Goal: Information Seeking & Learning: Learn about a topic

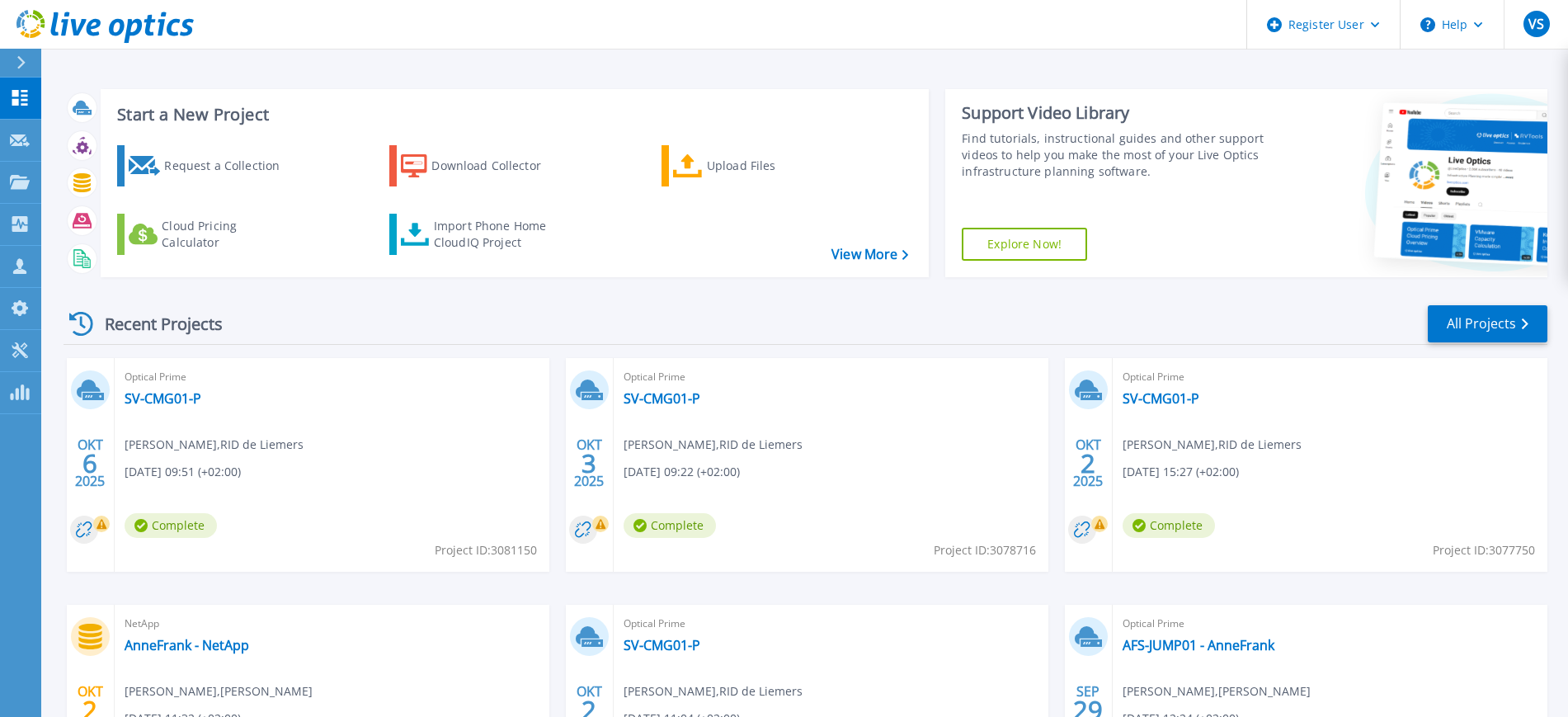
click at [25, 57] on icon at bounding box center [20, 63] width 9 height 14
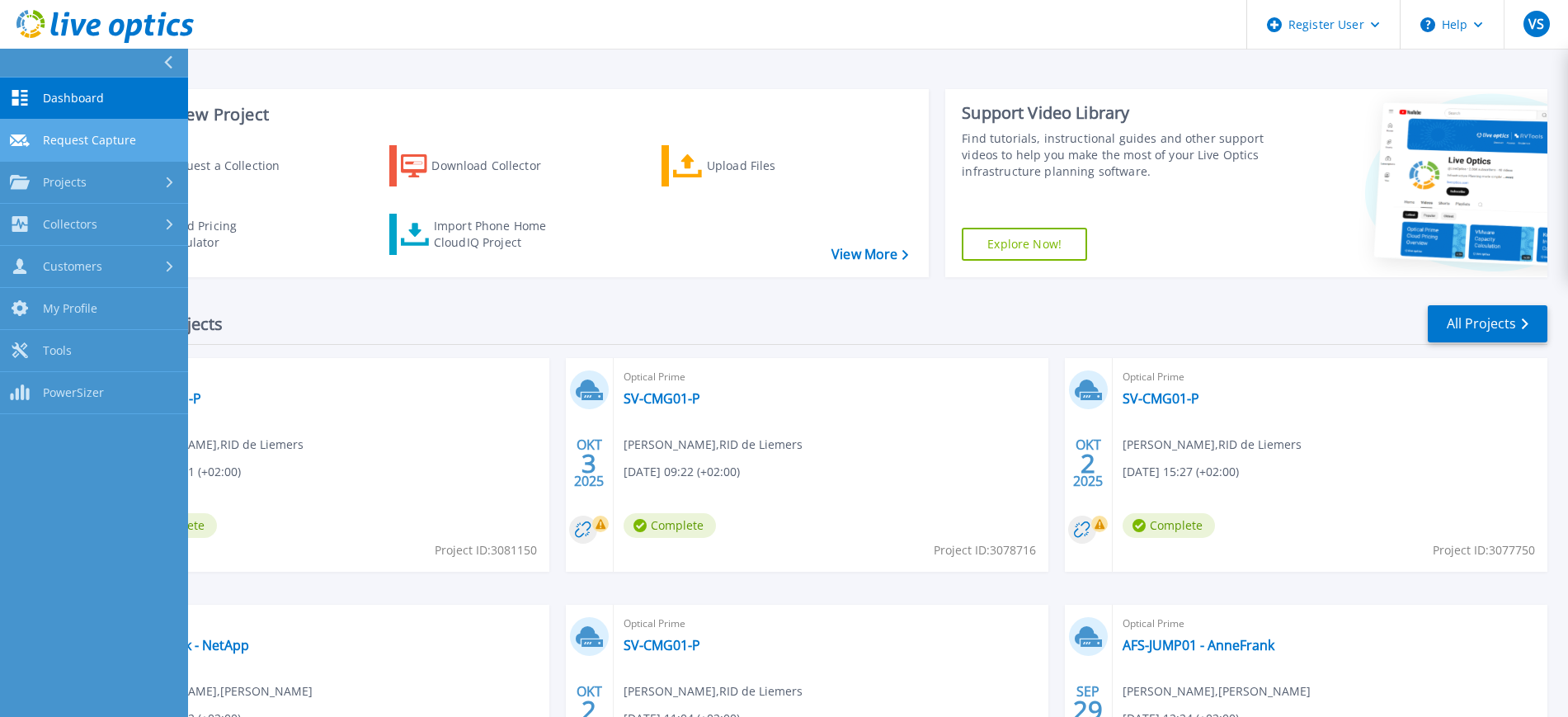
click at [110, 131] on link "Request Capture Request Capture" at bounding box center [94, 140] width 188 height 42
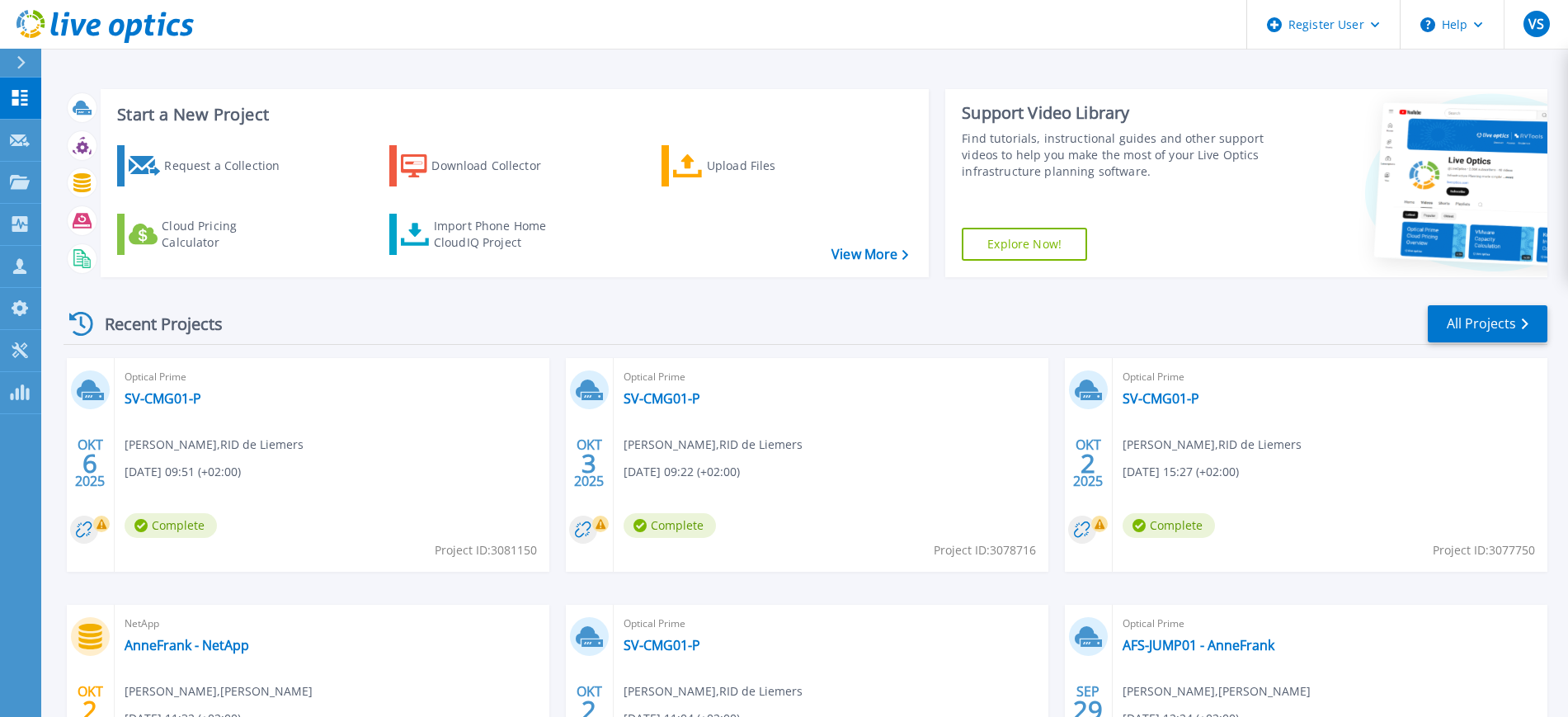
click at [70, 3] on link at bounding box center [96, 24] width 194 height 50
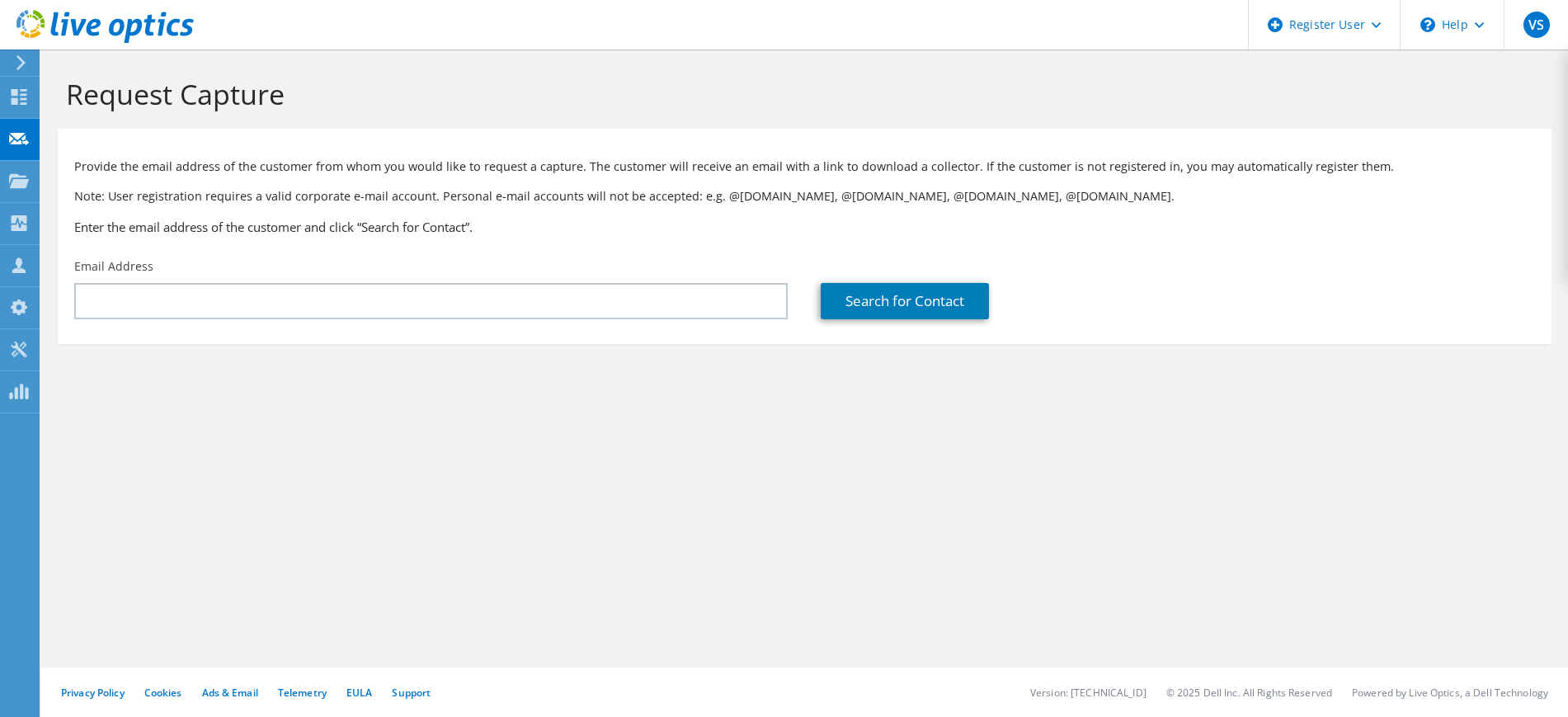
click at [23, 44] on link at bounding box center [105, 40] width 177 height 14
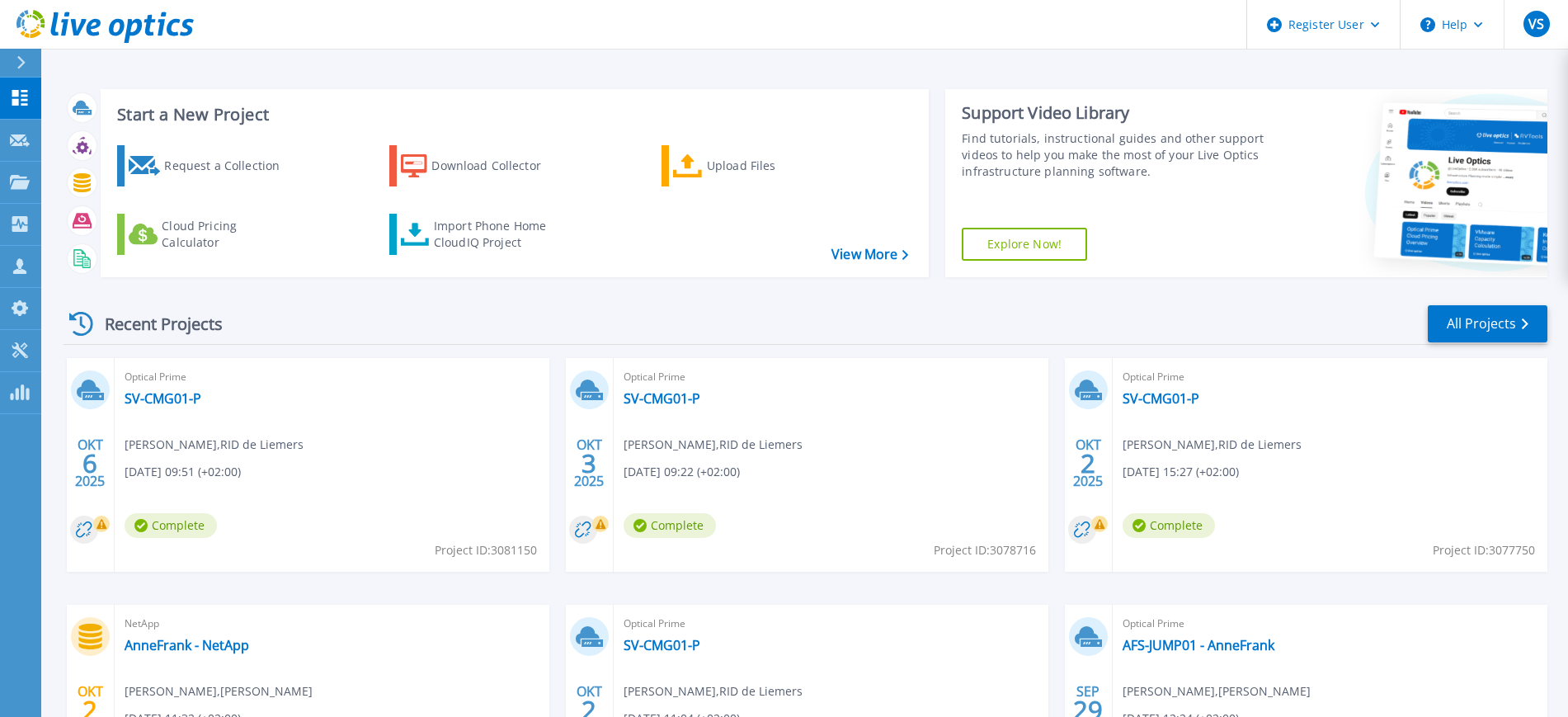
click at [30, 63] on div at bounding box center [27, 62] width 26 height 28
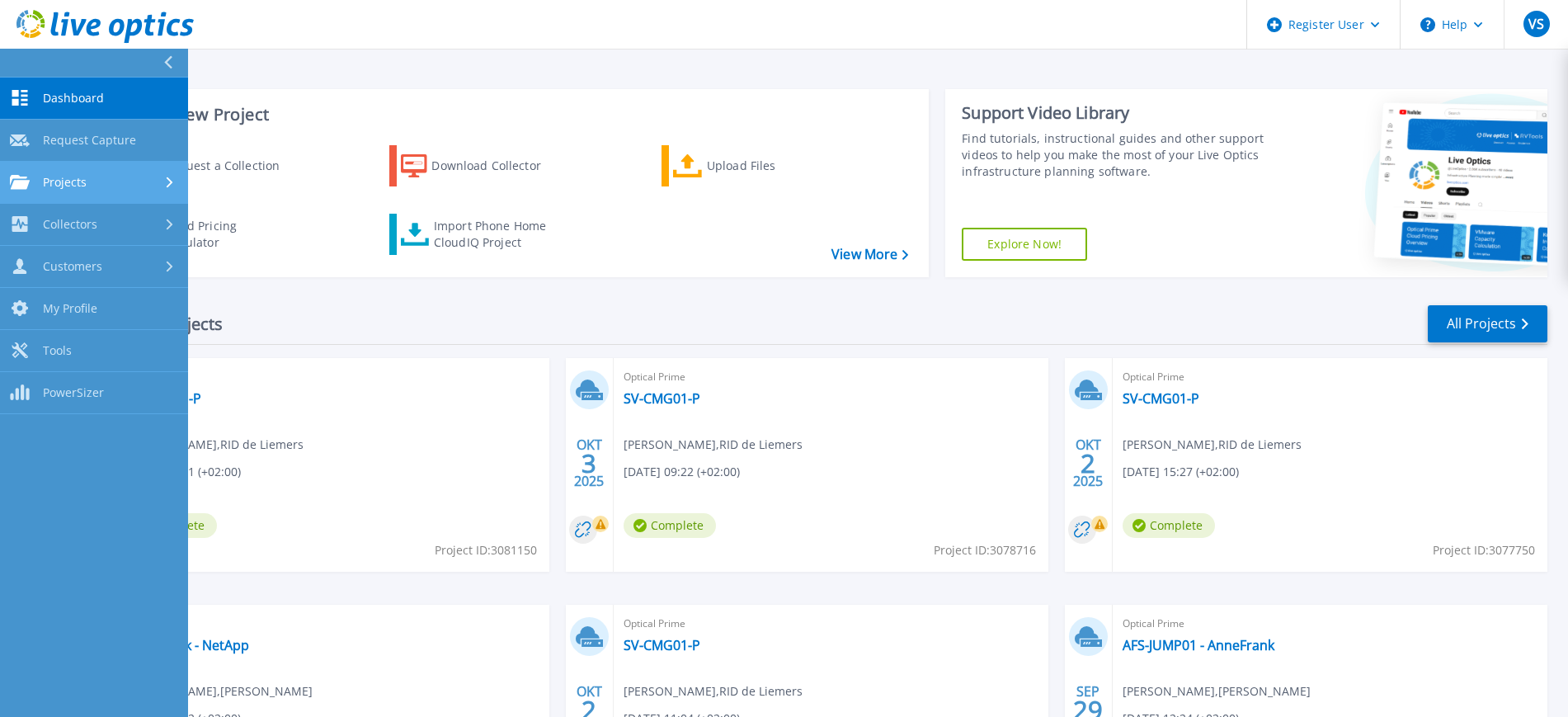
click at [71, 176] on span "Projects" at bounding box center [64, 181] width 44 height 15
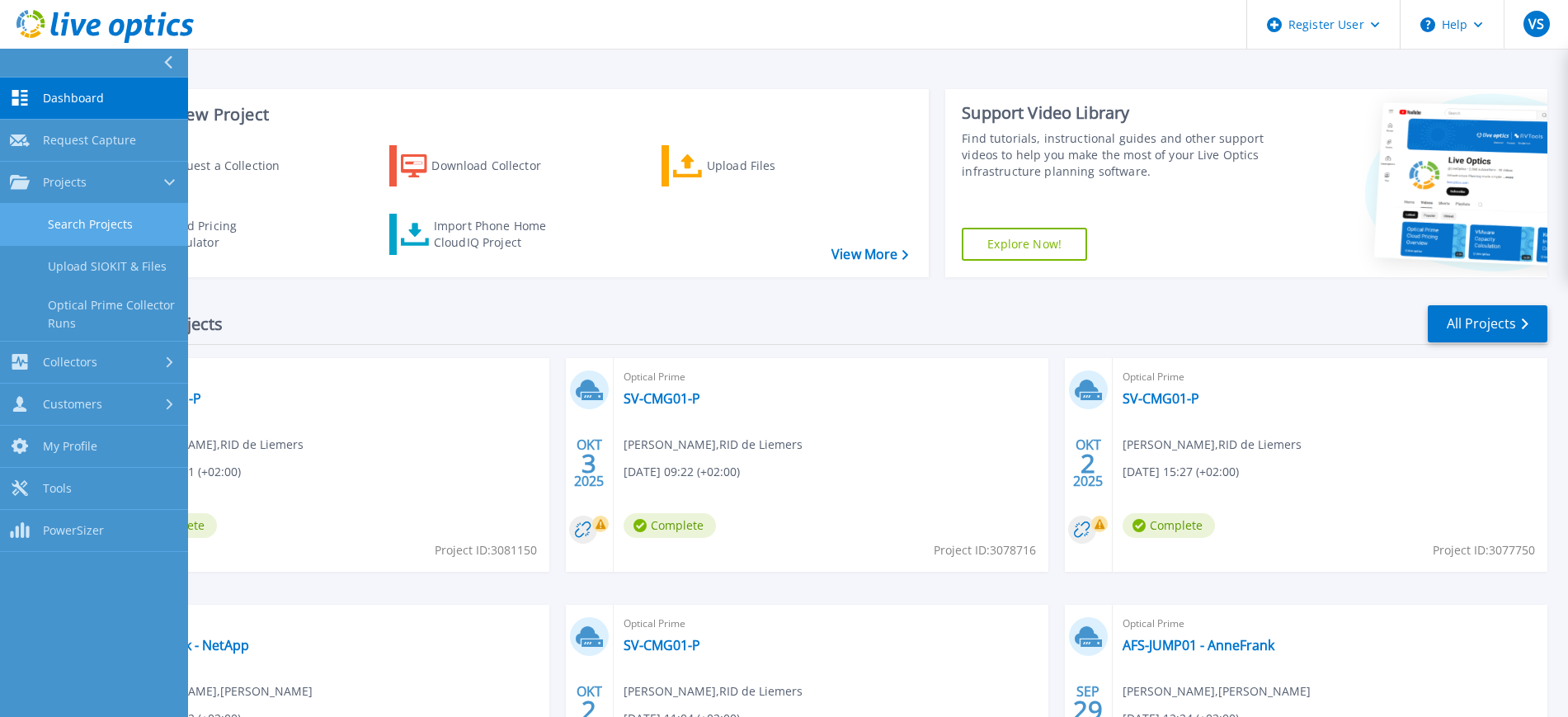
click at [93, 214] on link "Search Projects" at bounding box center [94, 224] width 188 height 42
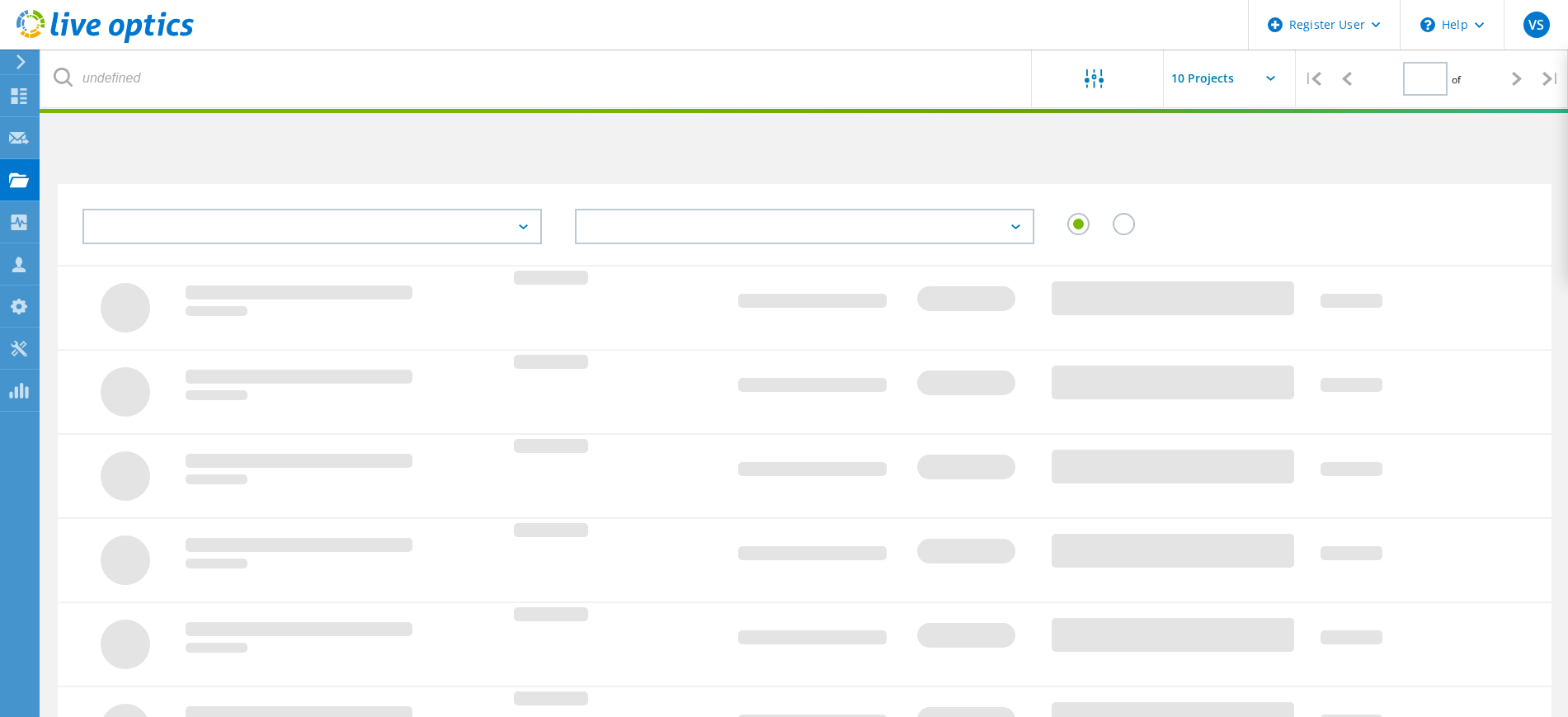
type input "1"
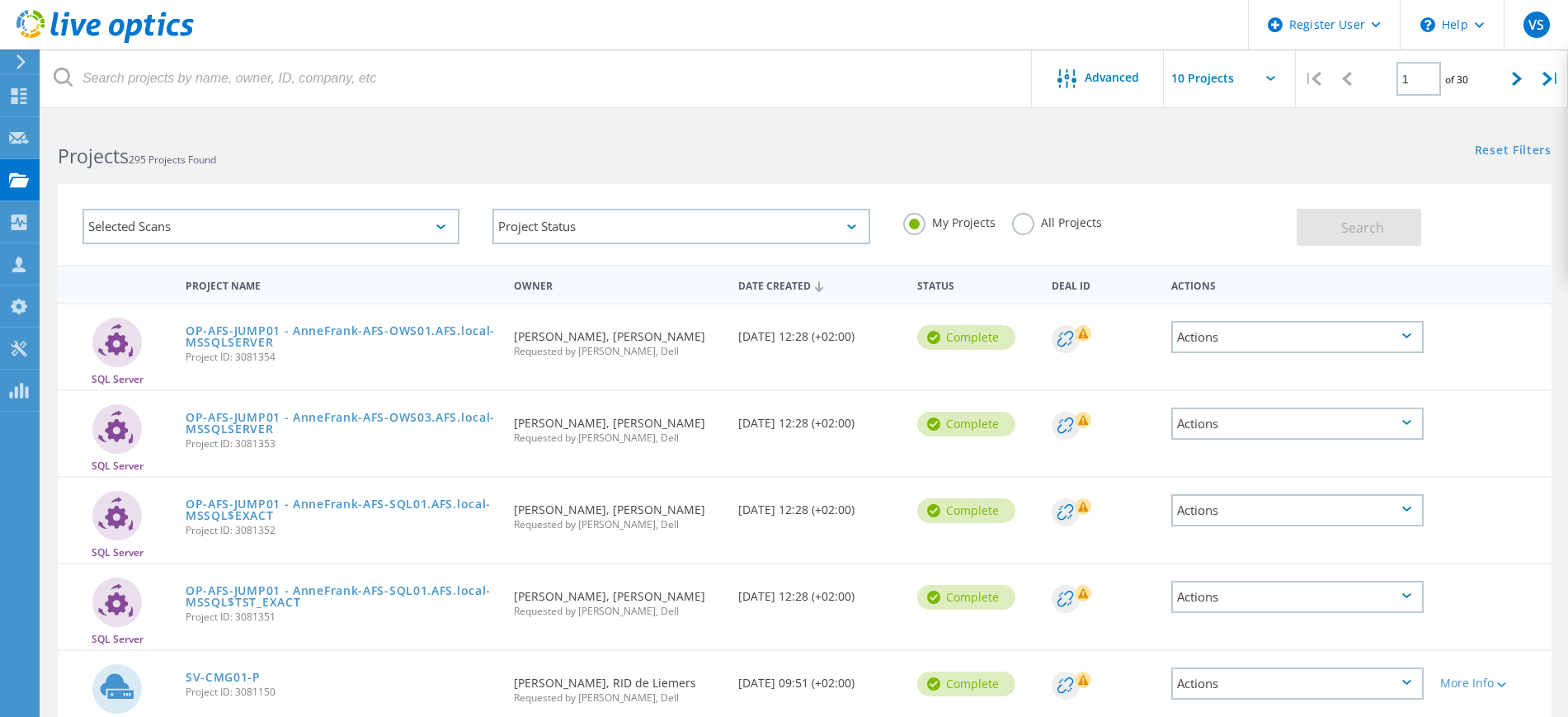
click at [1028, 217] on label "All Projects" at bounding box center [1057, 220] width 90 height 16
click at [0, 0] on input "All Projects" at bounding box center [0, 0] width 0 height 0
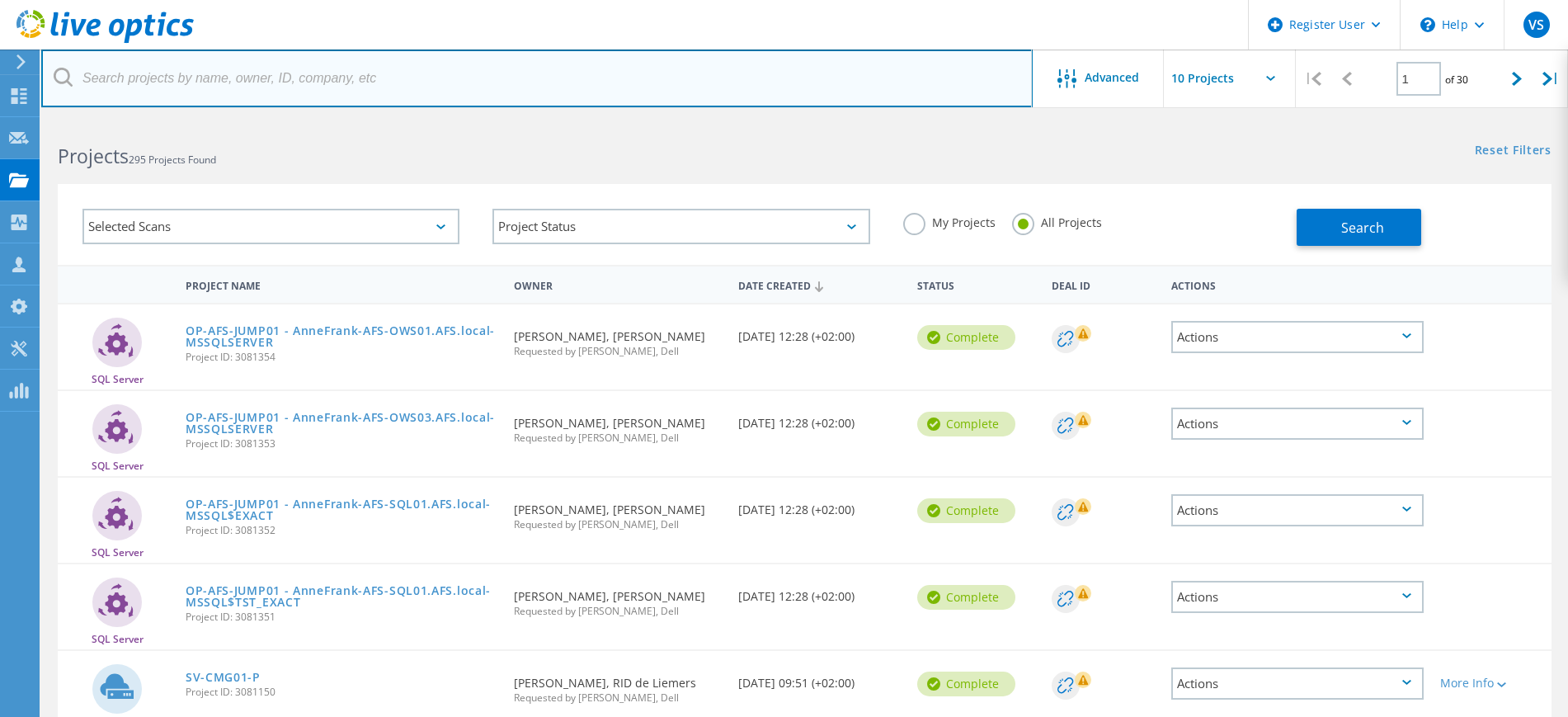
paste input "3073083"
type input "3073083"
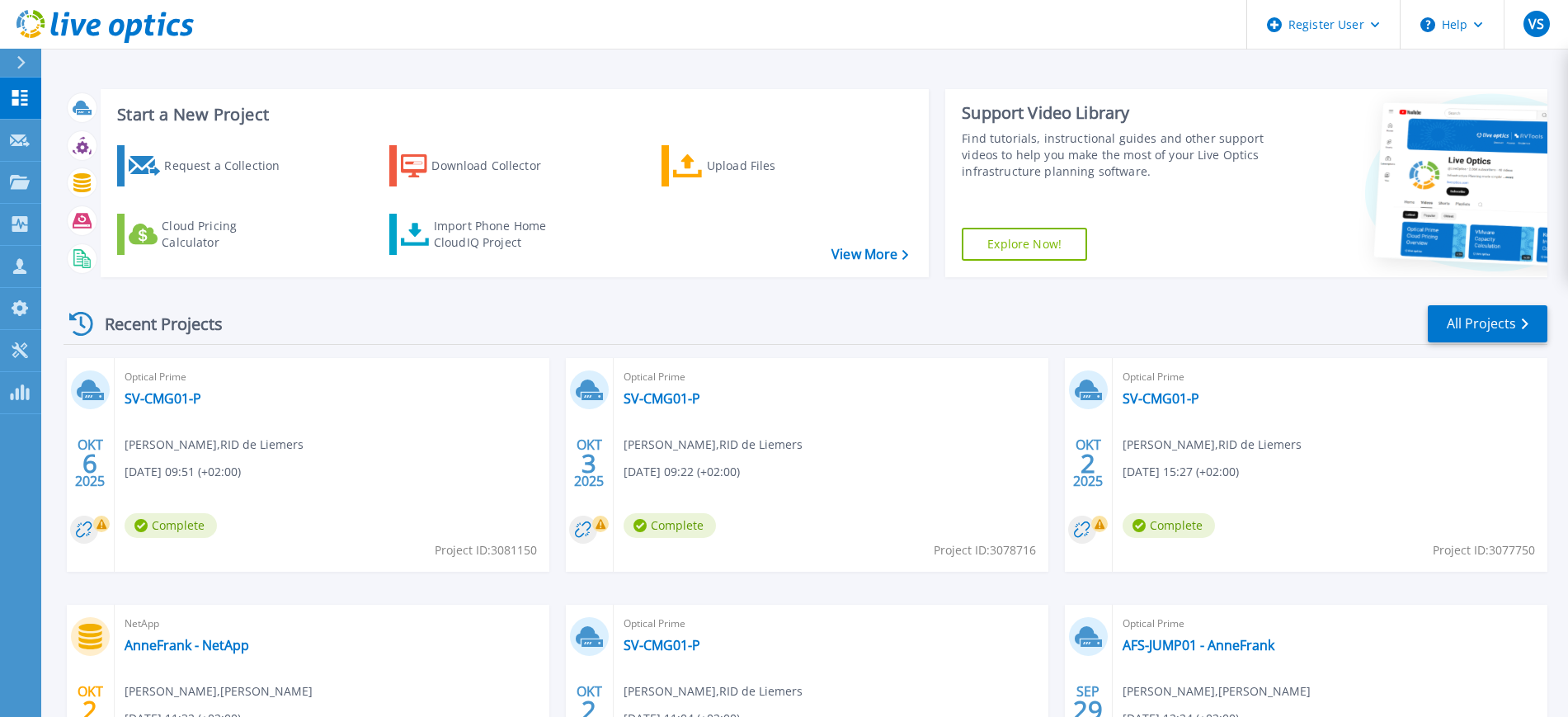
click at [31, 55] on div at bounding box center [27, 62] width 26 height 28
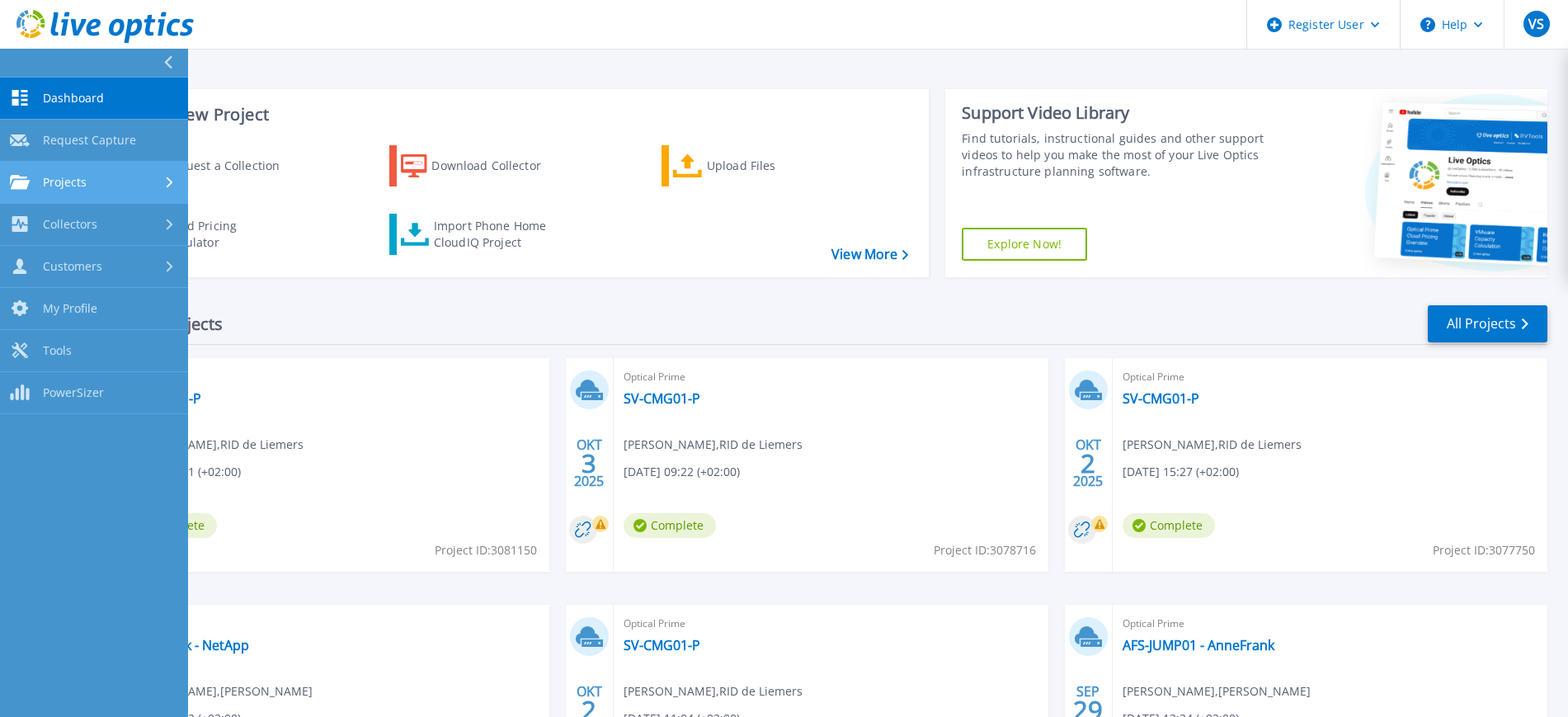
click at [68, 183] on span "Projects" at bounding box center [64, 181] width 44 height 15
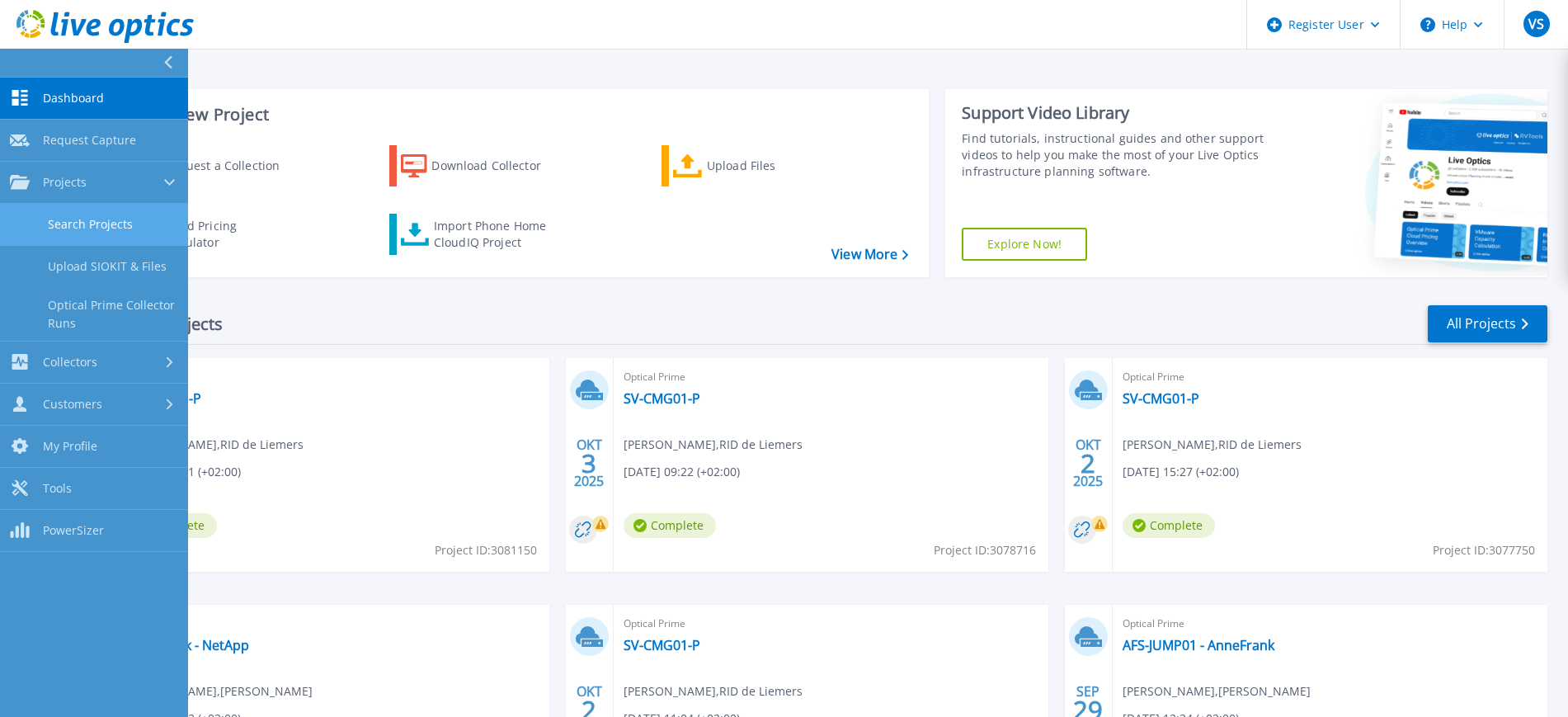
click at [72, 227] on link "Search Projects" at bounding box center [94, 224] width 188 height 42
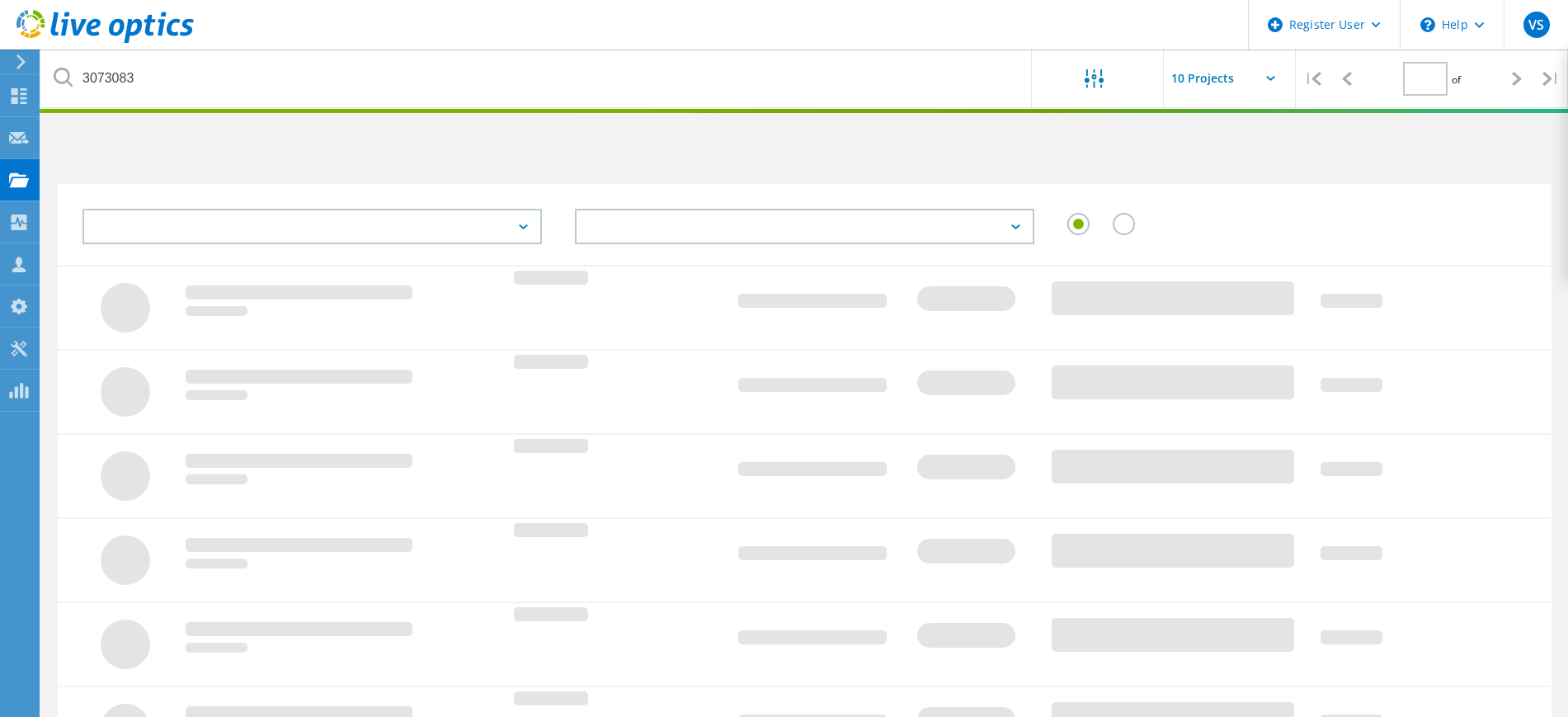
type input "1"
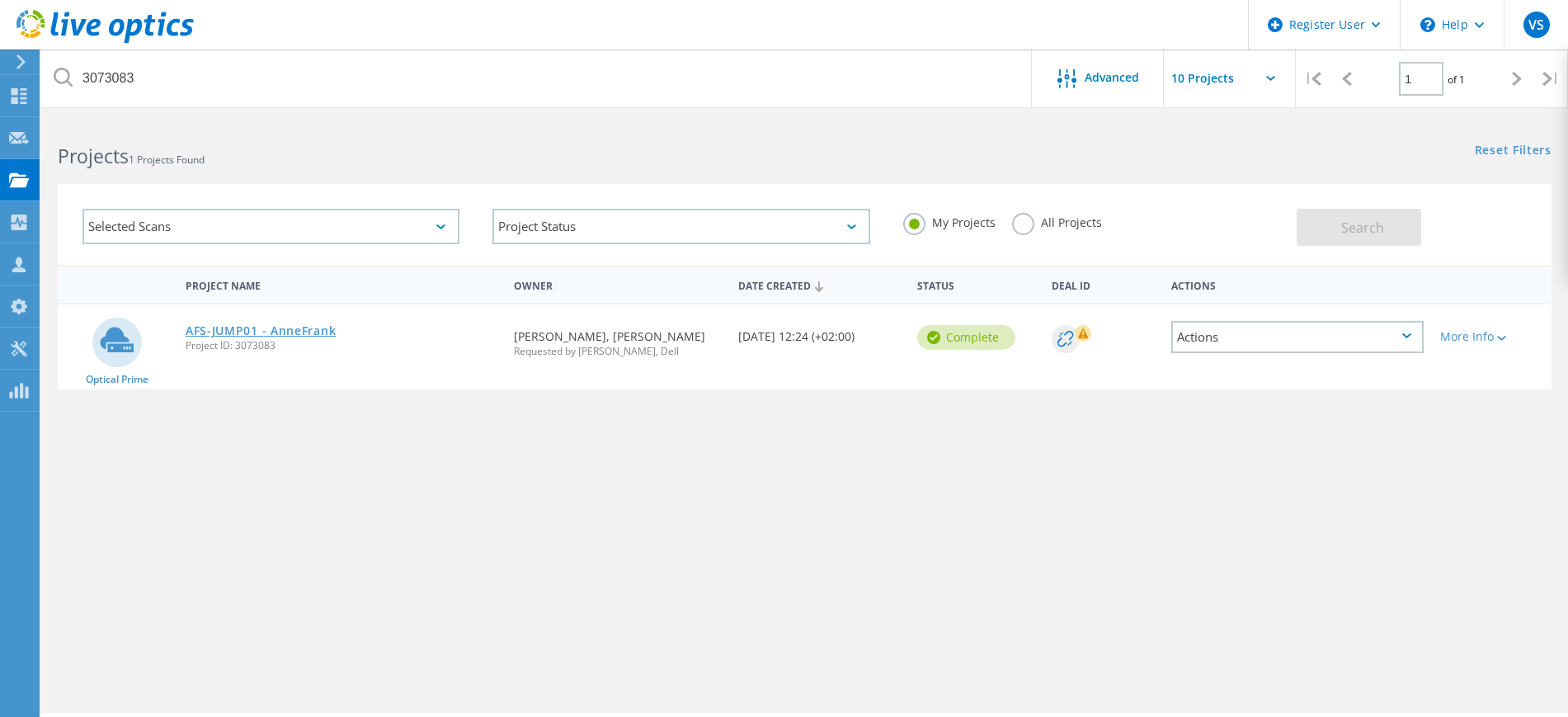
click at [272, 325] on link "AFS-JUMP01 - AnneFrank" at bounding box center [260, 331] width 150 height 12
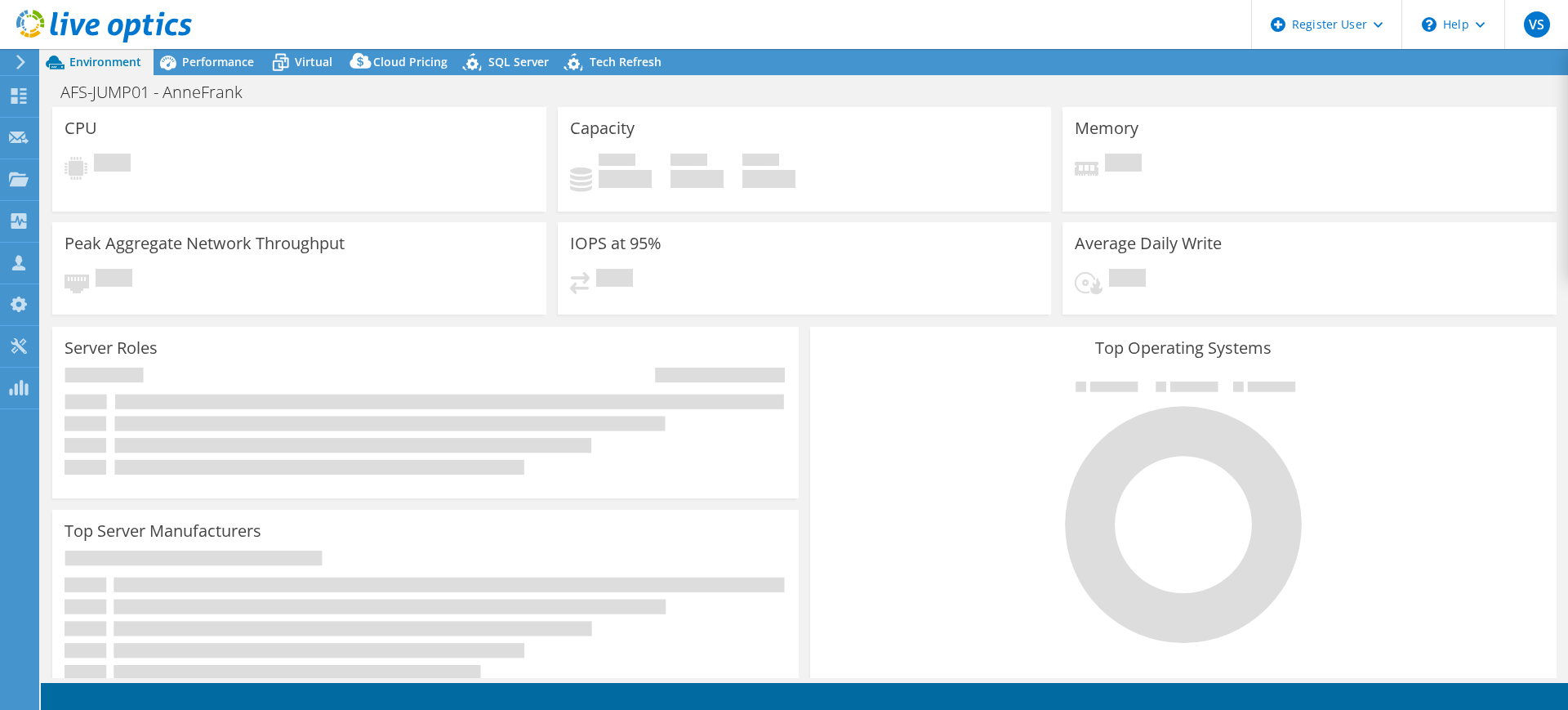
select select "EUFrankfurt"
select select "EUR"
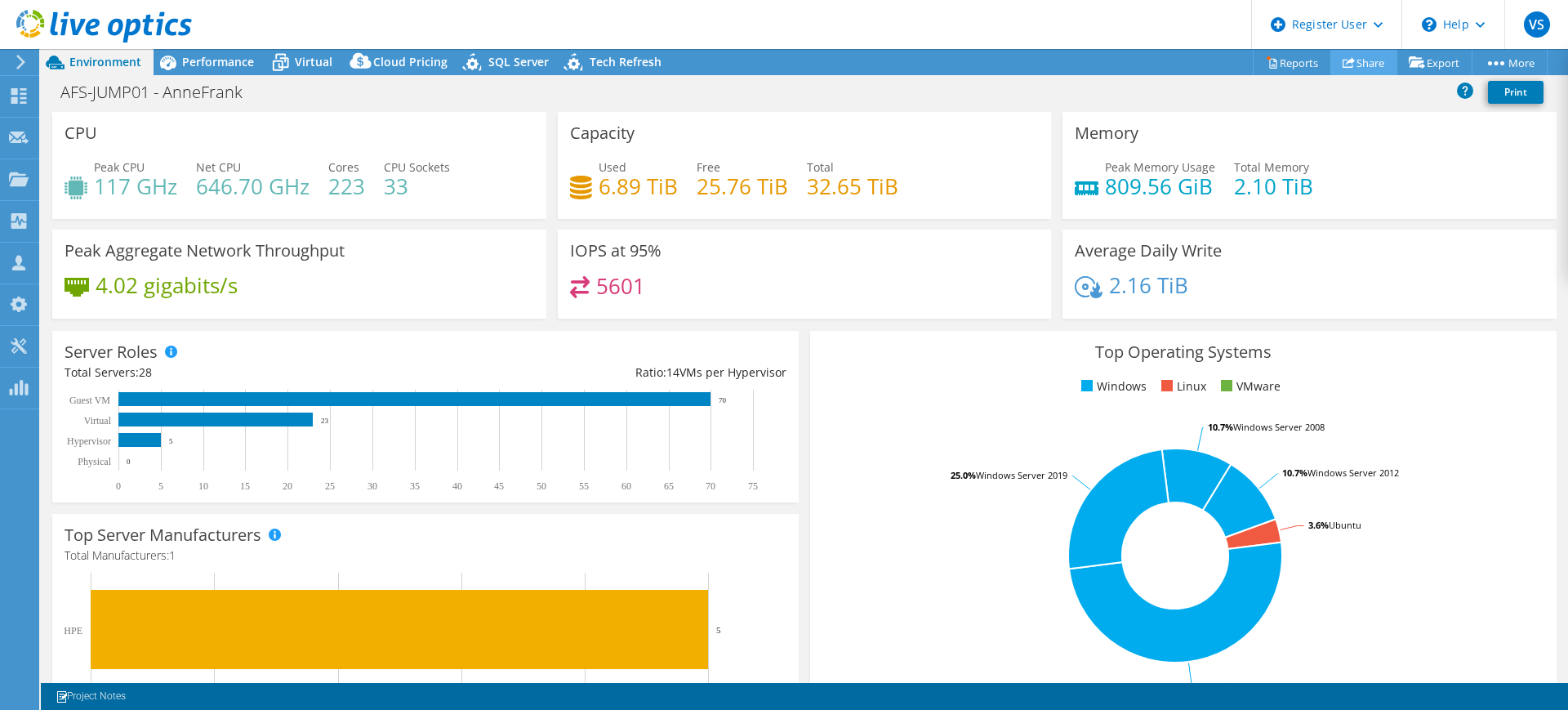
click at [1367, 68] on link "Share" at bounding box center [1363, 63] width 67 height 25
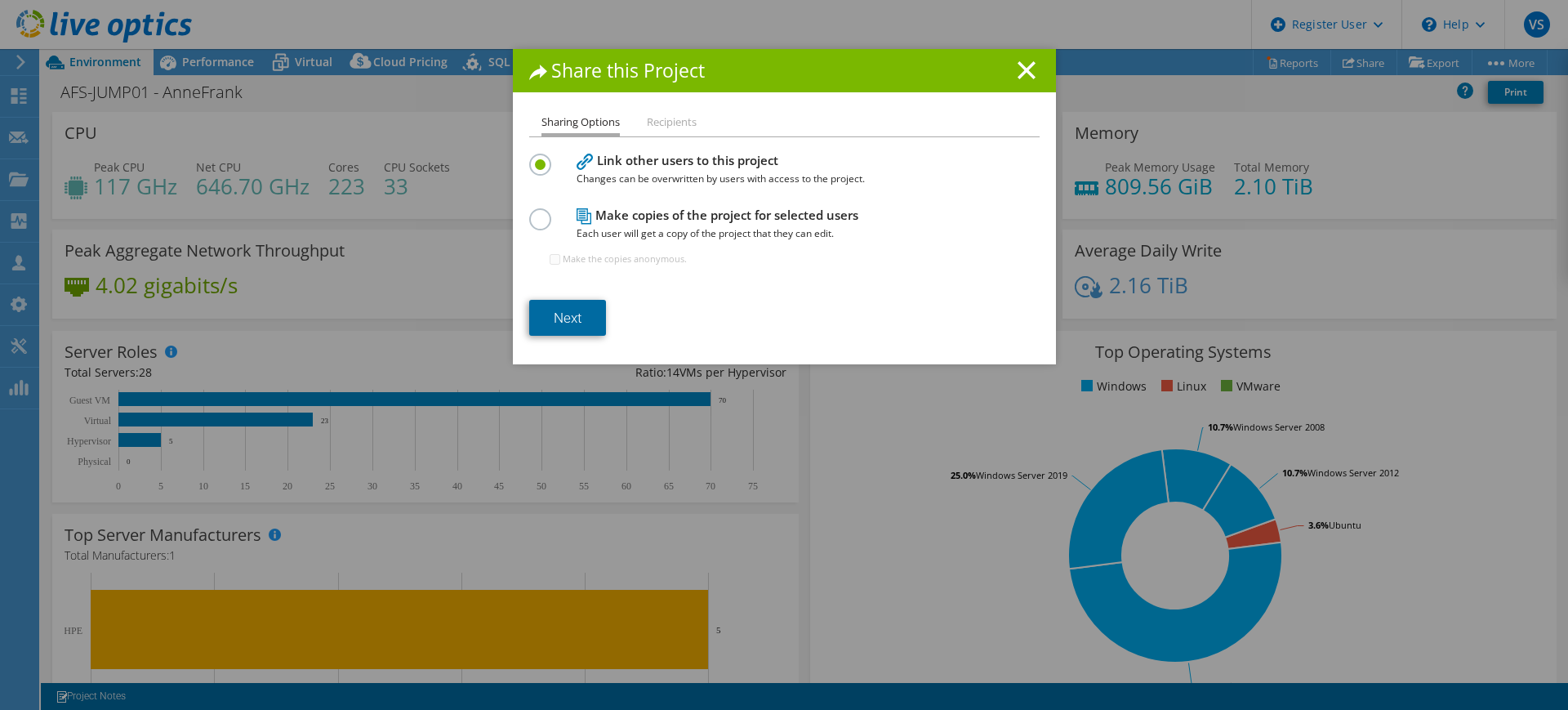
click at [553, 314] on link "Next" at bounding box center [568, 317] width 77 height 36
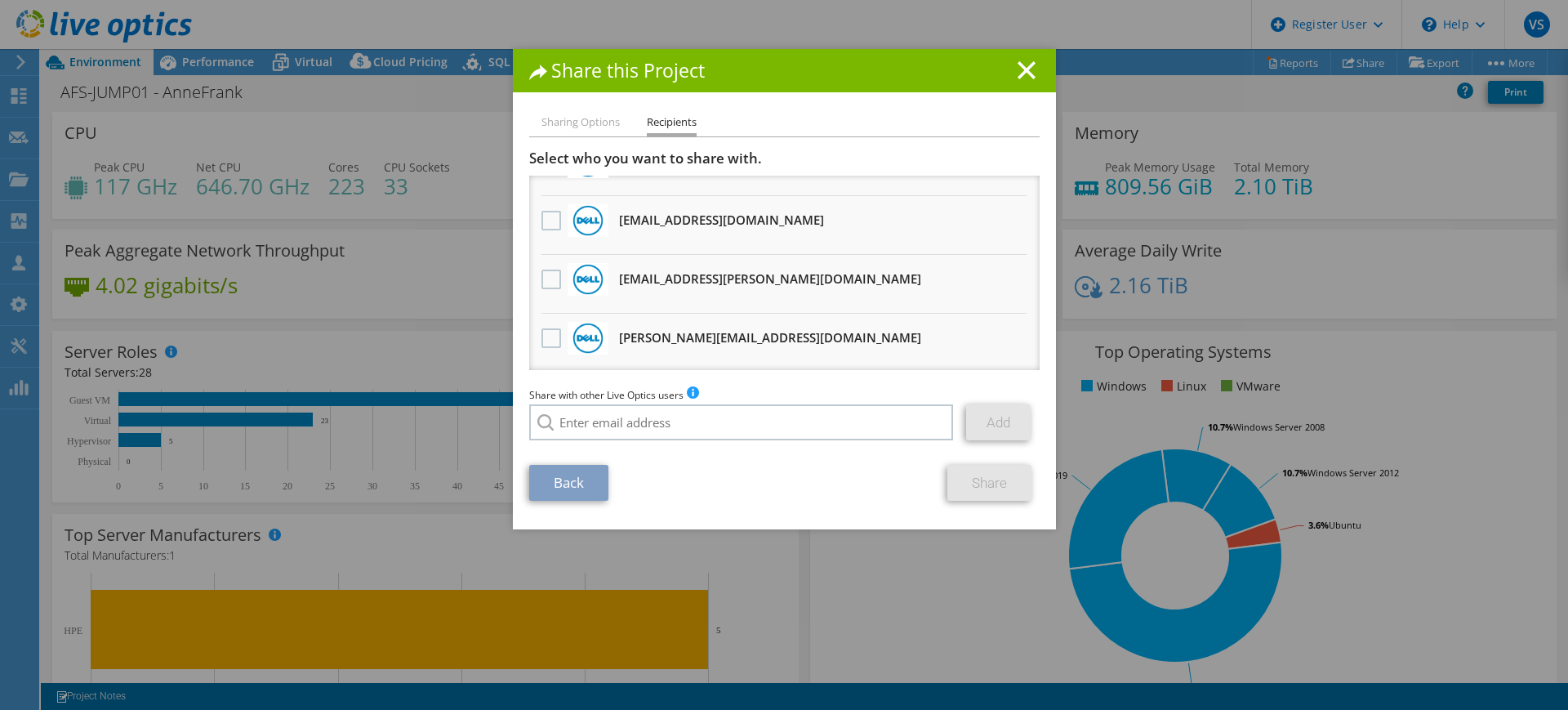
scroll to position [276, 0]
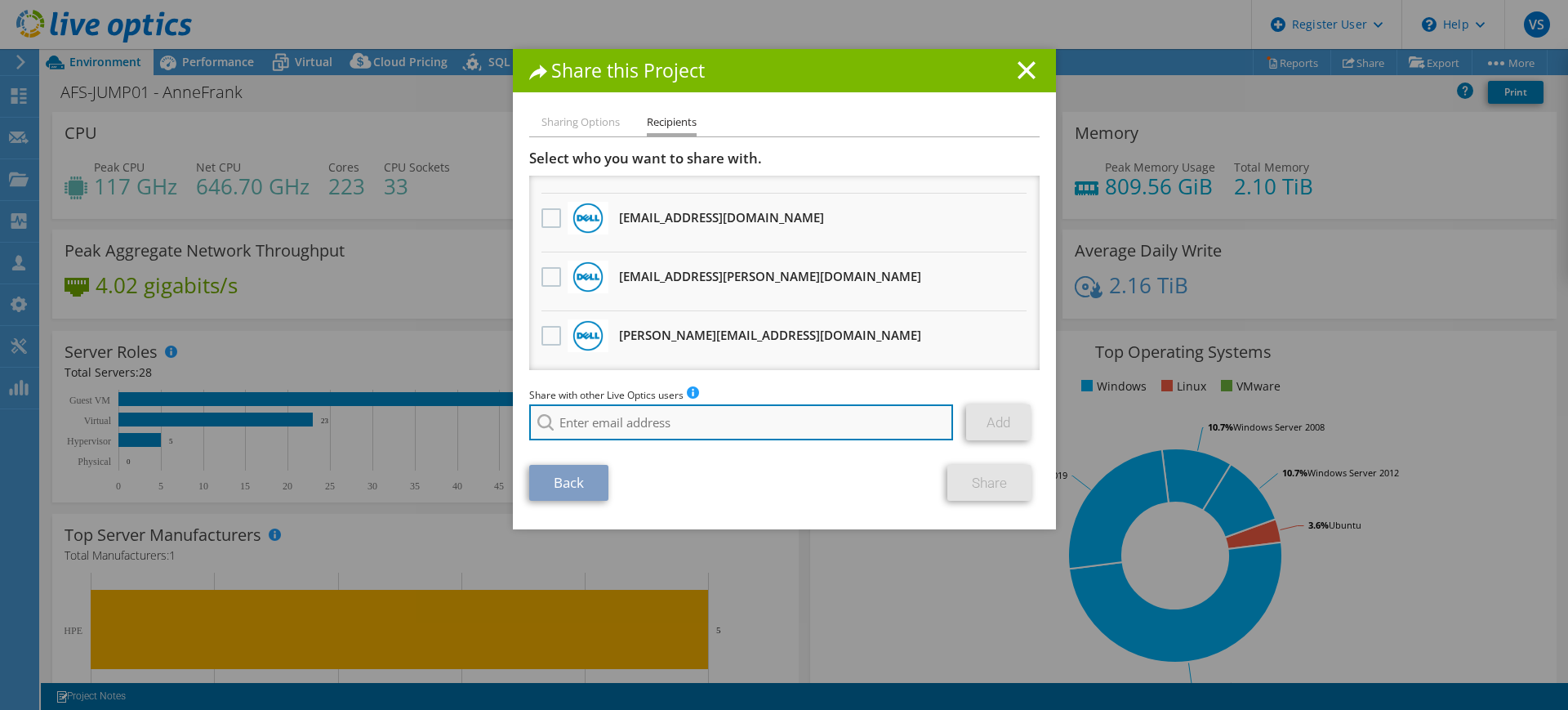
click at [568, 418] on input "search" at bounding box center [742, 422] width 424 height 36
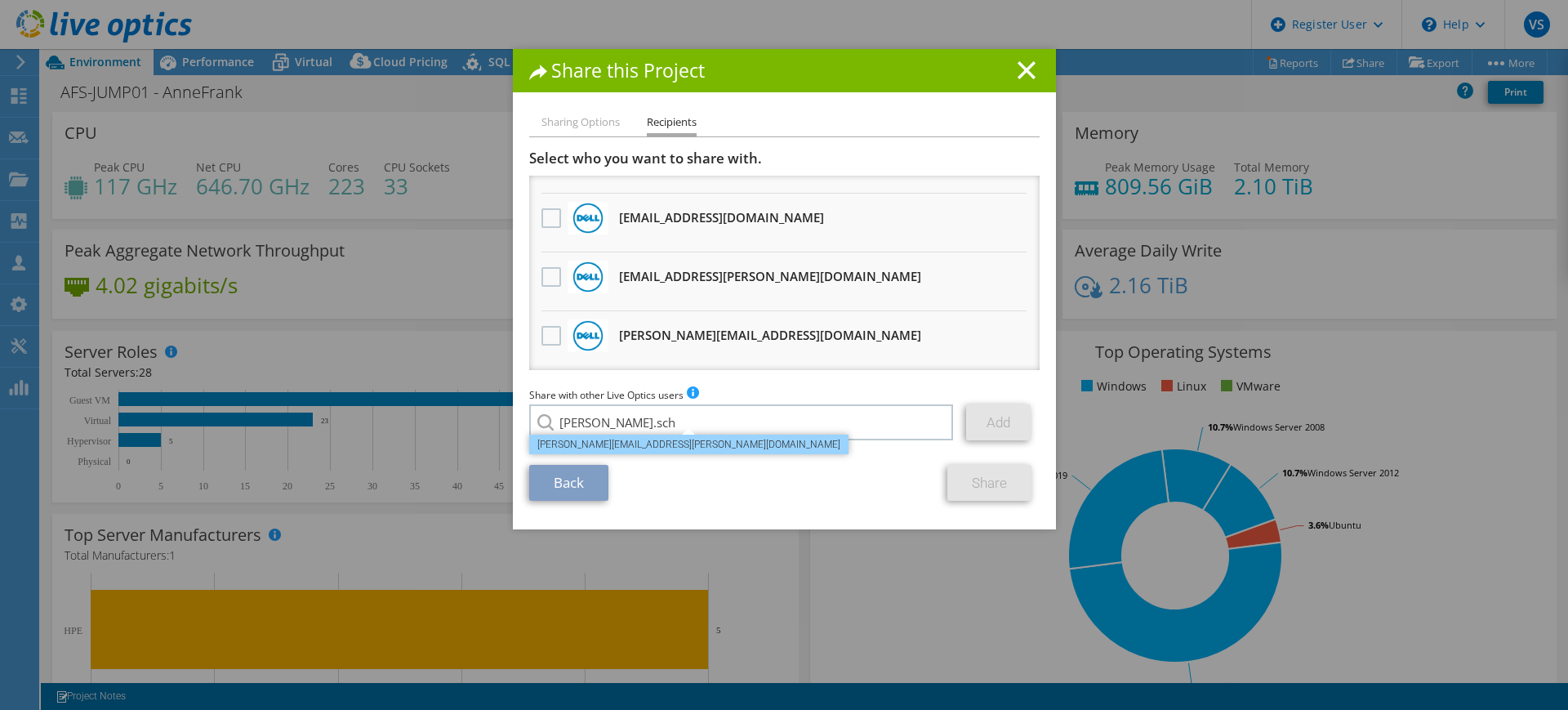
click at [585, 449] on li "[PERSON_NAME][EMAIL_ADDRESS][PERSON_NAME][DOMAIN_NAME]" at bounding box center [689, 444] width 319 height 19
type input "[PERSON_NAME][EMAIL_ADDRESS][PERSON_NAME][DOMAIN_NAME]"
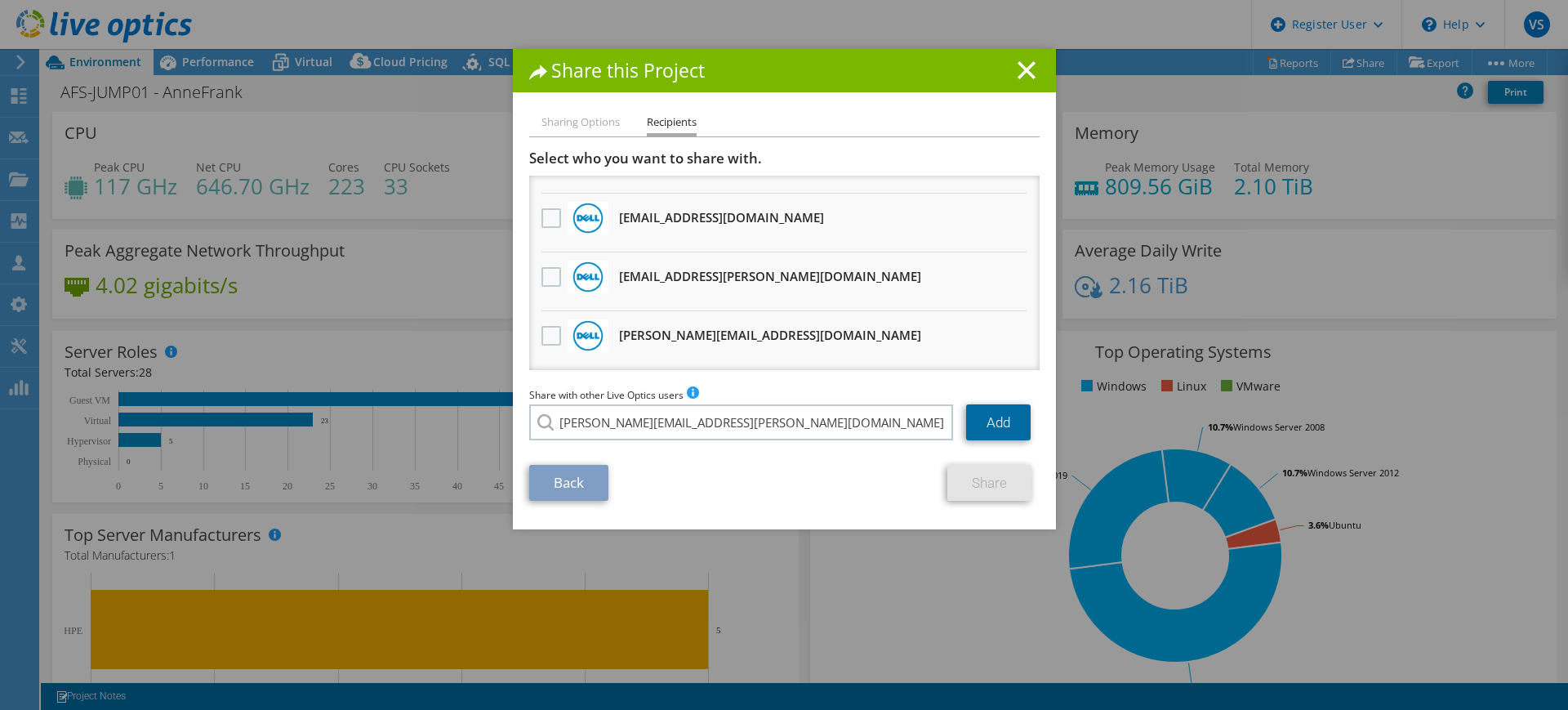
click at [993, 426] on link "Add" at bounding box center [998, 422] width 65 height 36
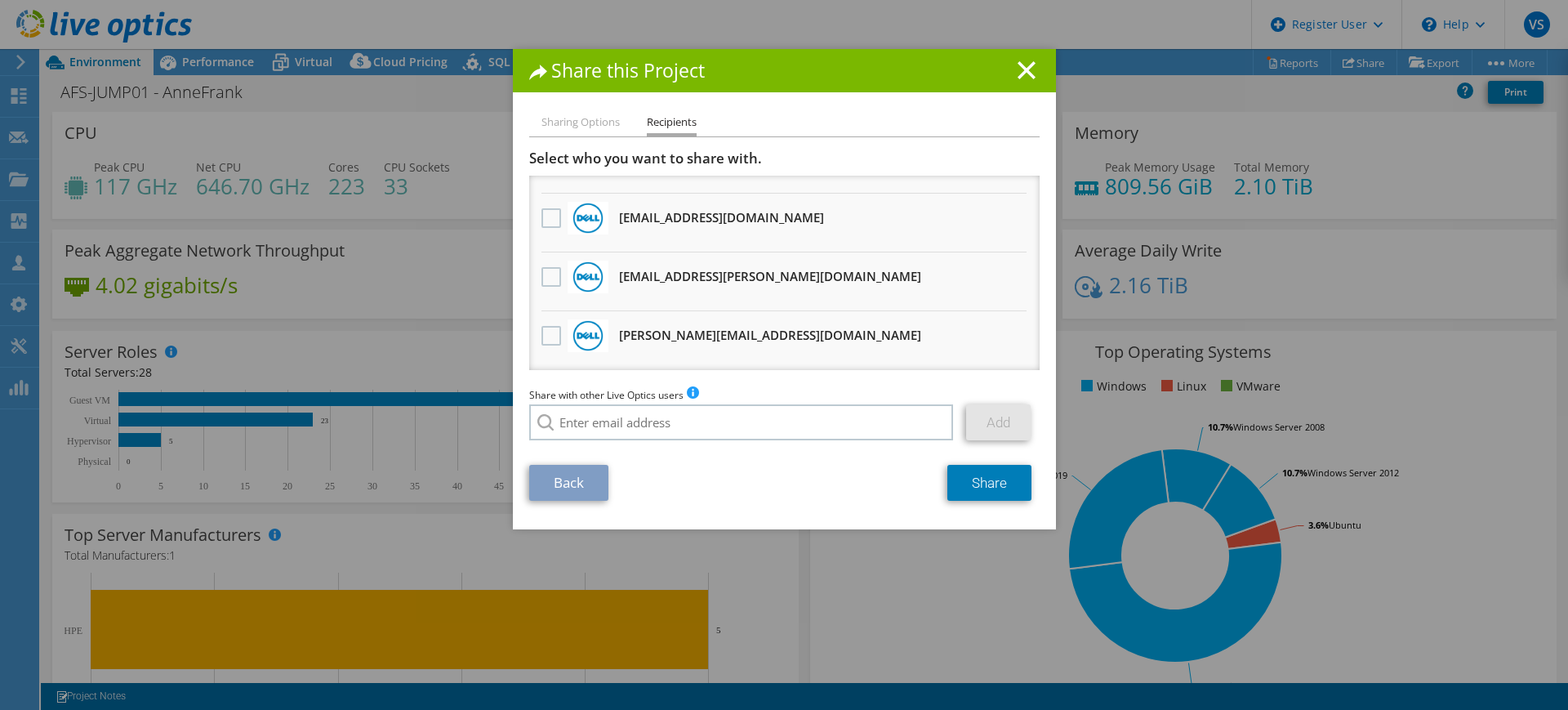
scroll to position [0, 0]
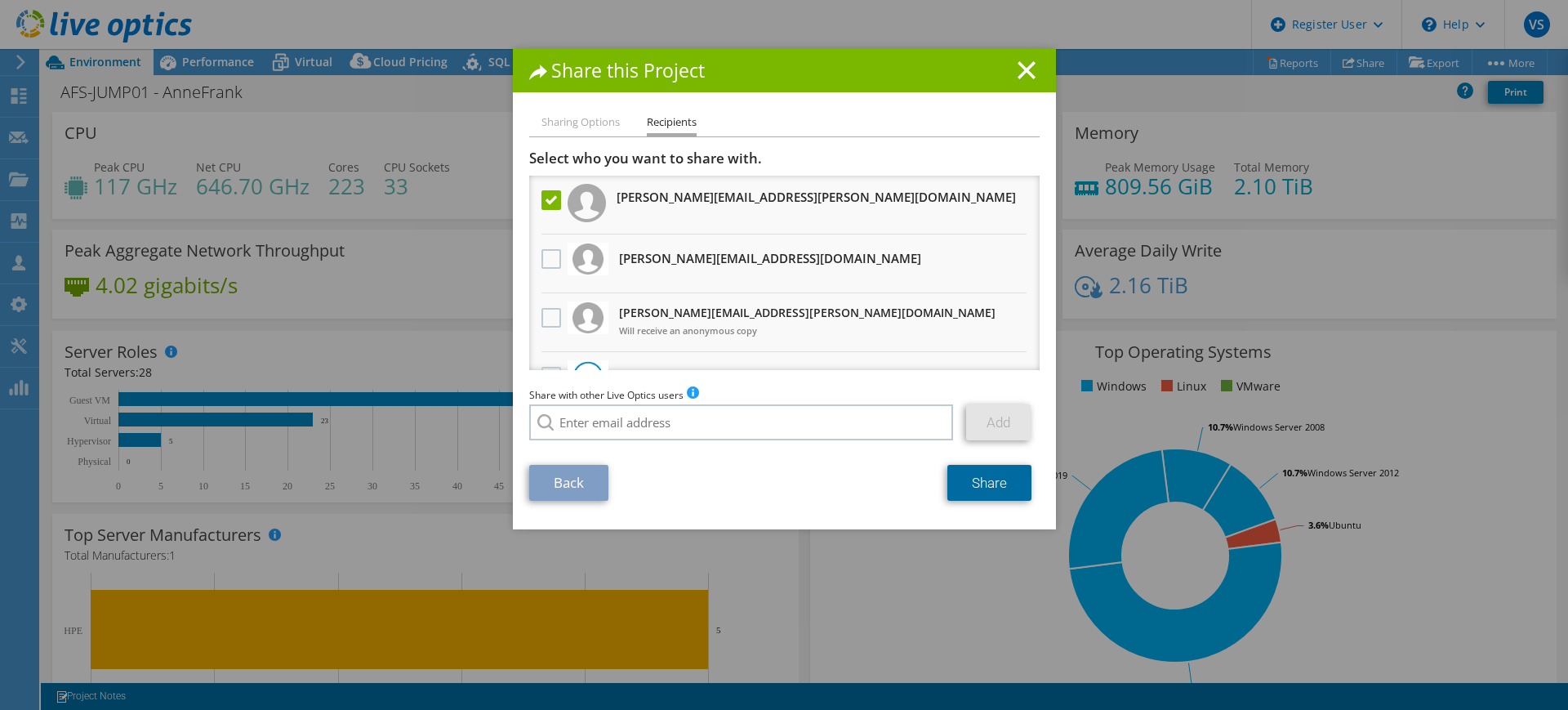
click at [998, 482] on link "Share" at bounding box center [988, 482] width 84 height 36
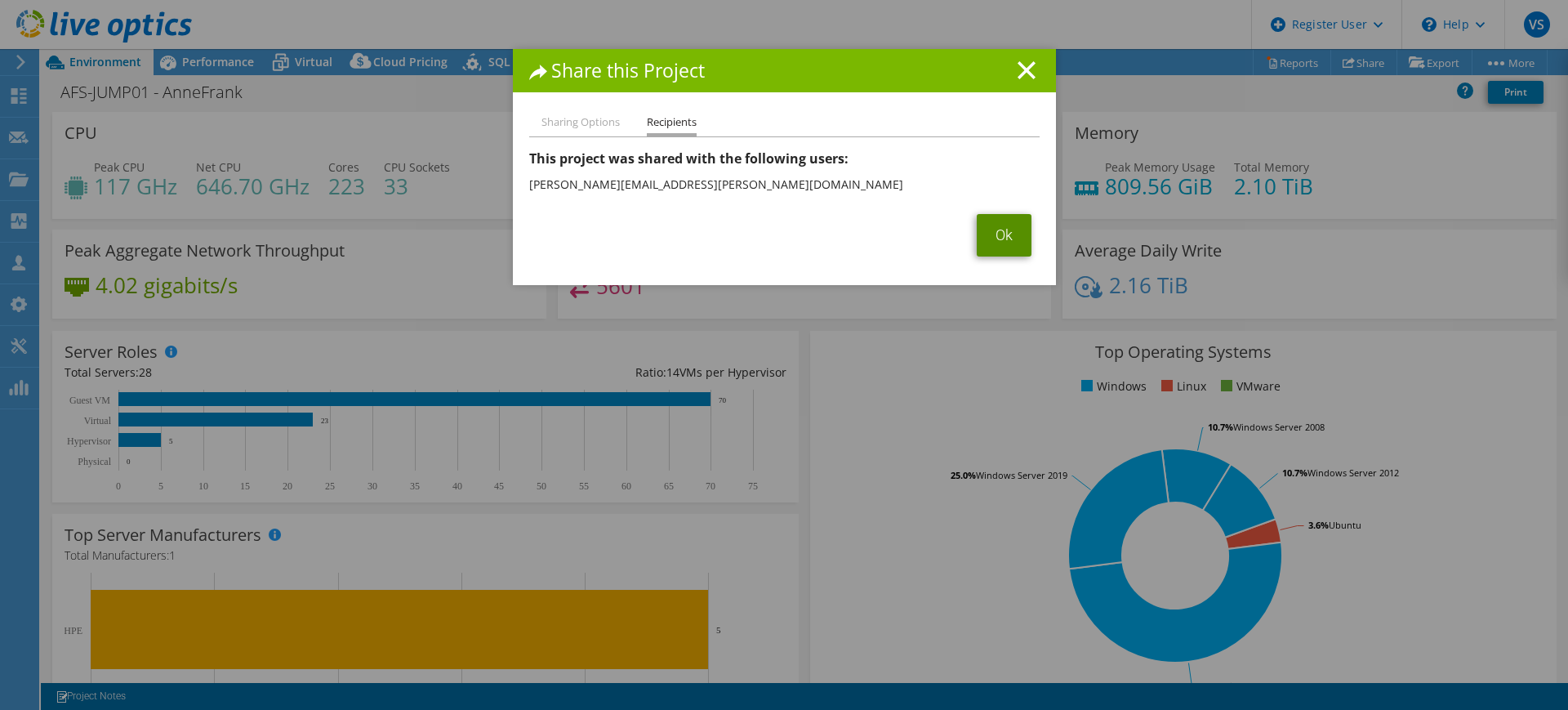
click at [993, 238] on link "Ok" at bounding box center [1004, 235] width 55 height 42
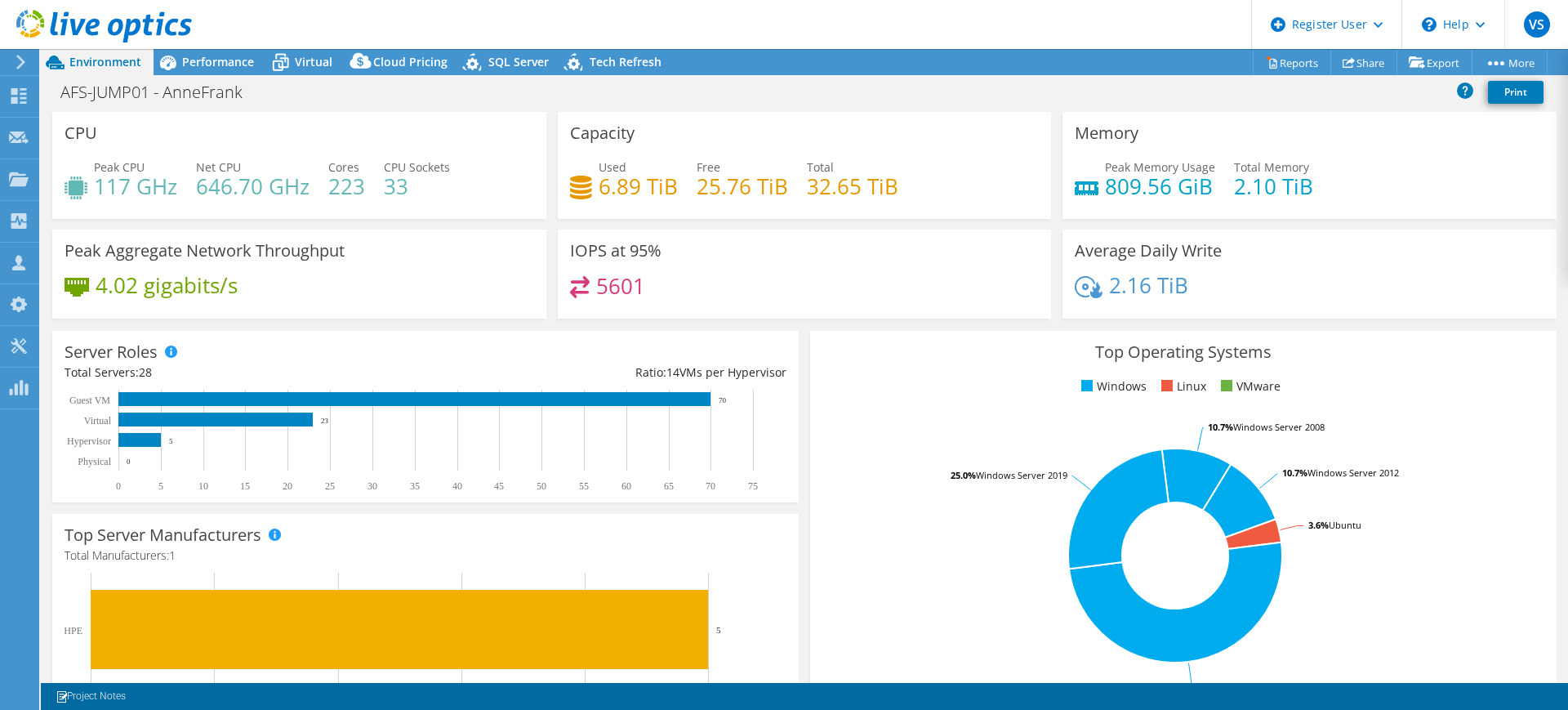
click at [105, 25] on icon at bounding box center [104, 26] width 176 height 34
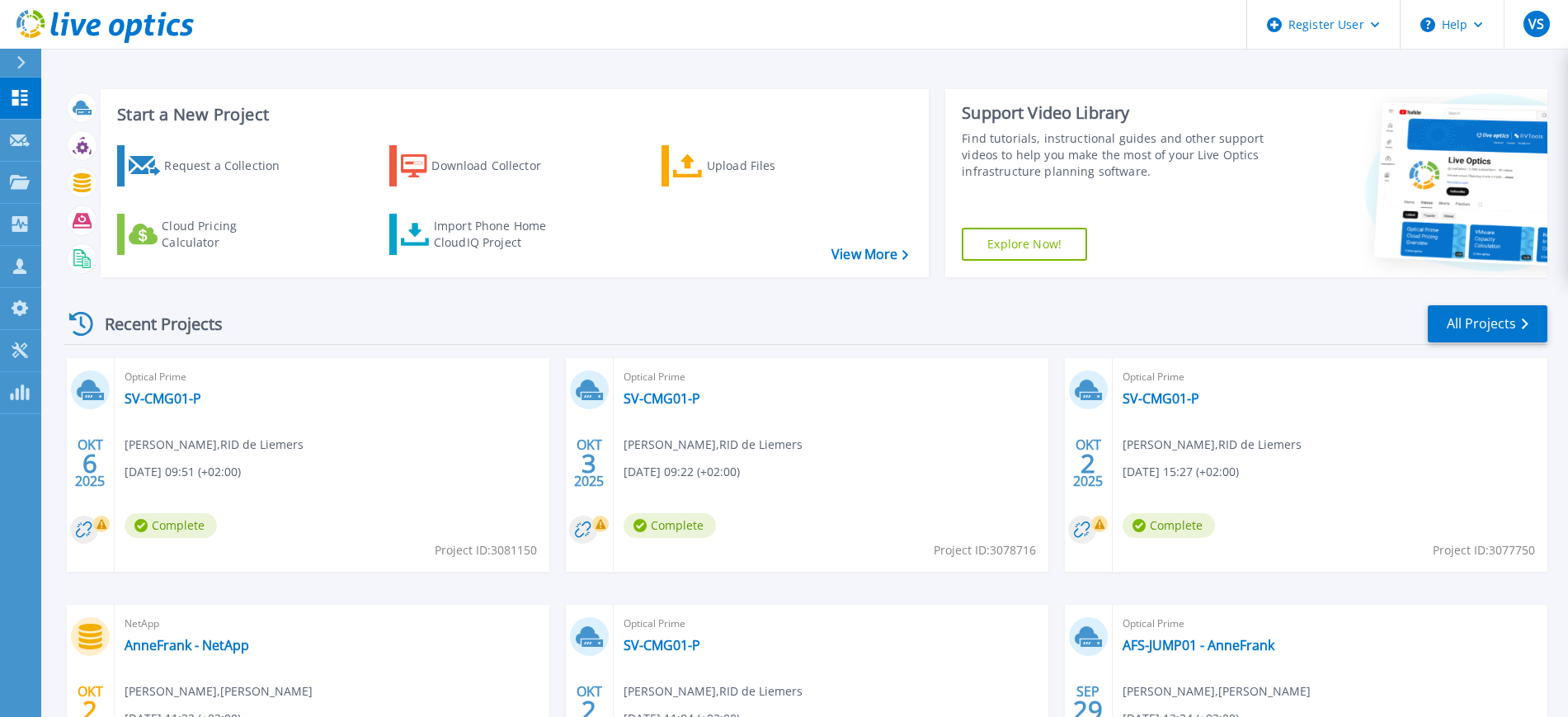
click at [18, 59] on icon at bounding box center [20, 63] width 9 height 14
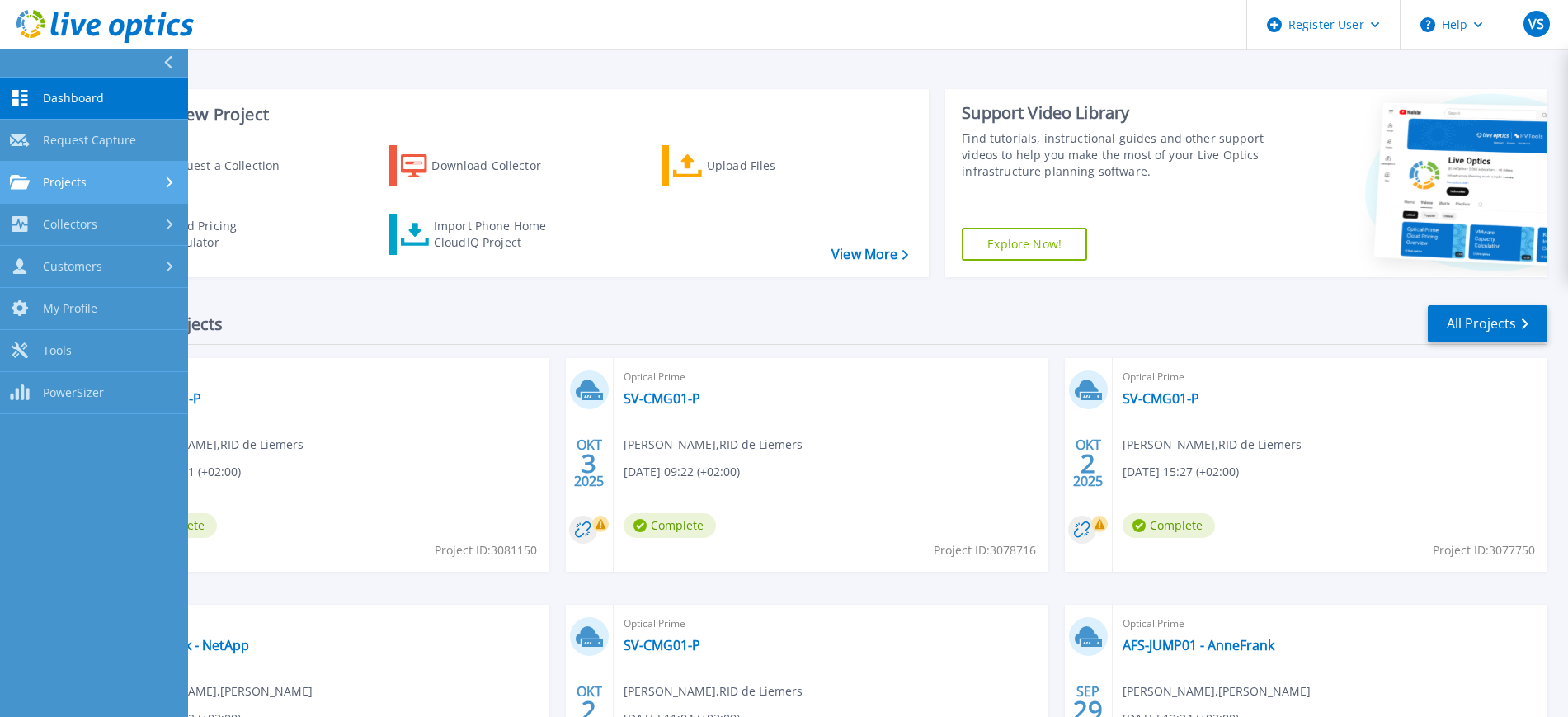
click at [78, 178] on span "Projects" at bounding box center [64, 181] width 44 height 15
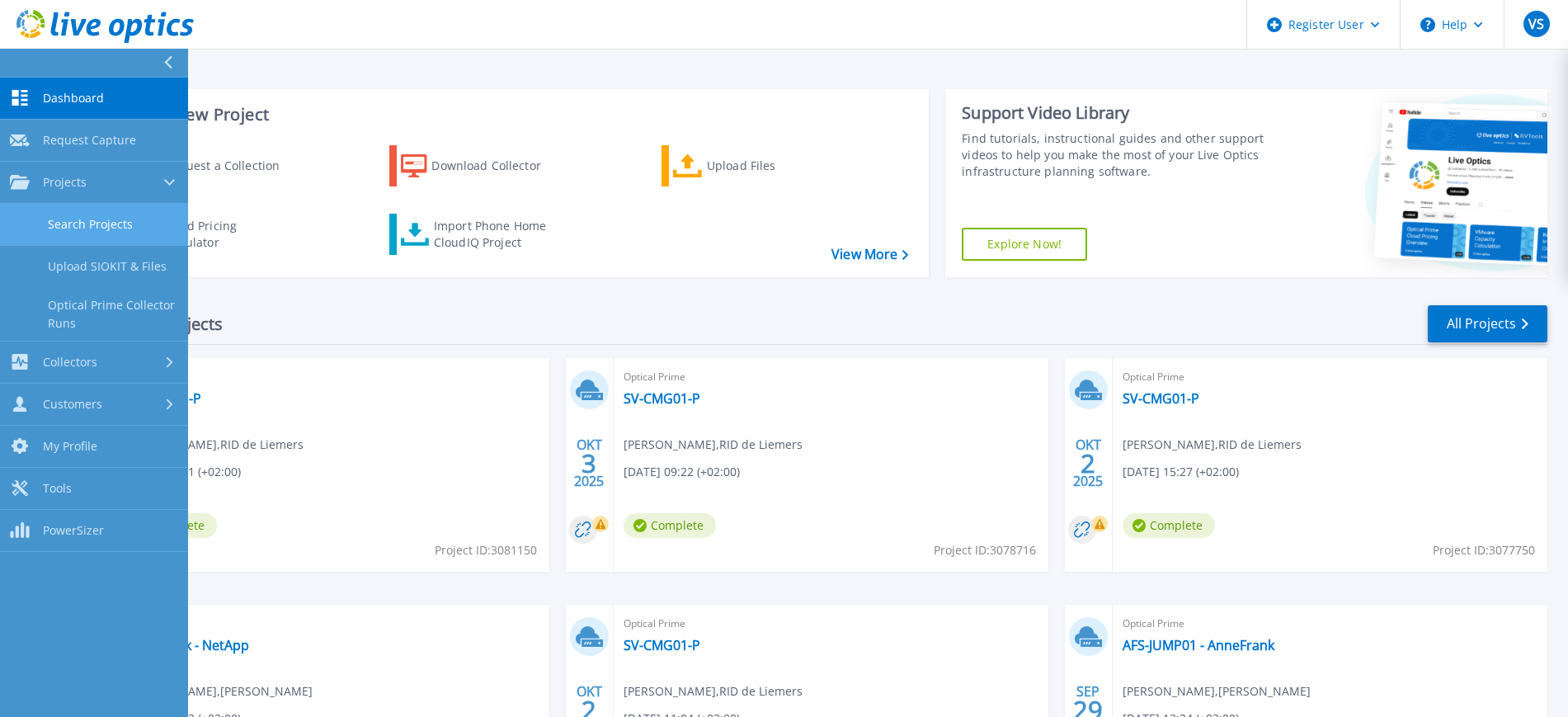
click at [95, 232] on link "Search Projects" at bounding box center [94, 224] width 188 height 42
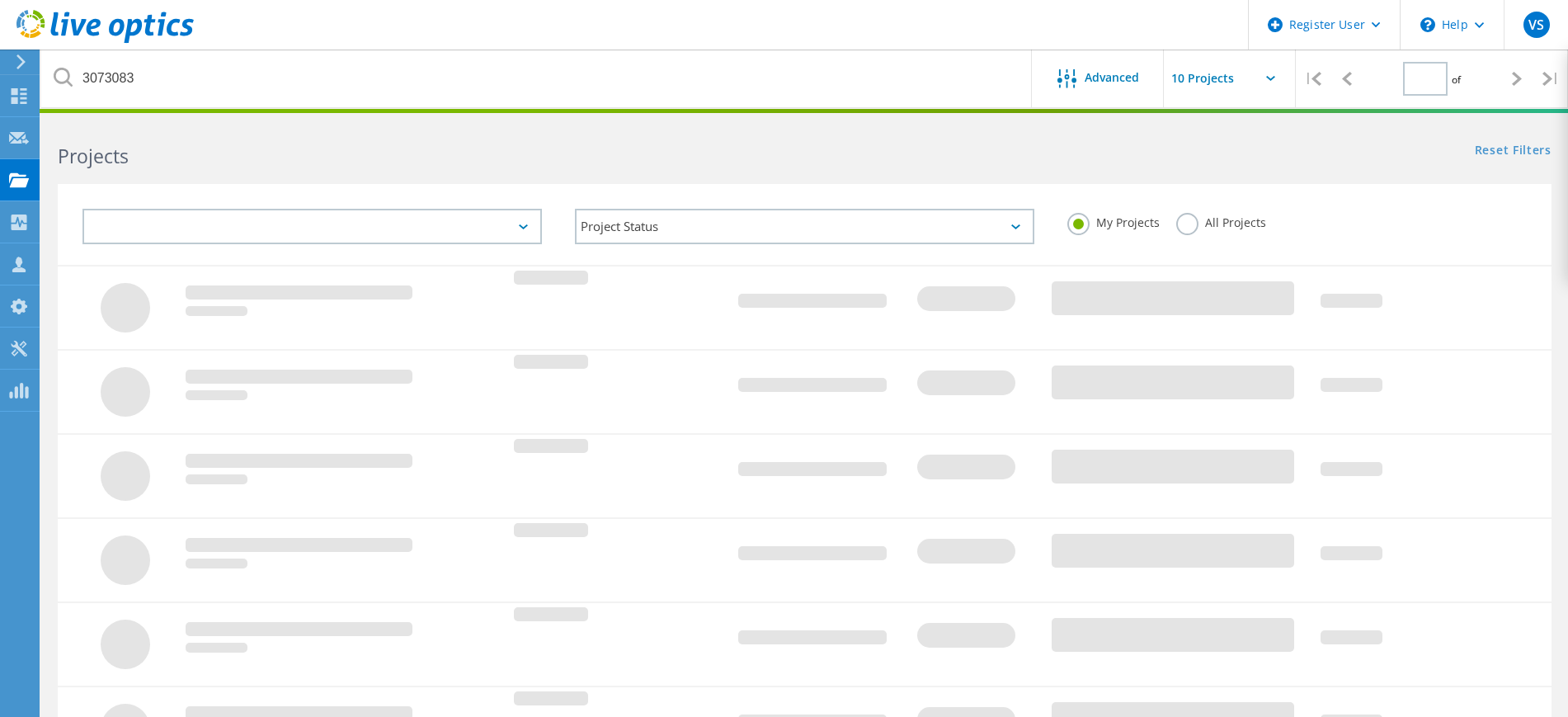
type input "1"
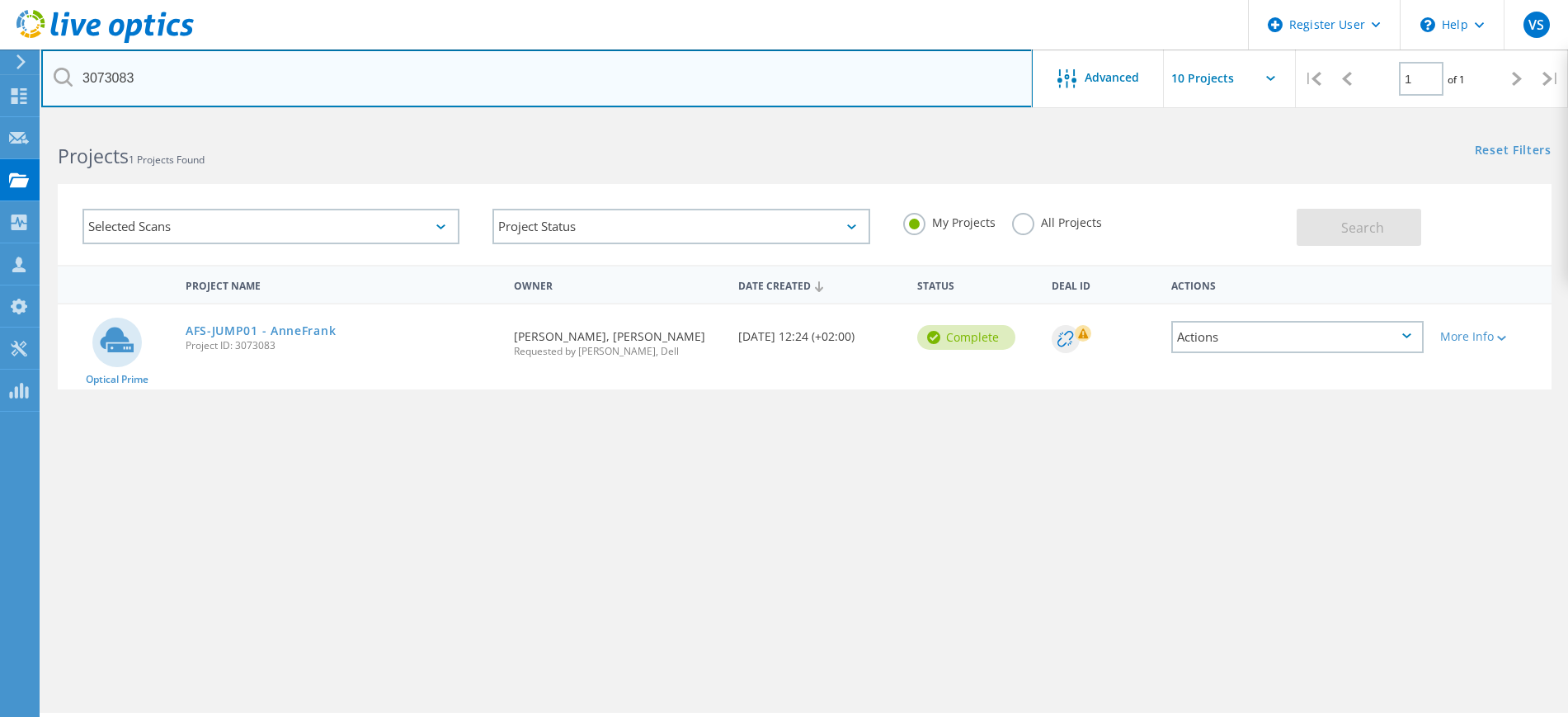
click at [181, 76] on input "3073083" at bounding box center [537, 78] width 992 height 57
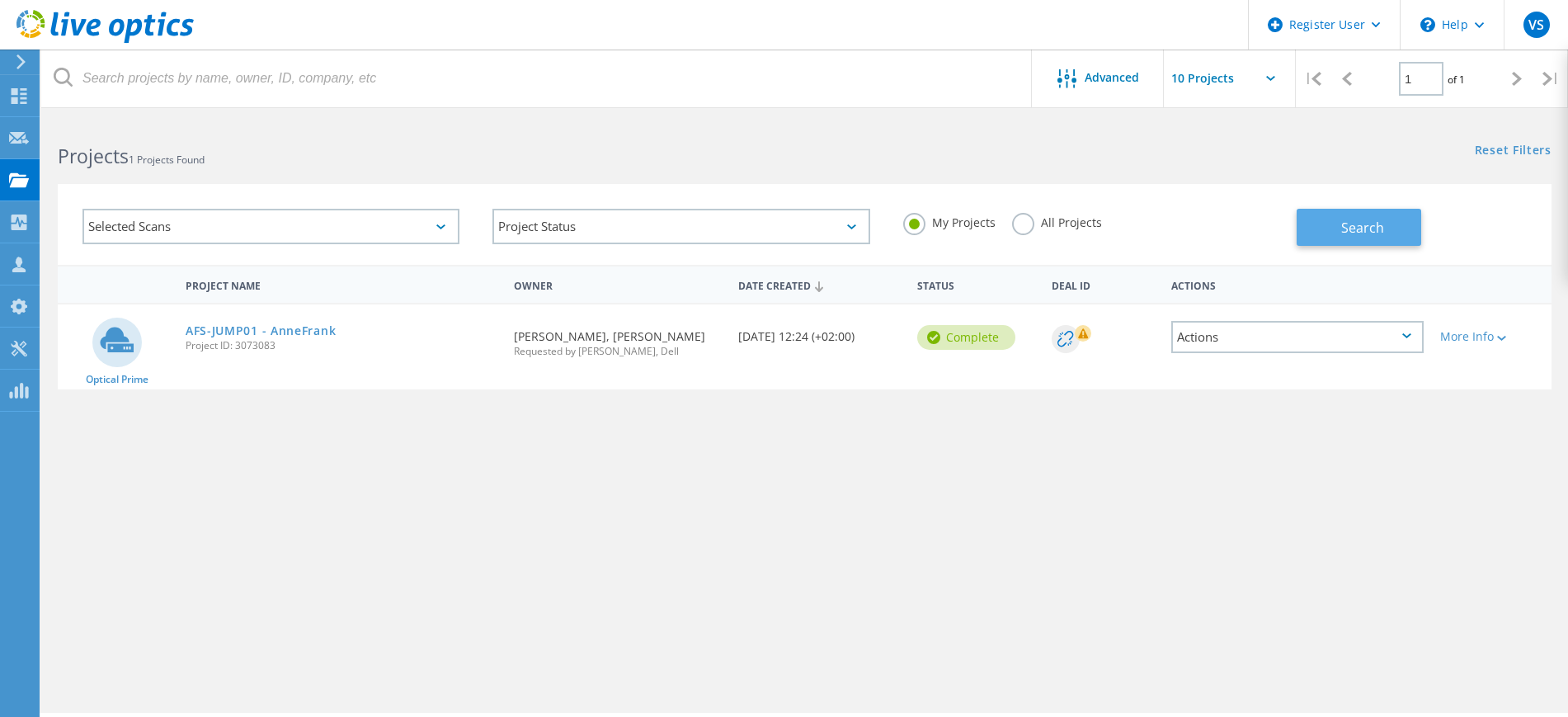
click at [1374, 226] on span "Search" at bounding box center [1363, 227] width 43 height 19
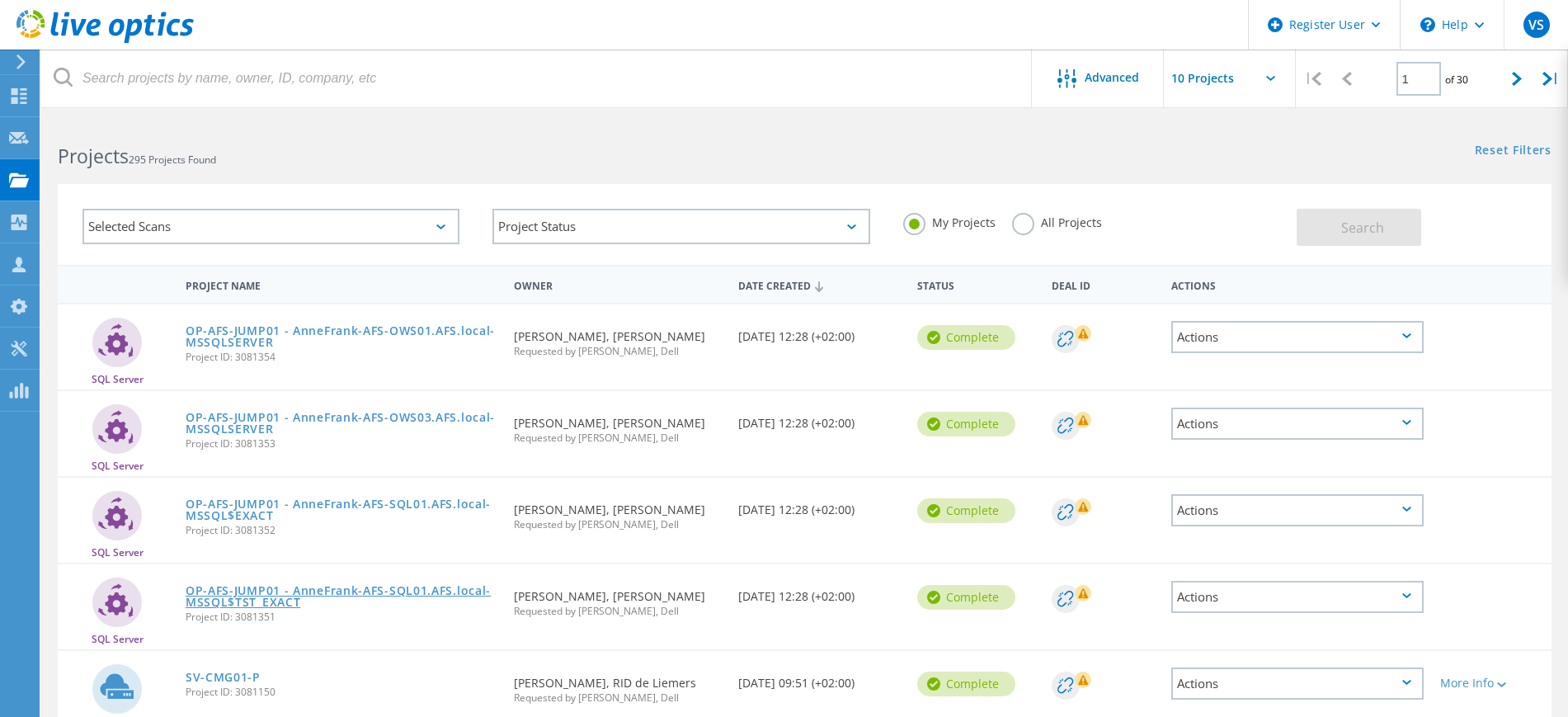
click at [382, 586] on link "OP-AFS-JUMP01 - AnneFrank-AFS-SQL01.AFS.local-MSSQL$TST_EXACT" at bounding box center [341, 596] width 312 height 23
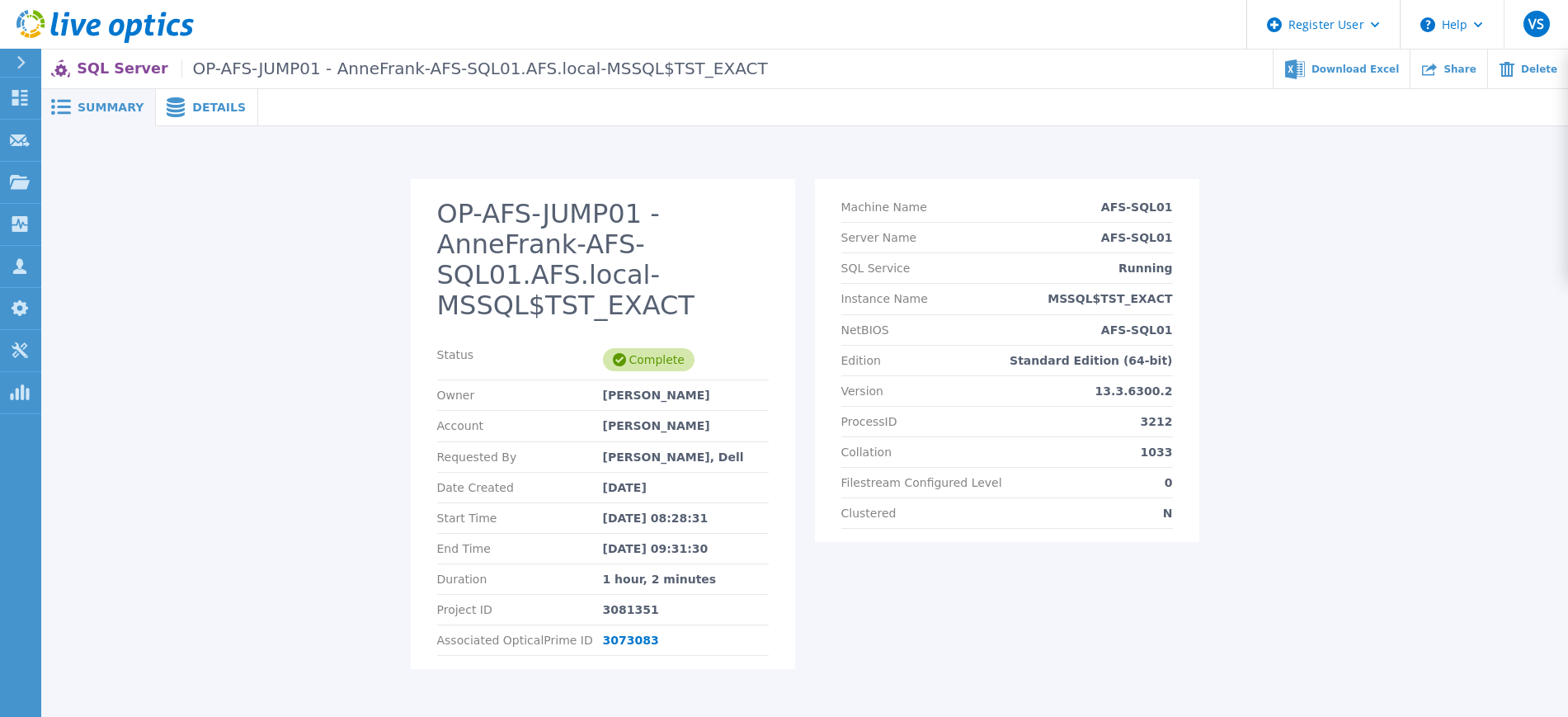
click at [213, 105] on span "Details" at bounding box center [218, 107] width 54 height 12
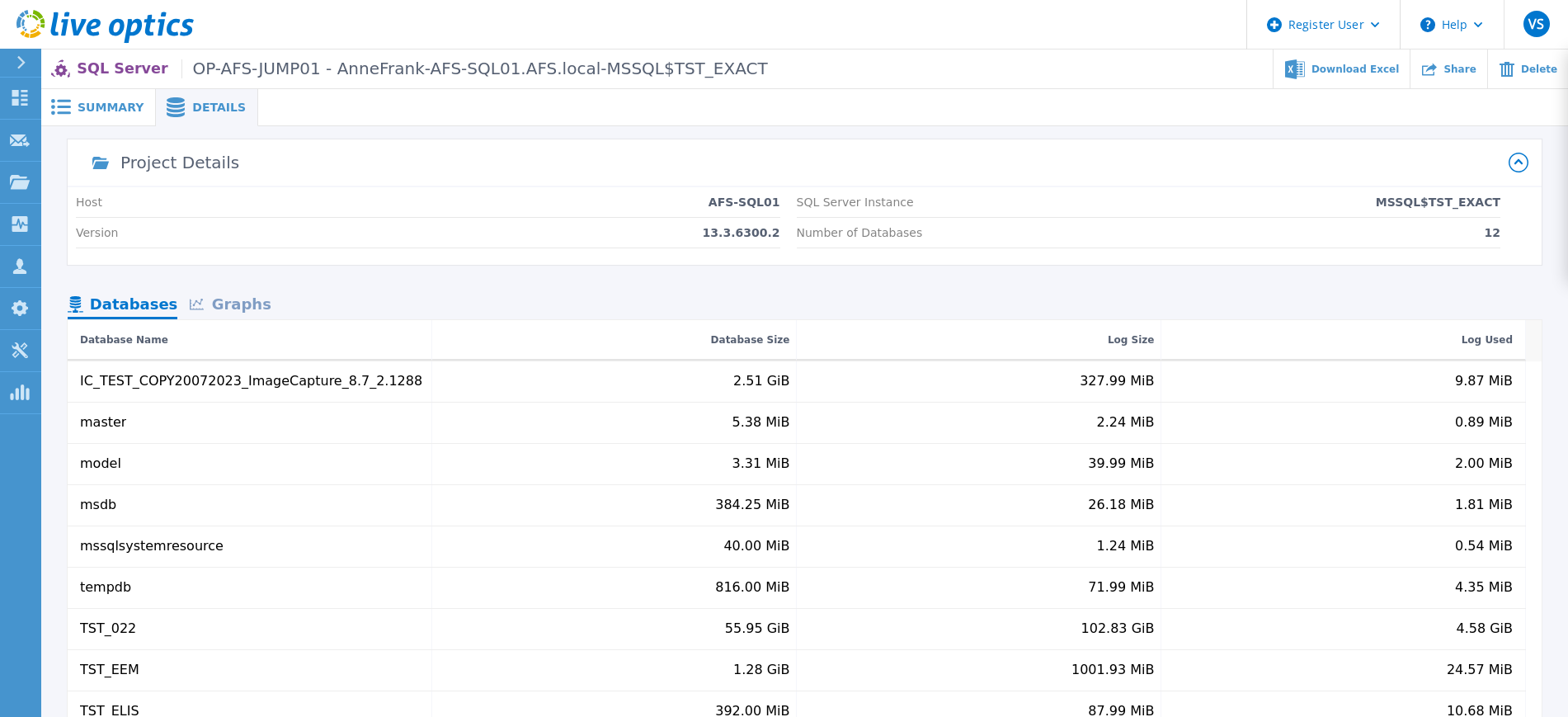
click at [114, 101] on span "Summary" at bounding box center [111, 107] width 66 height 12
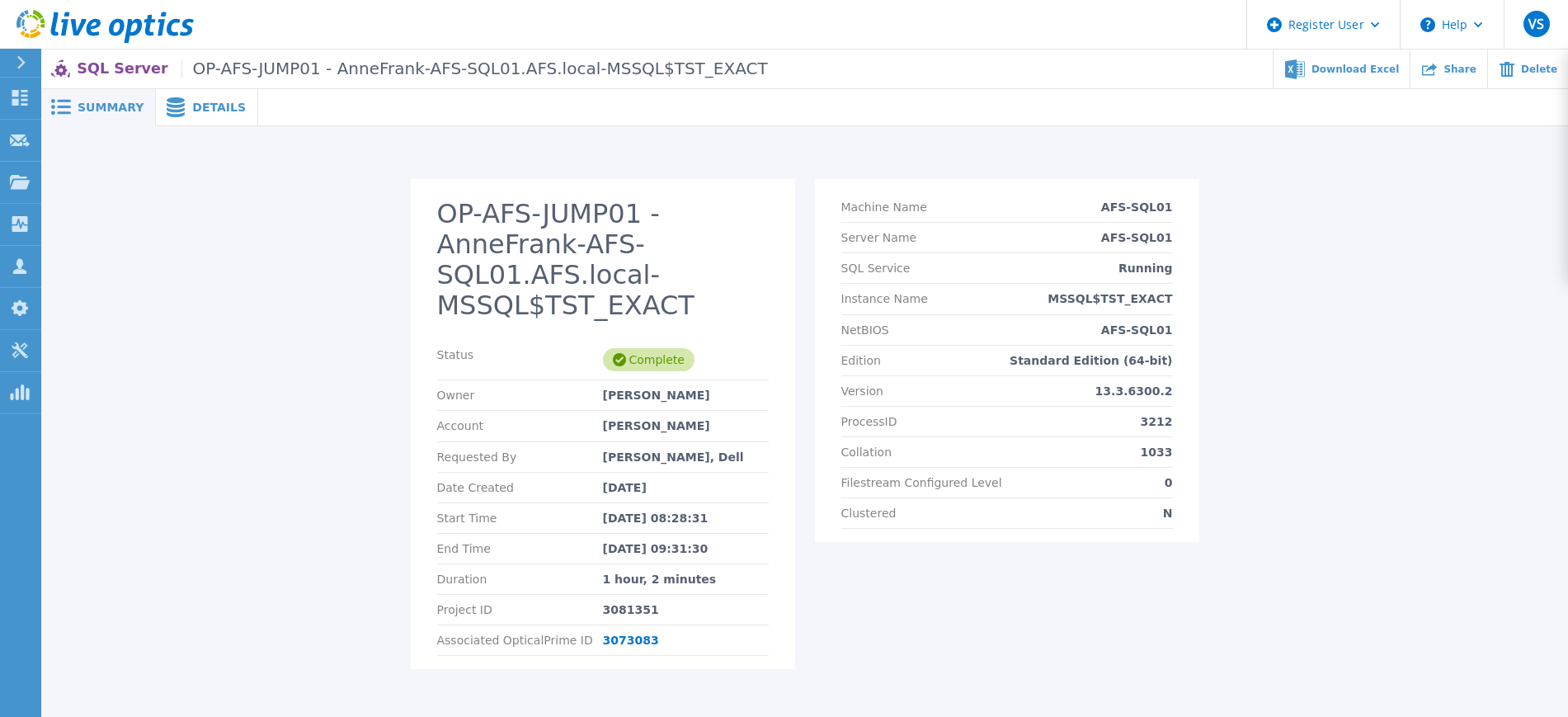
click at [18, 57] on icon at bounding box center [20, 63] width 9 height 14
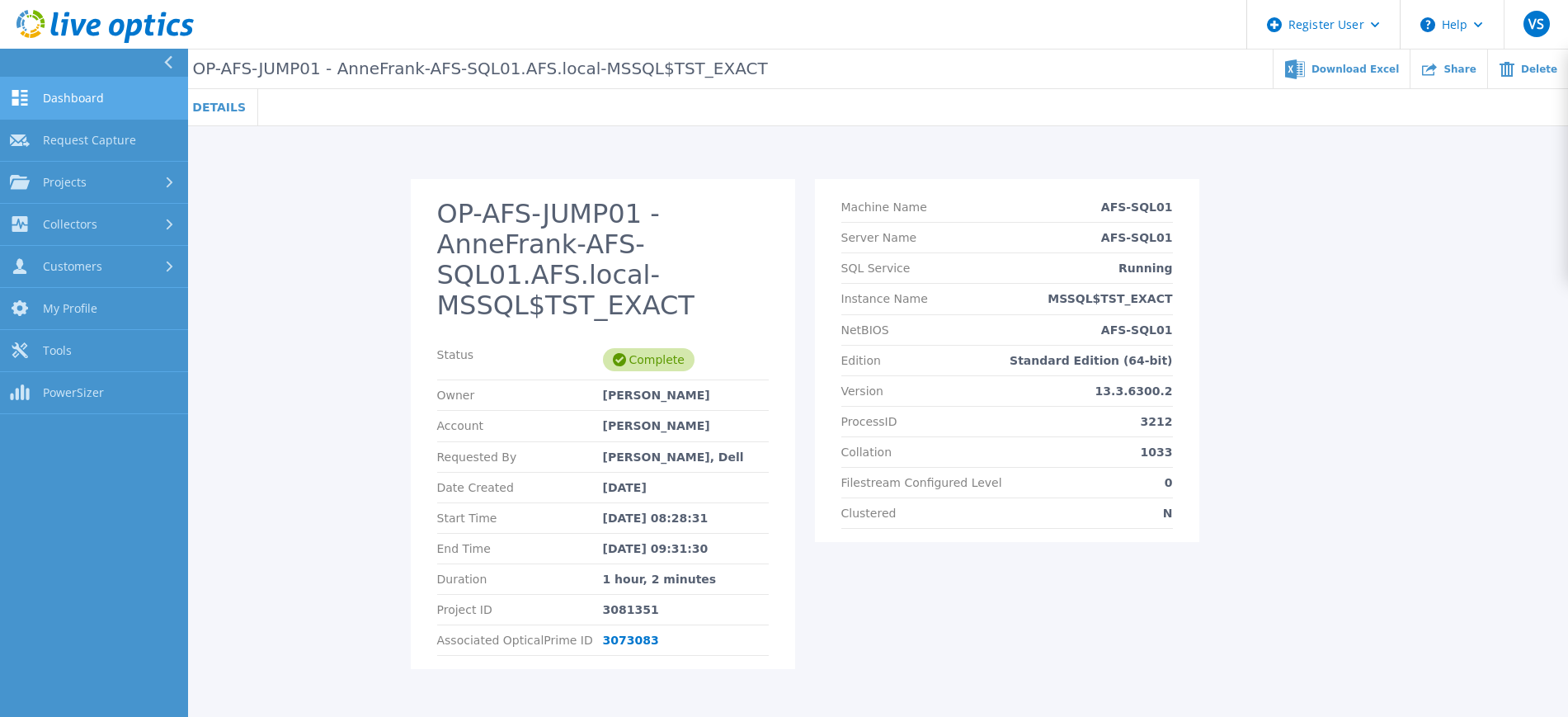
click at [87, 96] on span "Dashboard" at bounding box center [73, 97] width 61 height 15
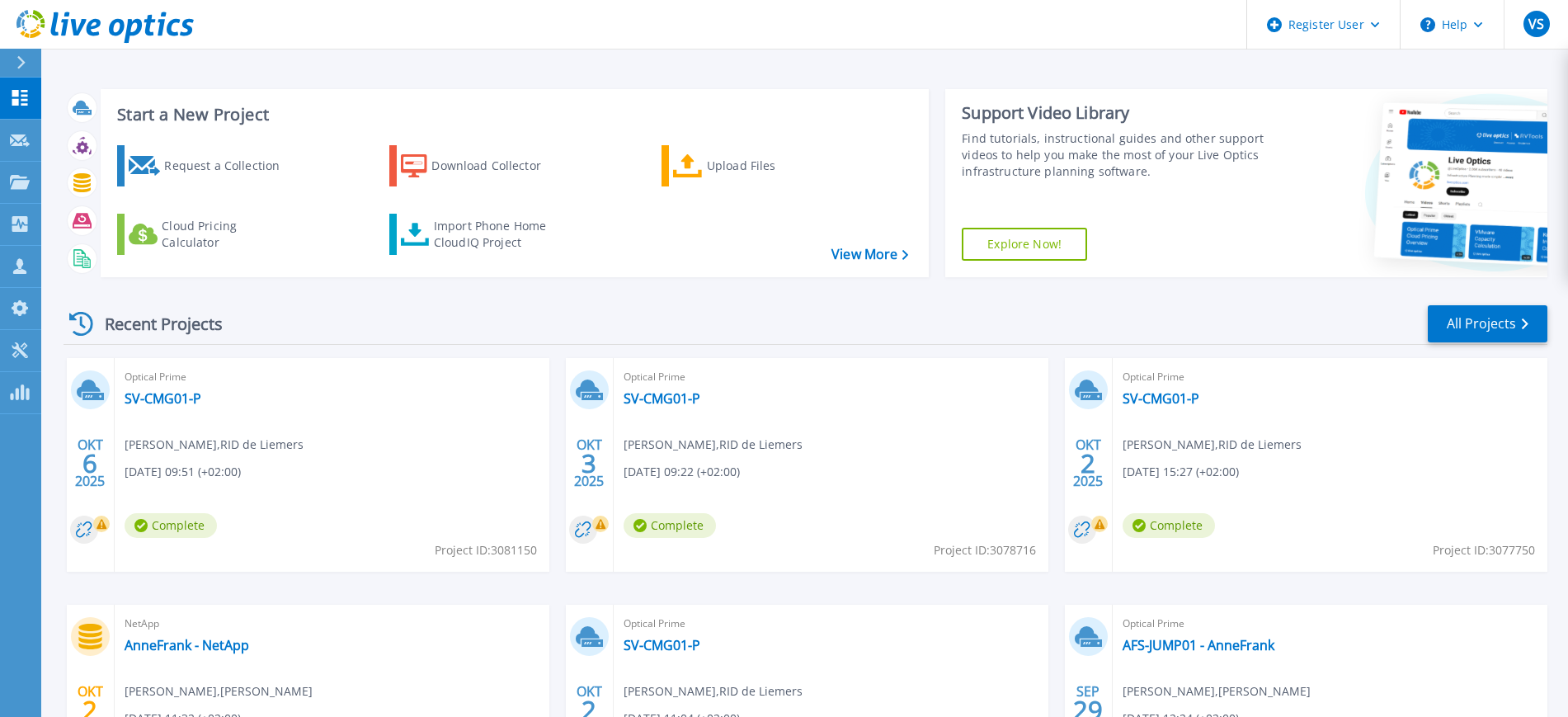
click at [24, 60] on icon at bounding box center [20, 63] width 9 height 14
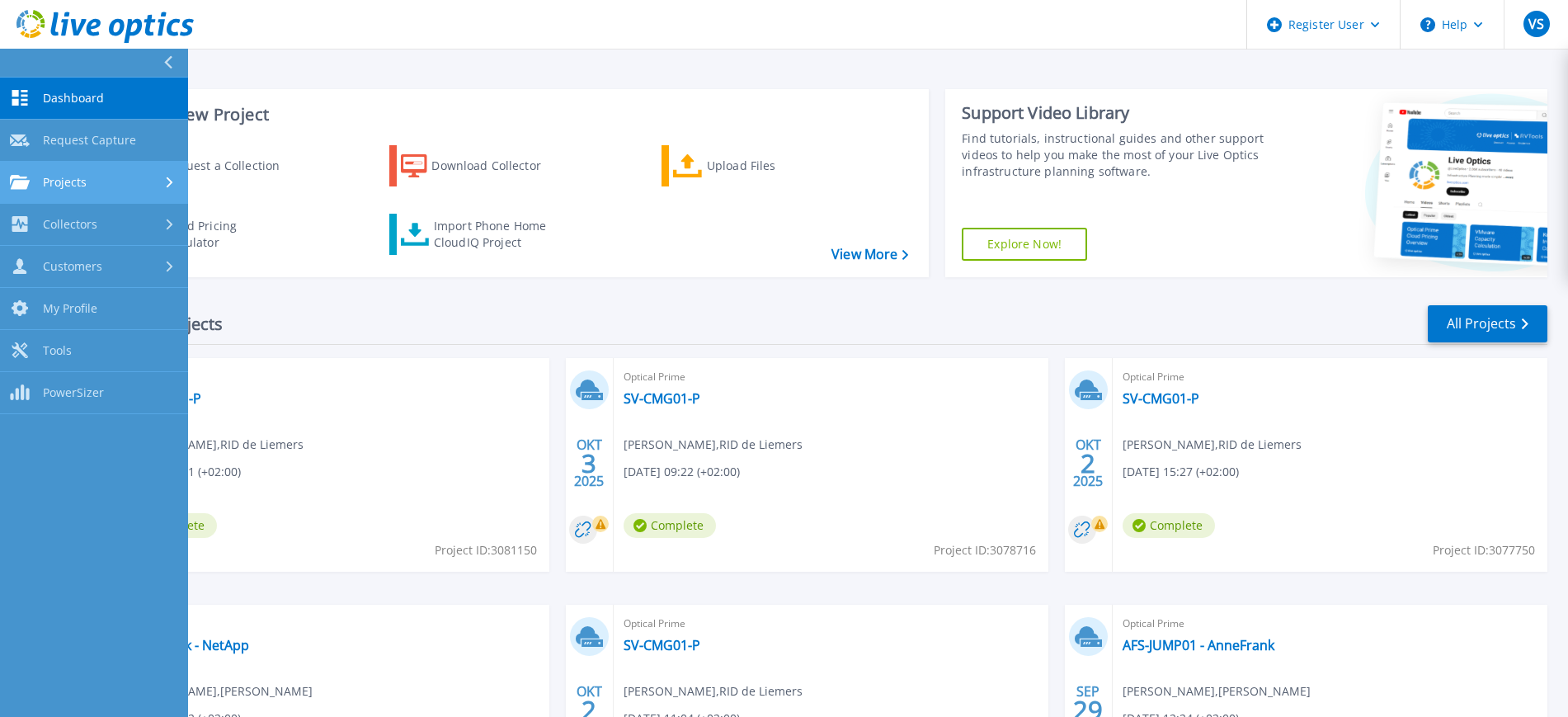
click at [73, 174] on span "Projects" at bounding box center [64, 181] width 44 height 15
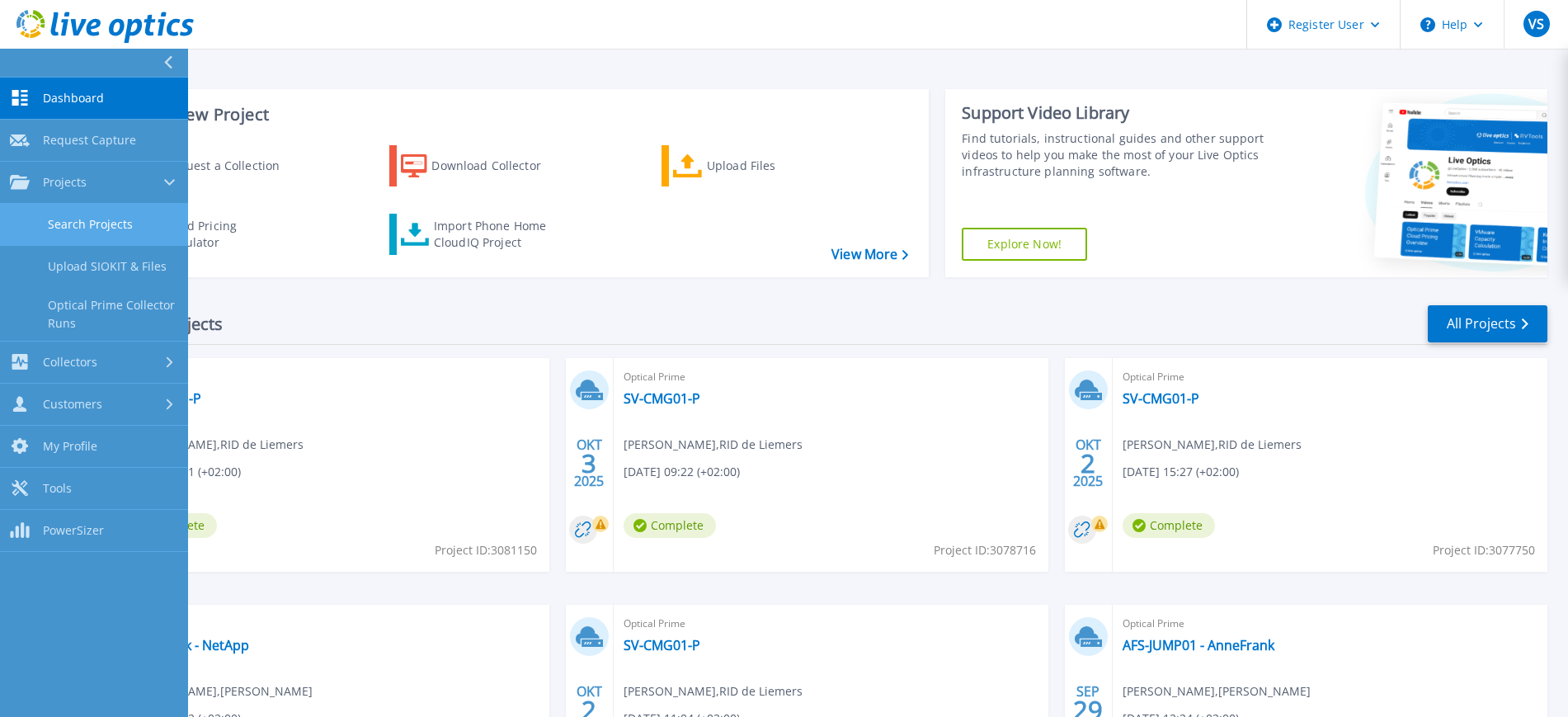
click at [89, 218] on link "Search Projects" at bounding box center [94, 224] width 188 height 42
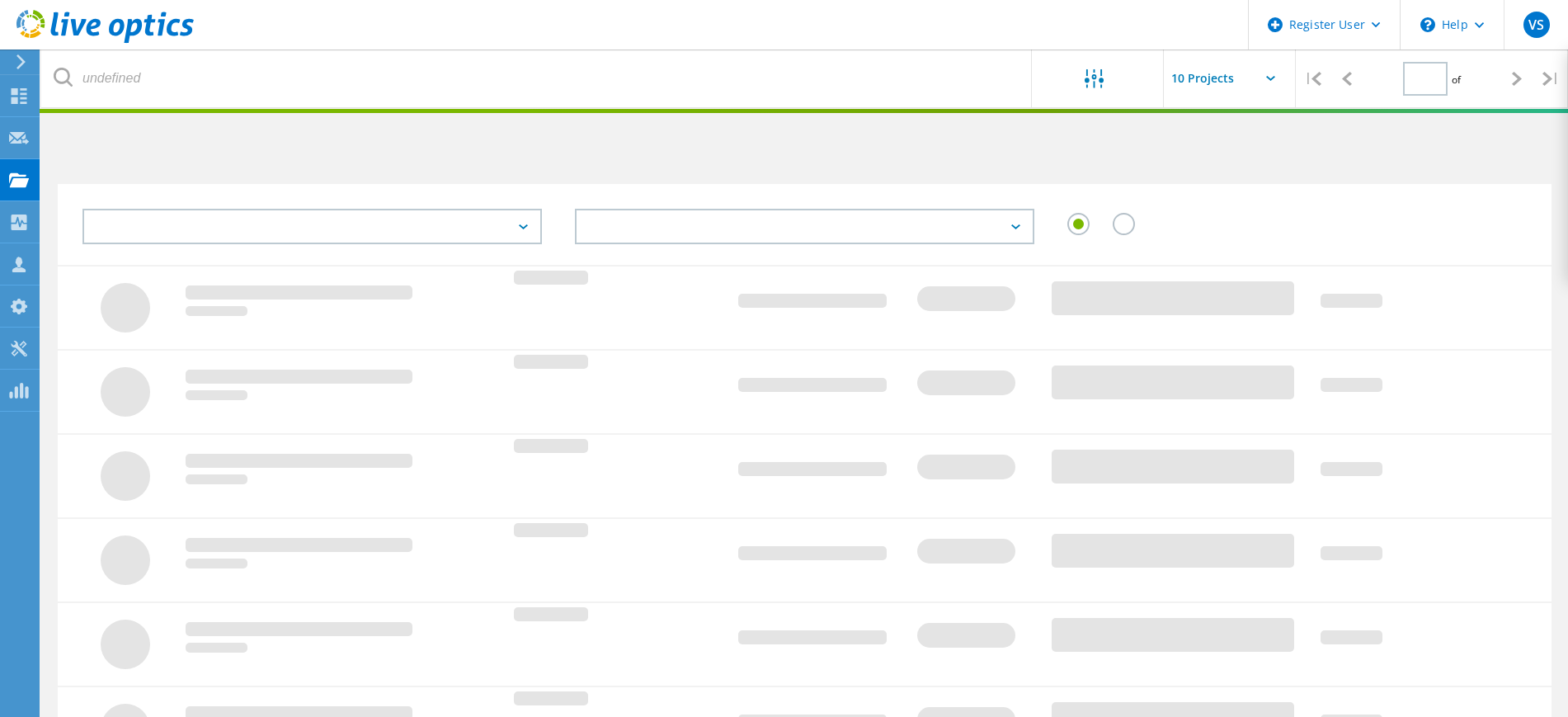
type input "1"
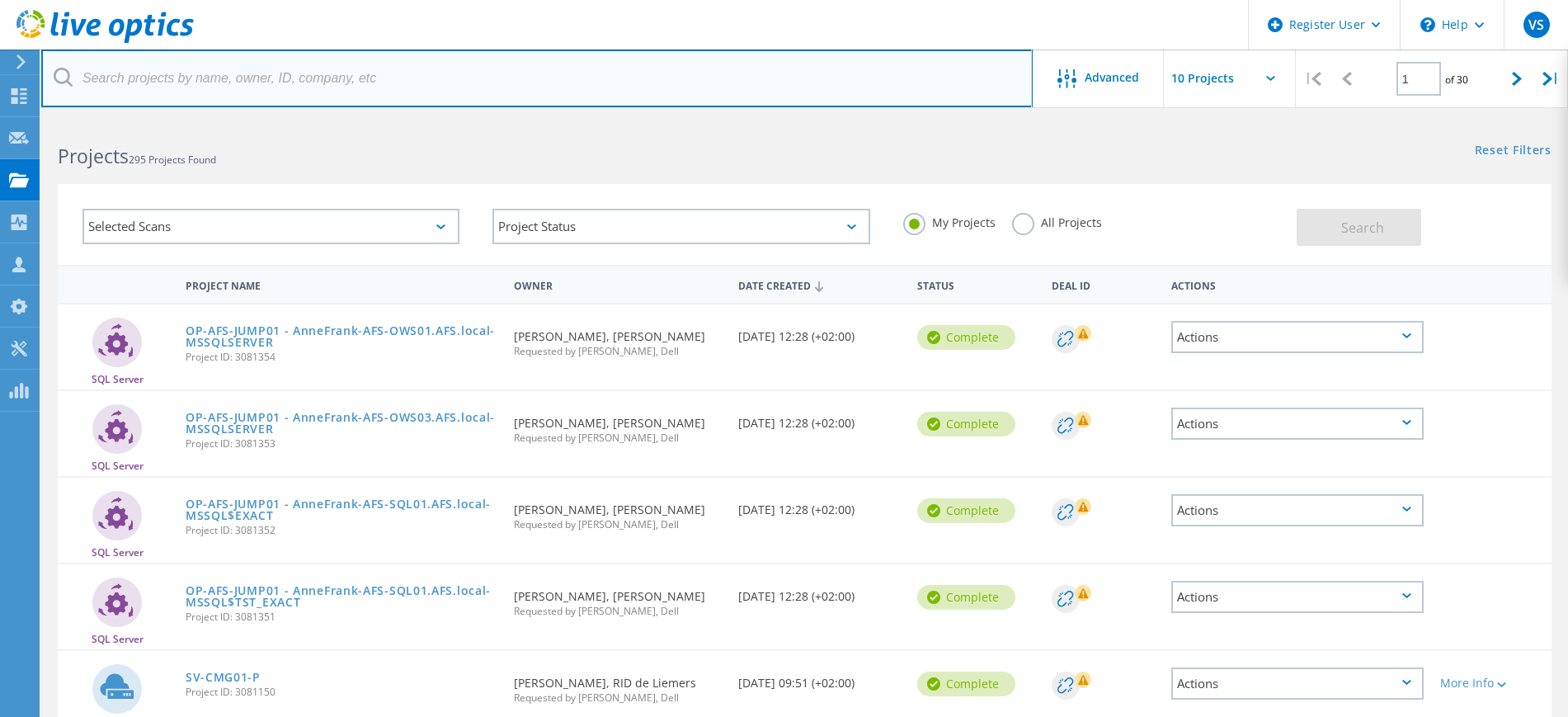
click at [303, 78] on input "text" at bounding box center [537, 78] width 992 height 57
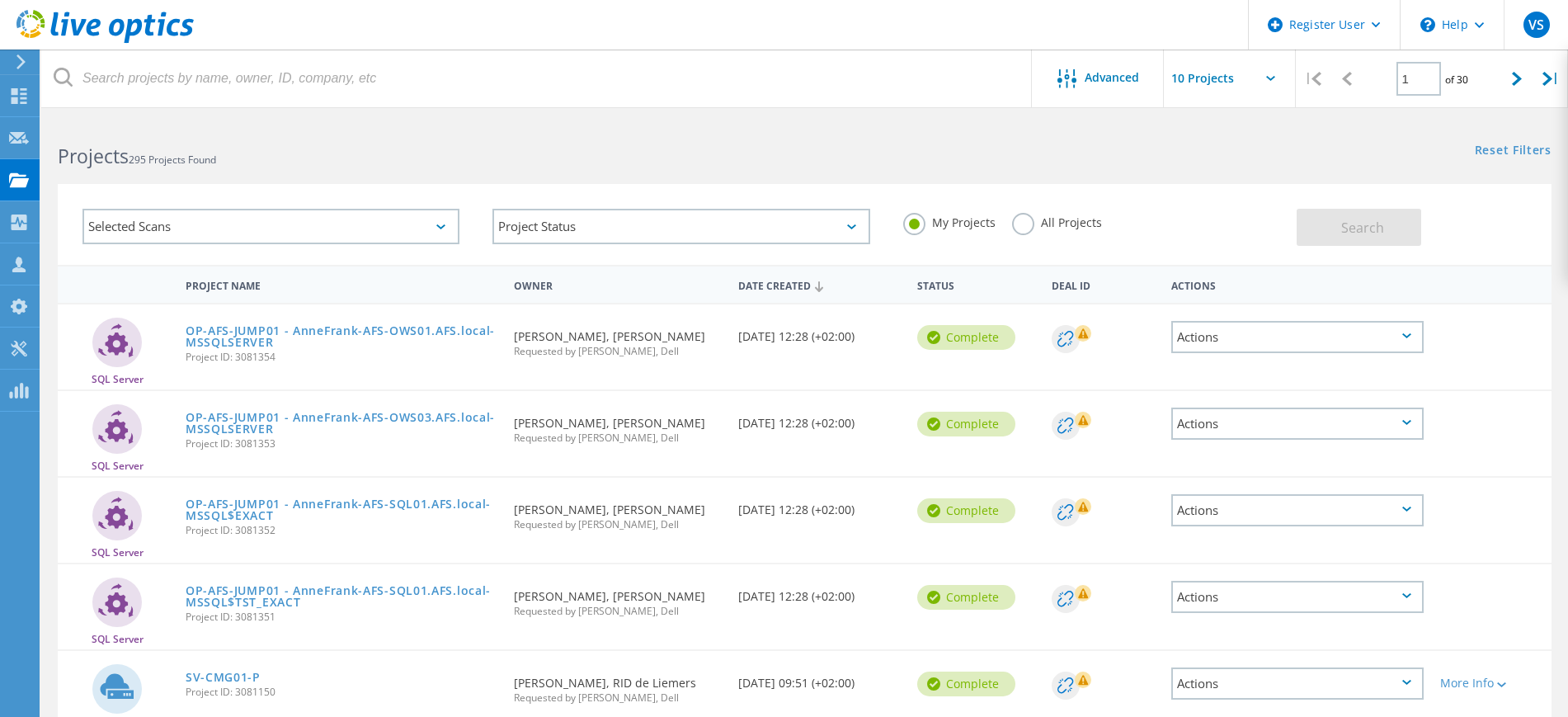
click at [19, 59] on icon at bounding box center [20, 61] width 13 height 15
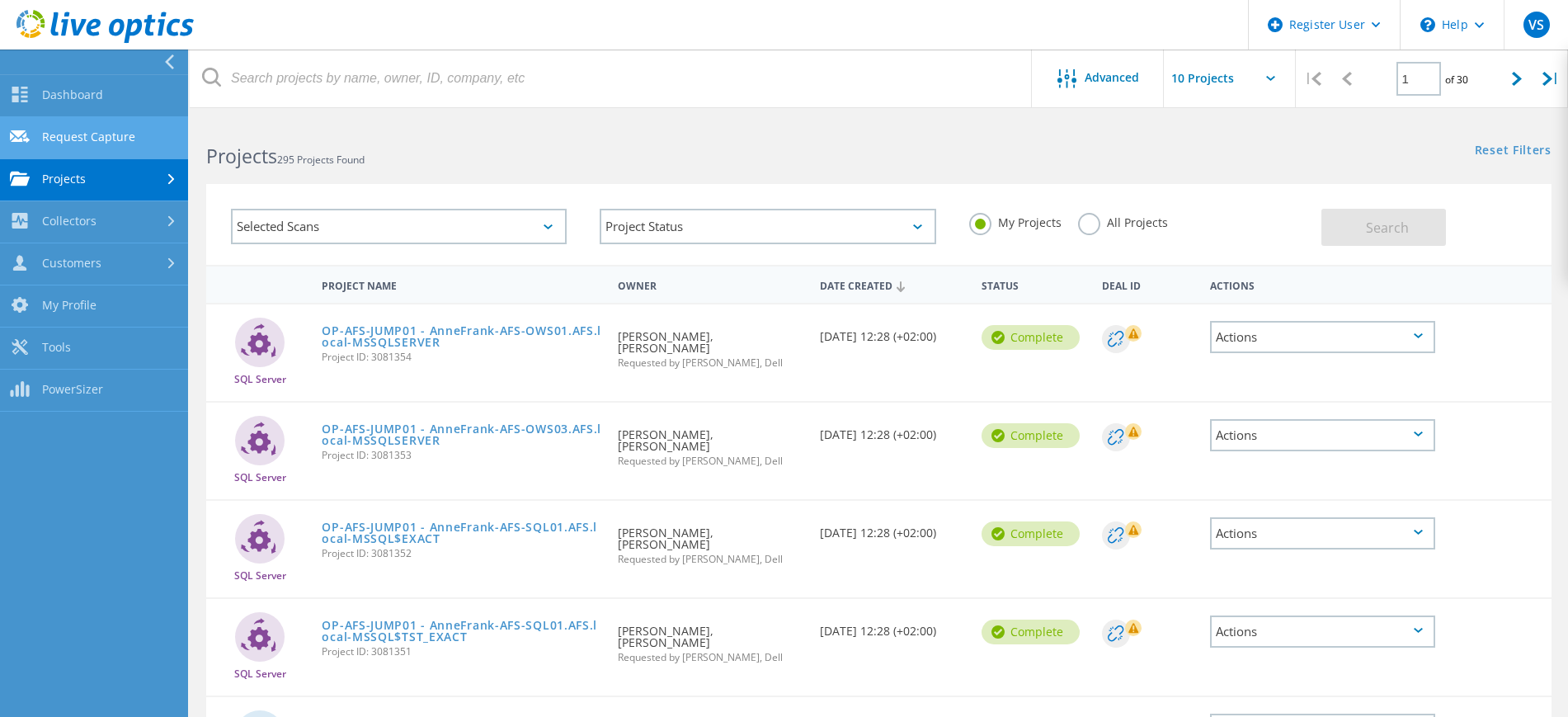
click at [91, 131] on link "Request Capture" at bounding box center [94, 137] width 188 height 42
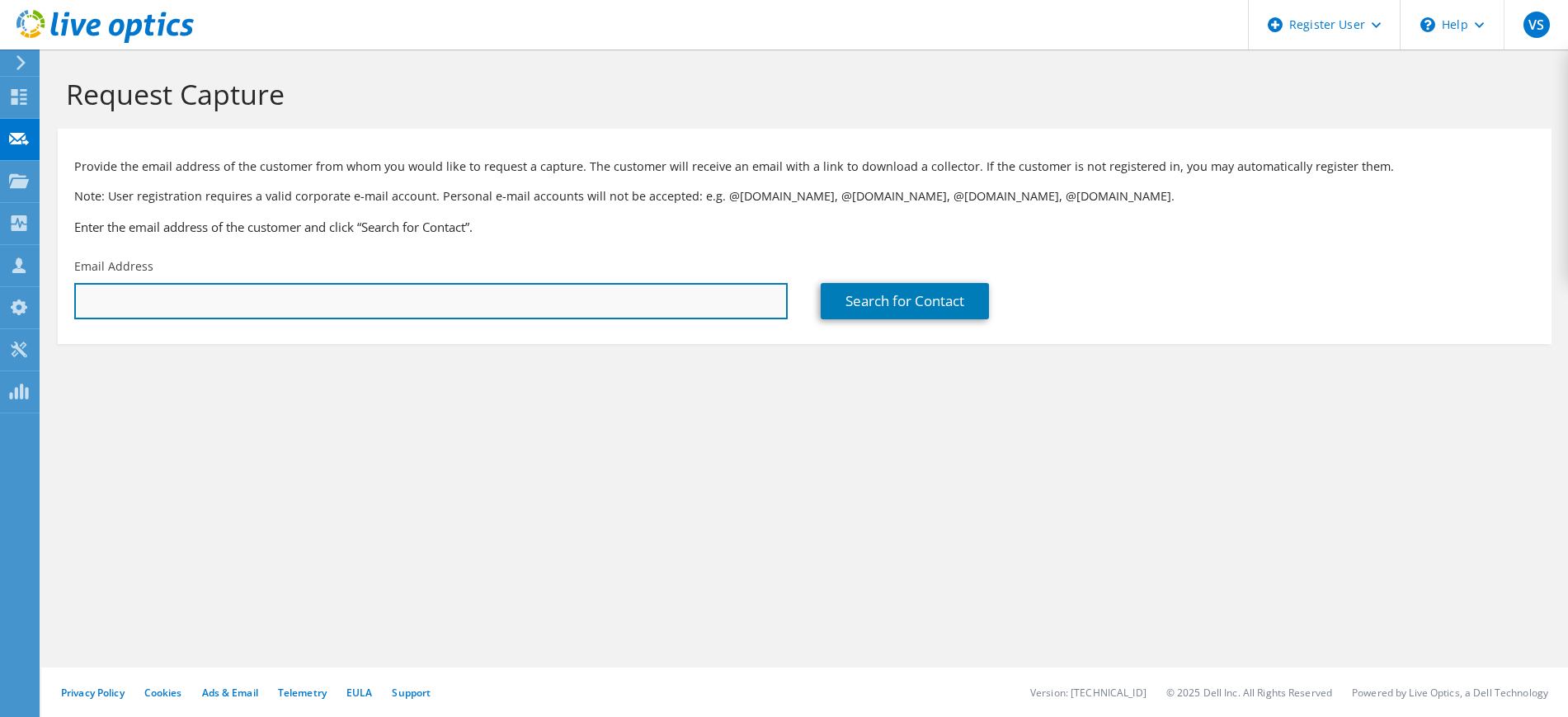
click at [234, 288] on input "text" at bounding box center [431, 300] width 713 height 36
click at [181, 295] on input "text" at bounding box center [431, 300] width 713 height 36
click at [390, 293] on input "text" at bounding box center [431, 300] width 713 height 36
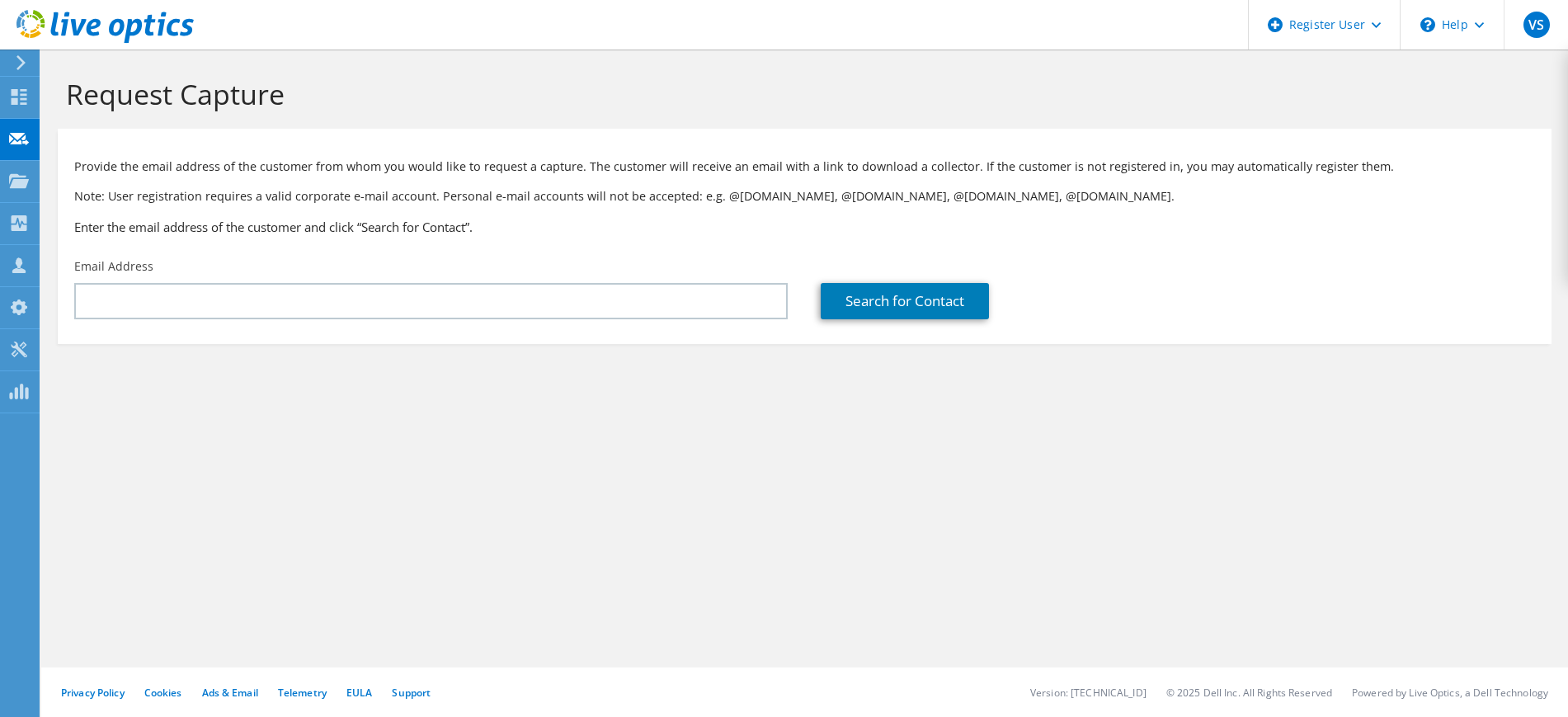
drag, startPoint x: 564, startPoint y: 431, endPoint x: 533, endPoint y: 331, distance: 104.7
click at [563, 431] on div "Request Capture Provide the email address of the customer from whom you would l…" at bounding box center [804, 383] width 1527 height 667
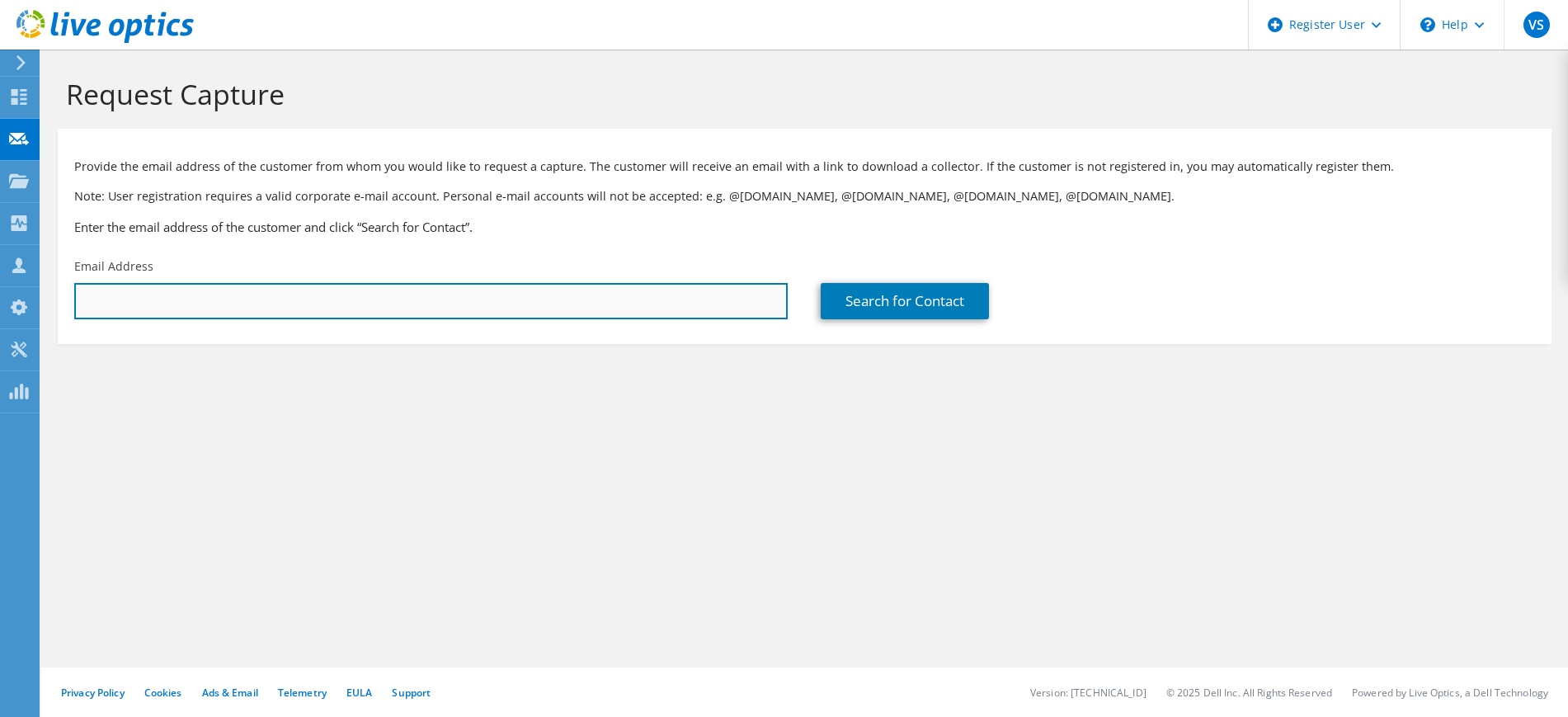
click at [538, 300] on input "text" at bounding box center [431, 300] width 713 height 36
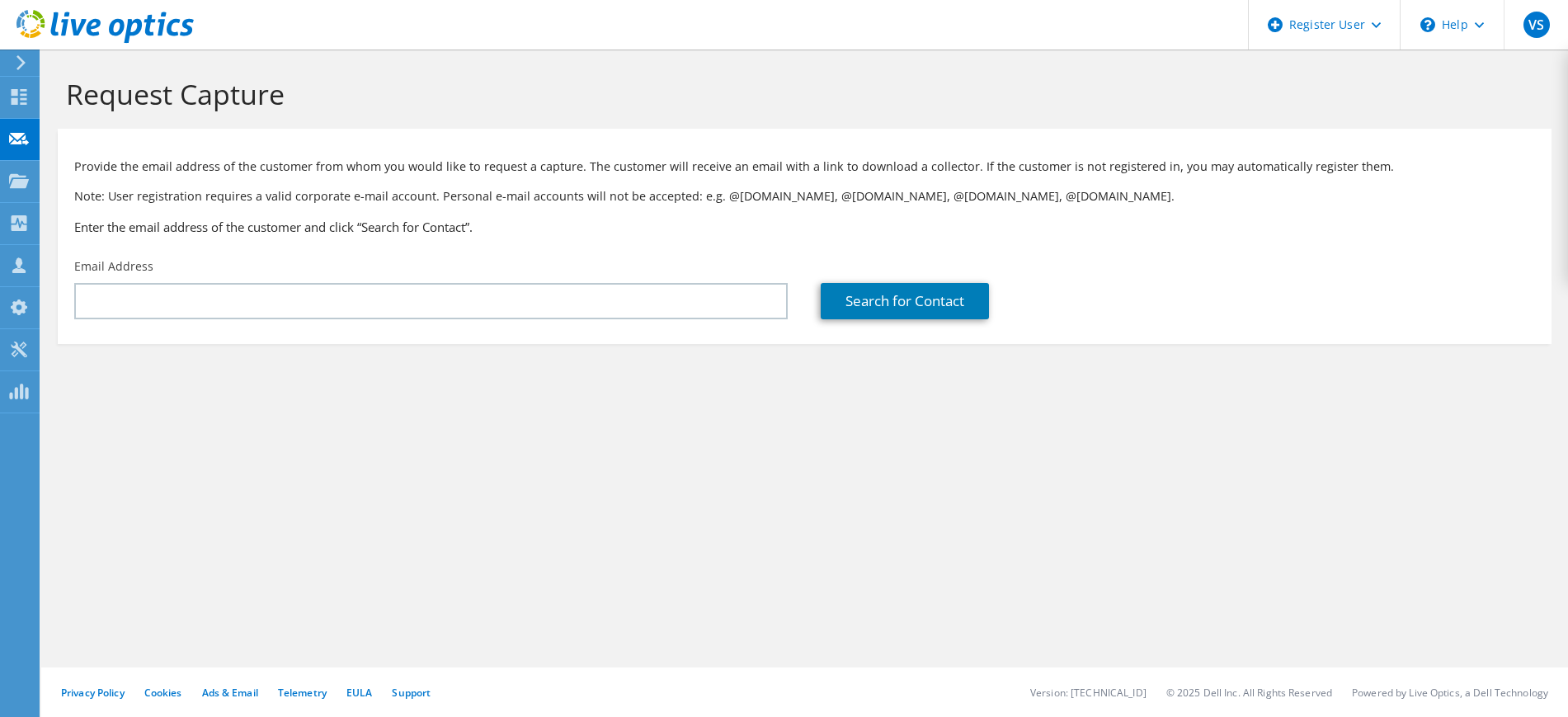
click at [584, 399] on section "Request Capture Provide the email address of the customer from whom you would l…" at bounding box center [804, 238] width 1527 height 377
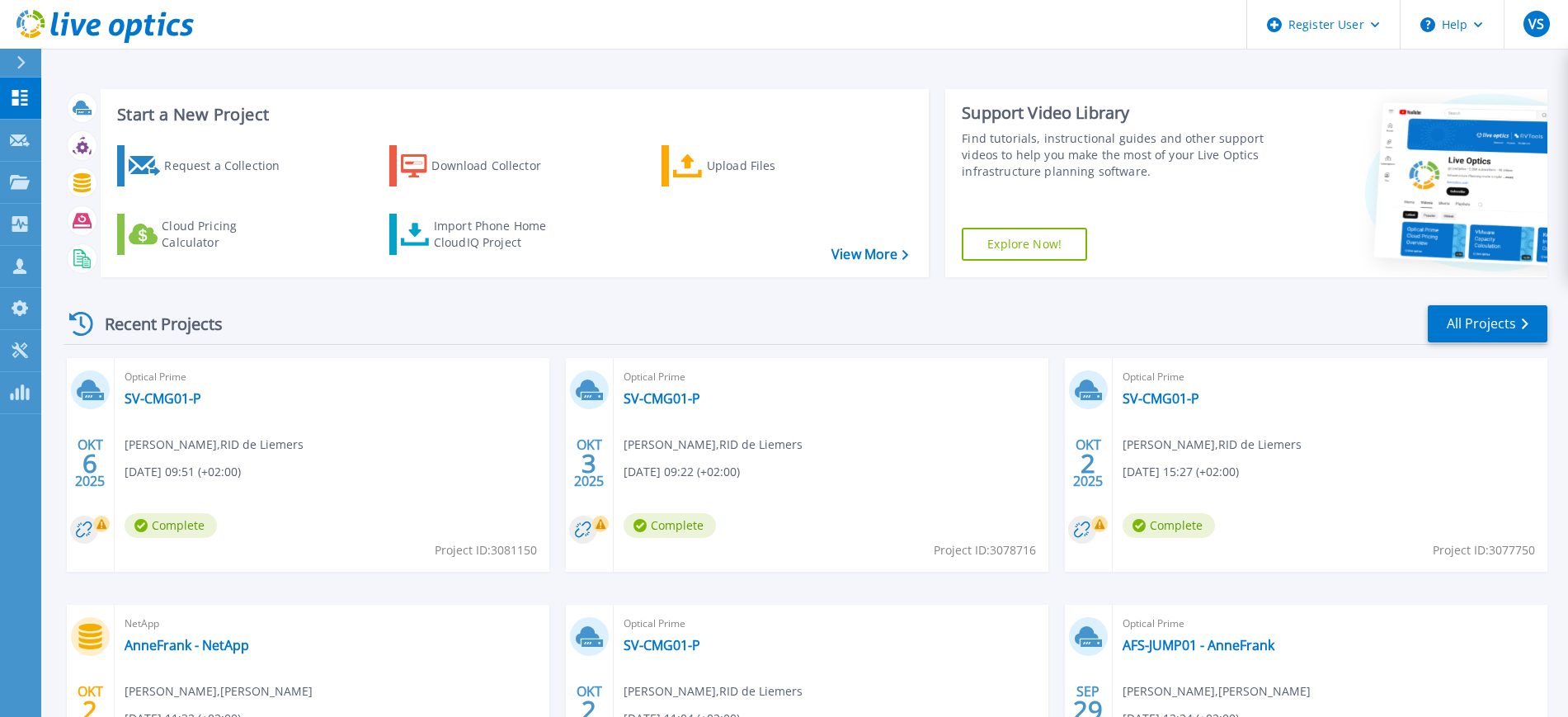
scroll to position [197, 0]
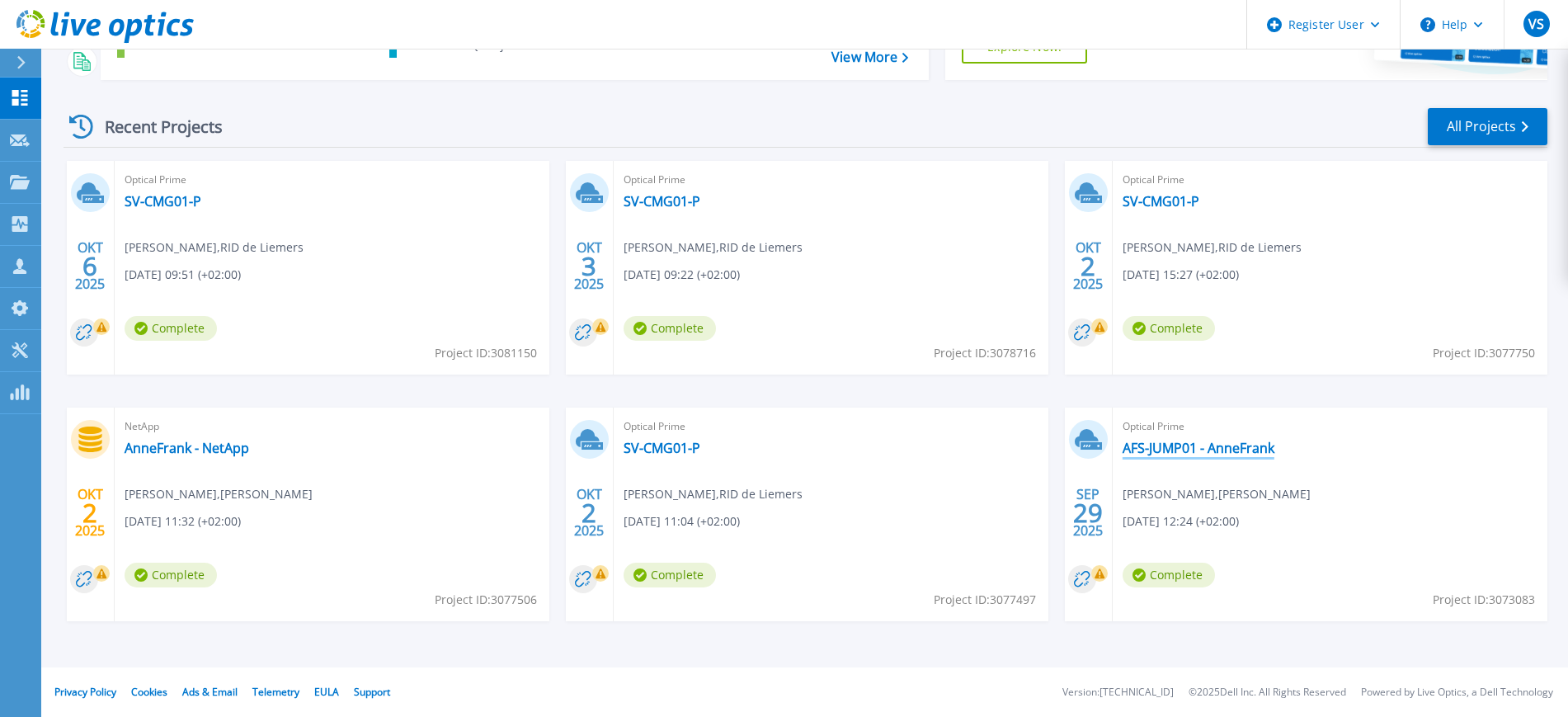
click at [1205, 447] on link "AFS-JUMP01 - AnneFrank" at bounding box center [1199, 447] width 152 height 17
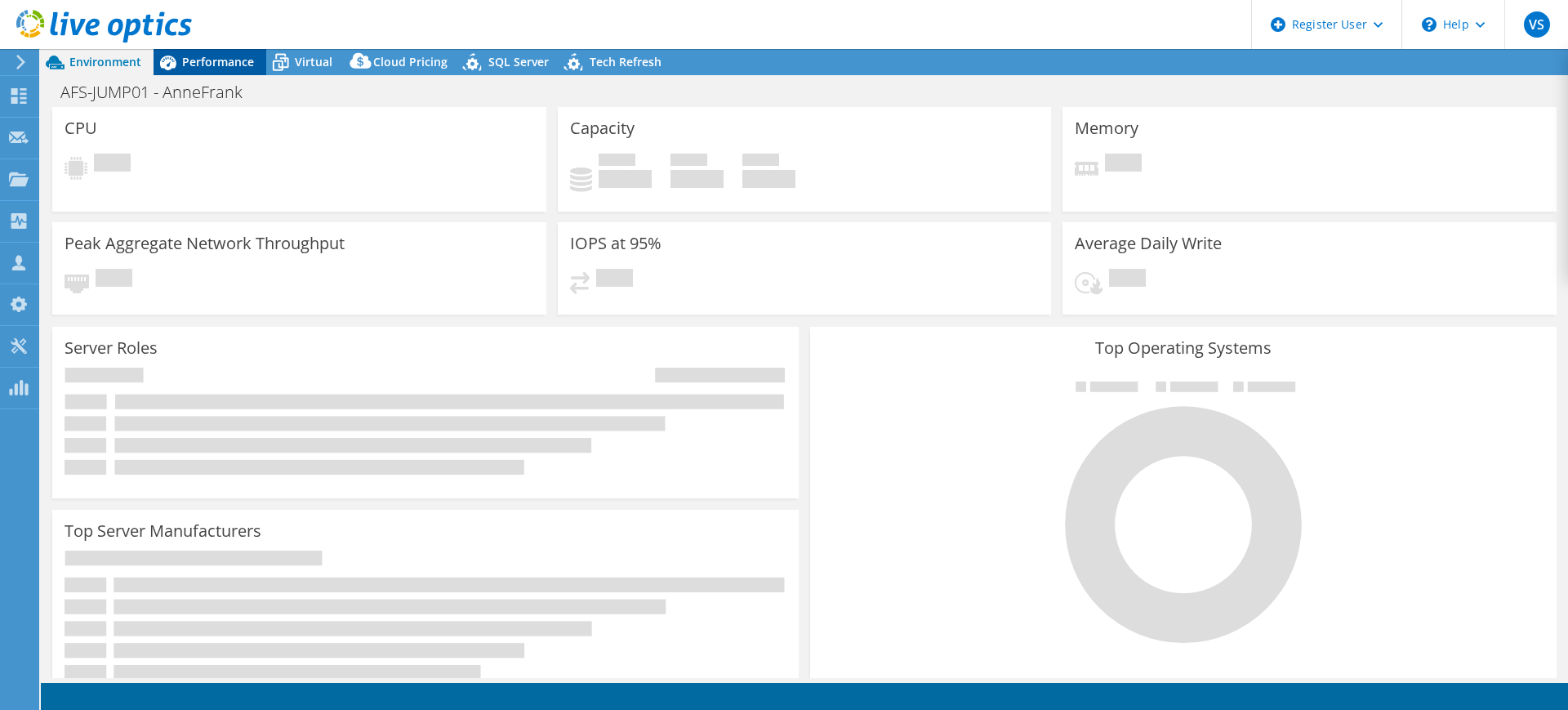
select select "EUFrankfurt"
select select "EUR"
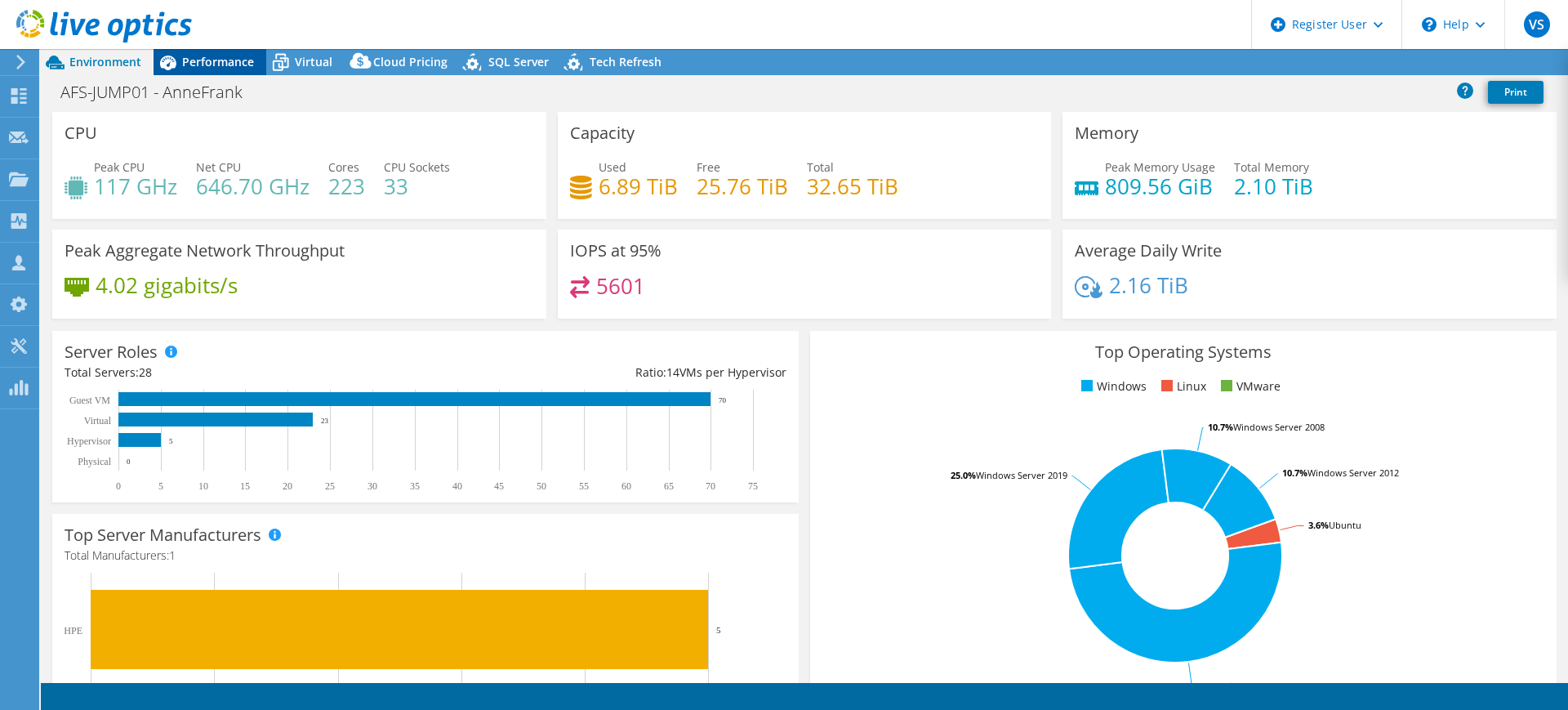
click at [200, 60] on span "Performance" at bounding box center [218, 62] width 72 height 15
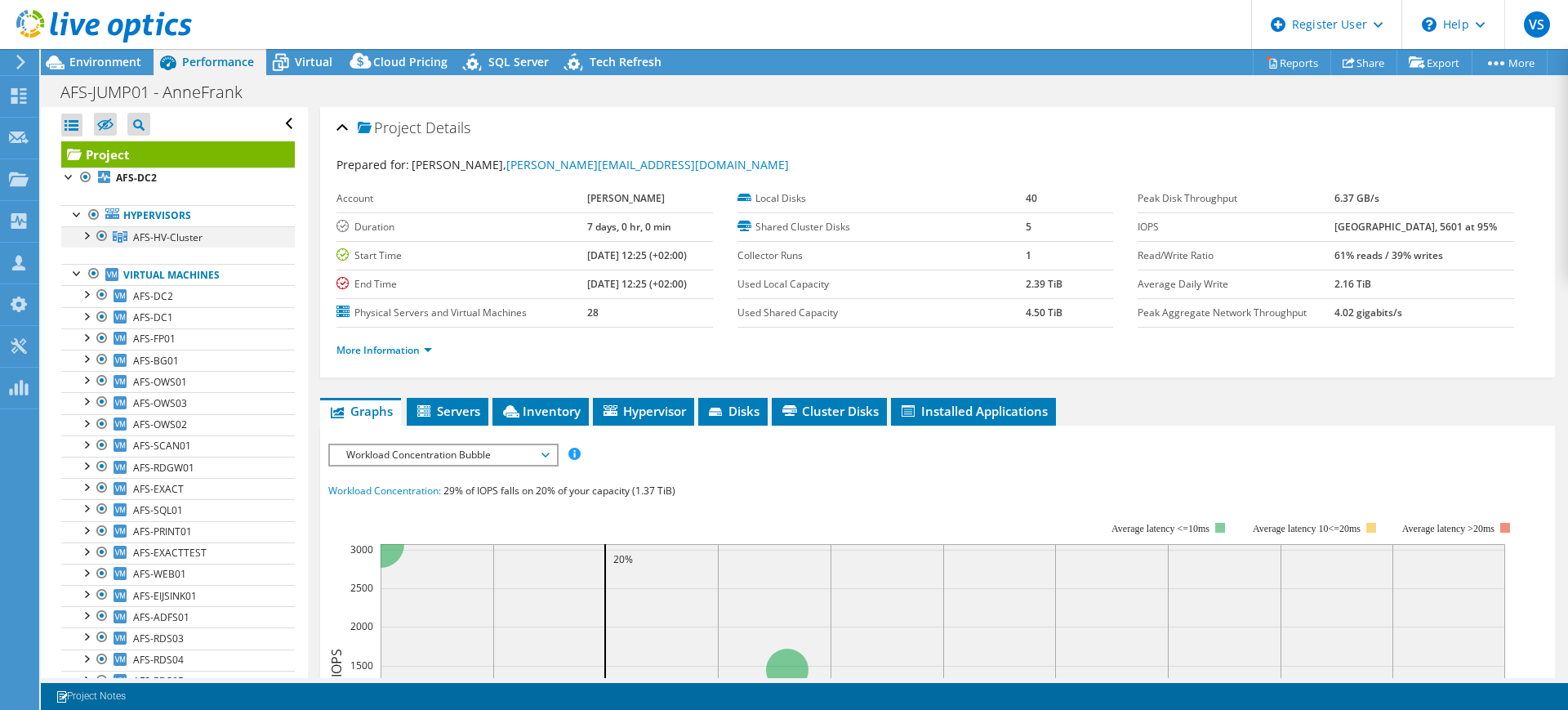
click at [85, 236] on div at bounding box center [85, 234] width 16 height 16
click at [91, 21] on use at bounding box center [104, 26] width 176 height 33
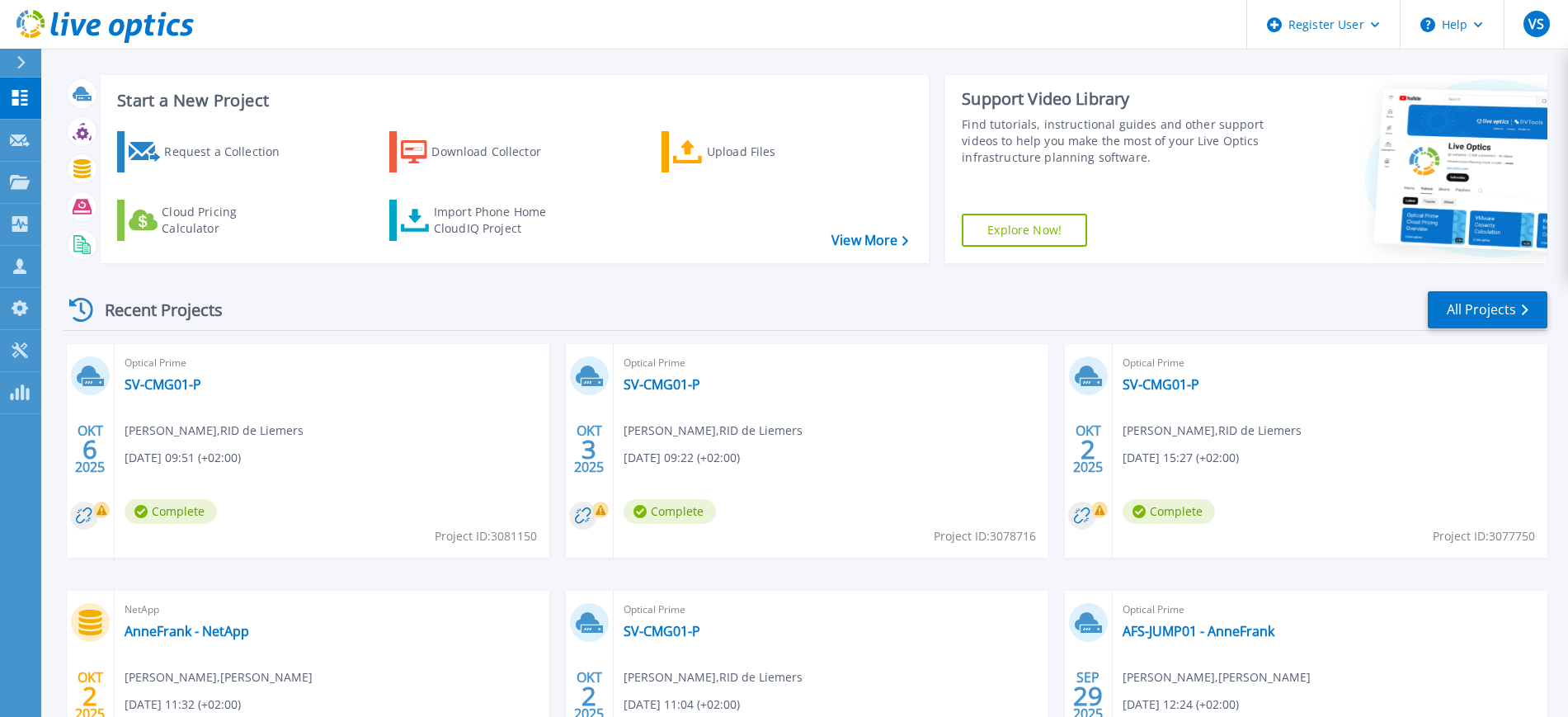
scroll to position [197, 0]
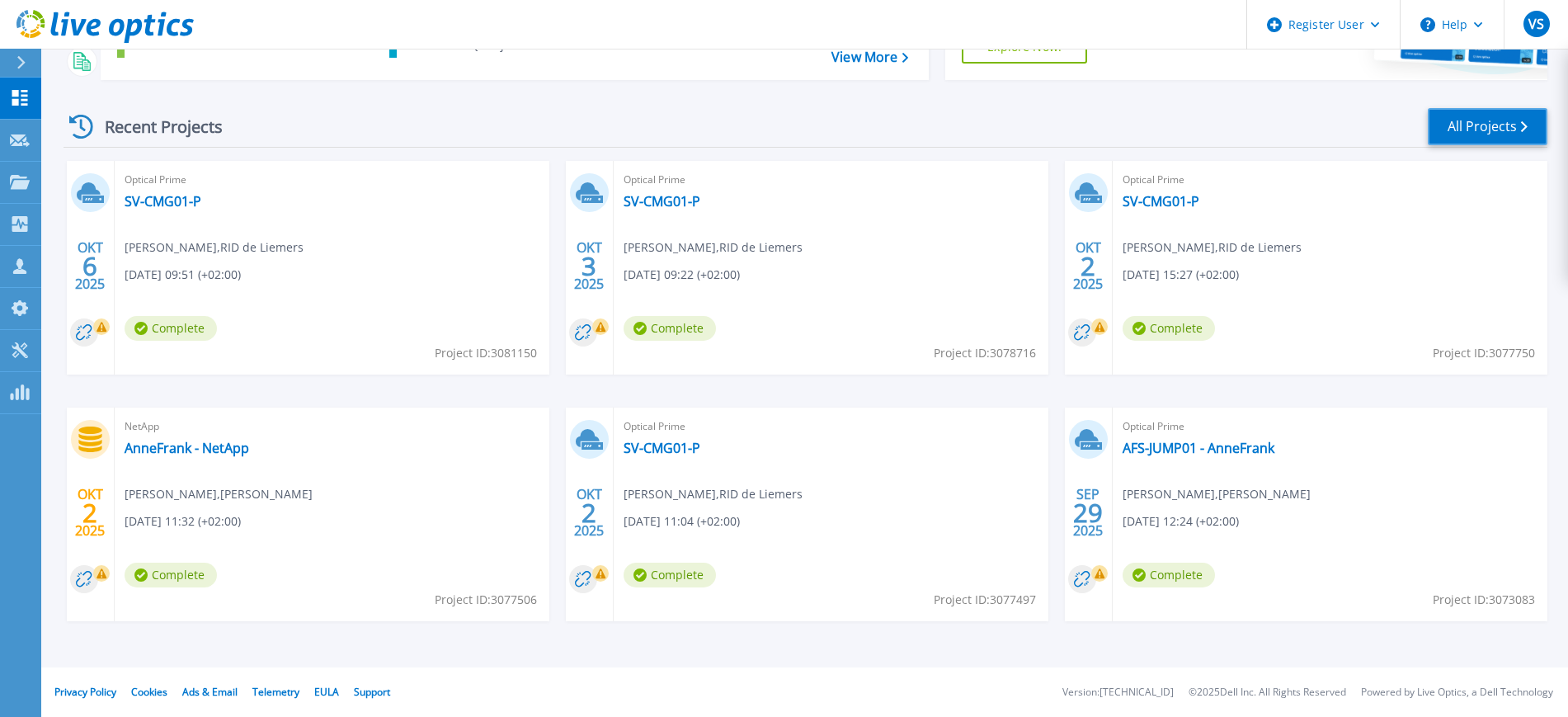
click at [1484, 132] on link "All Projects" at bounding box center [1488, 127] width 120 height 37
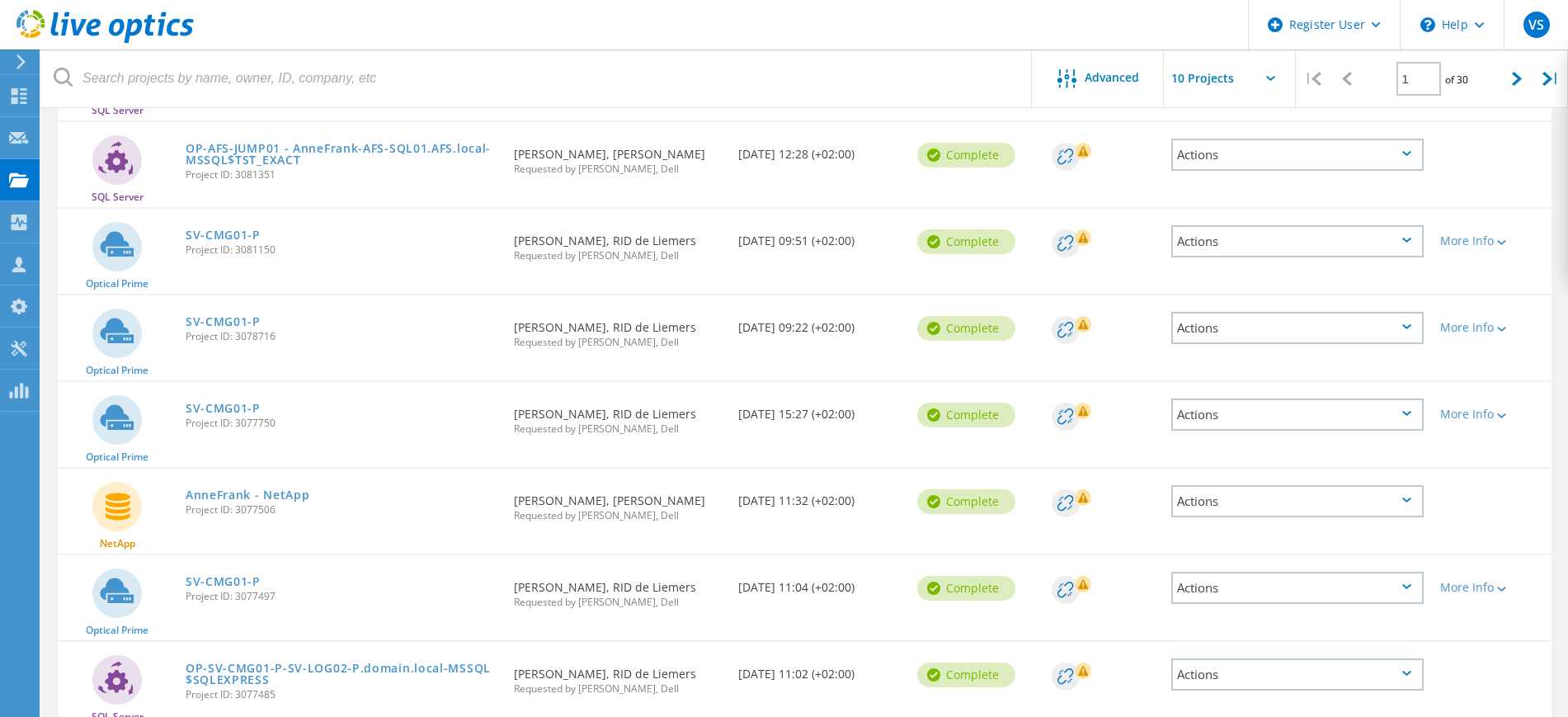
scroll to position [415, 0]
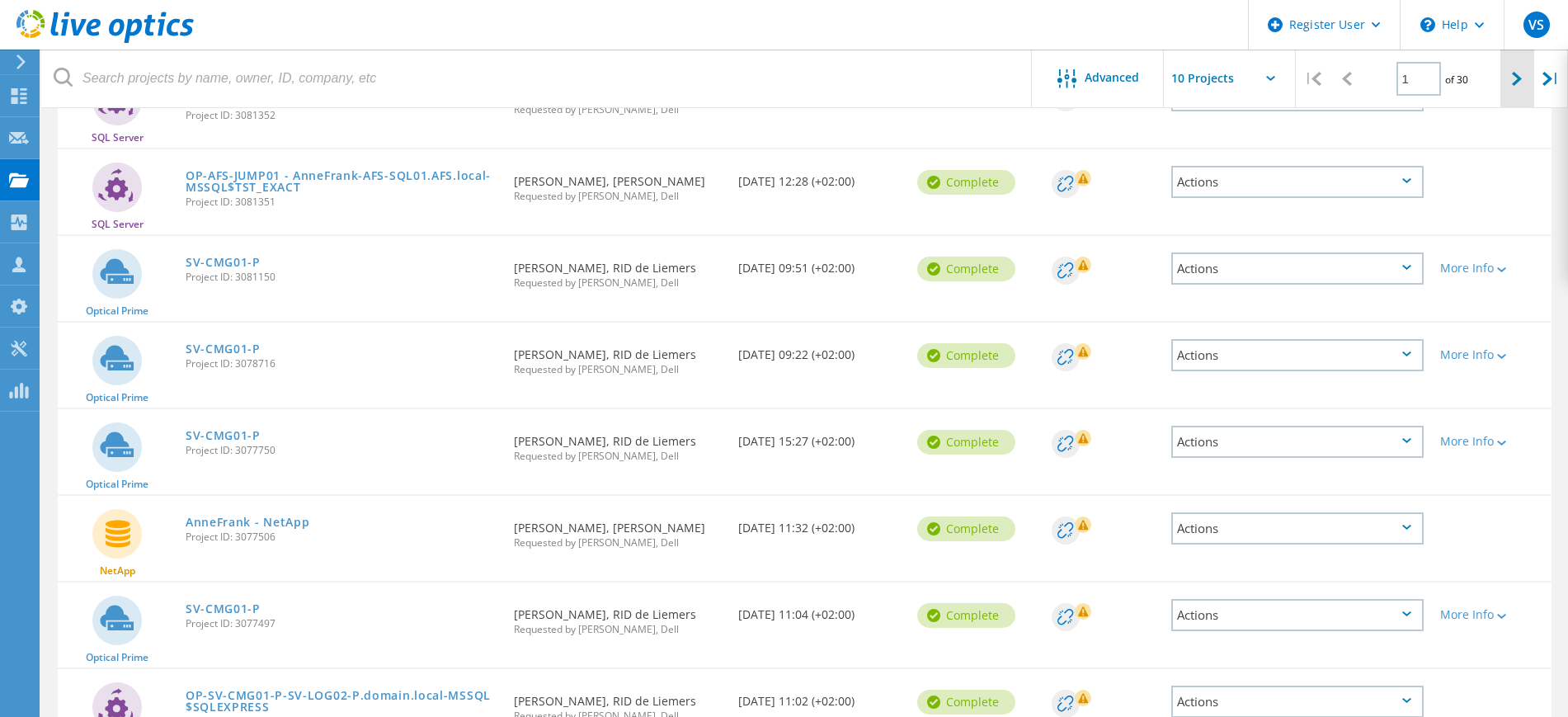
click at [1511, 67] on div at bounding box center [1517, 79] width 34 height 58
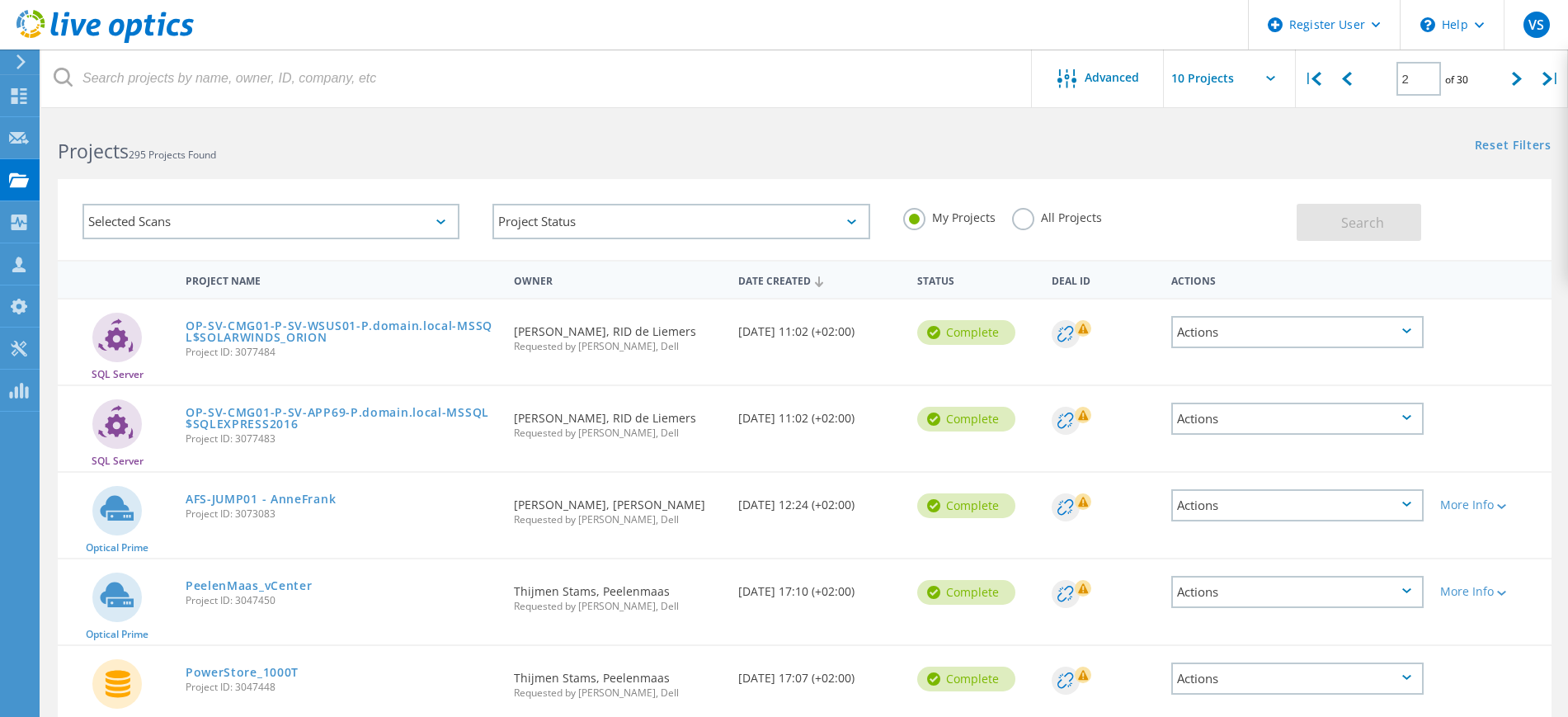
scroll to position [3, 0]
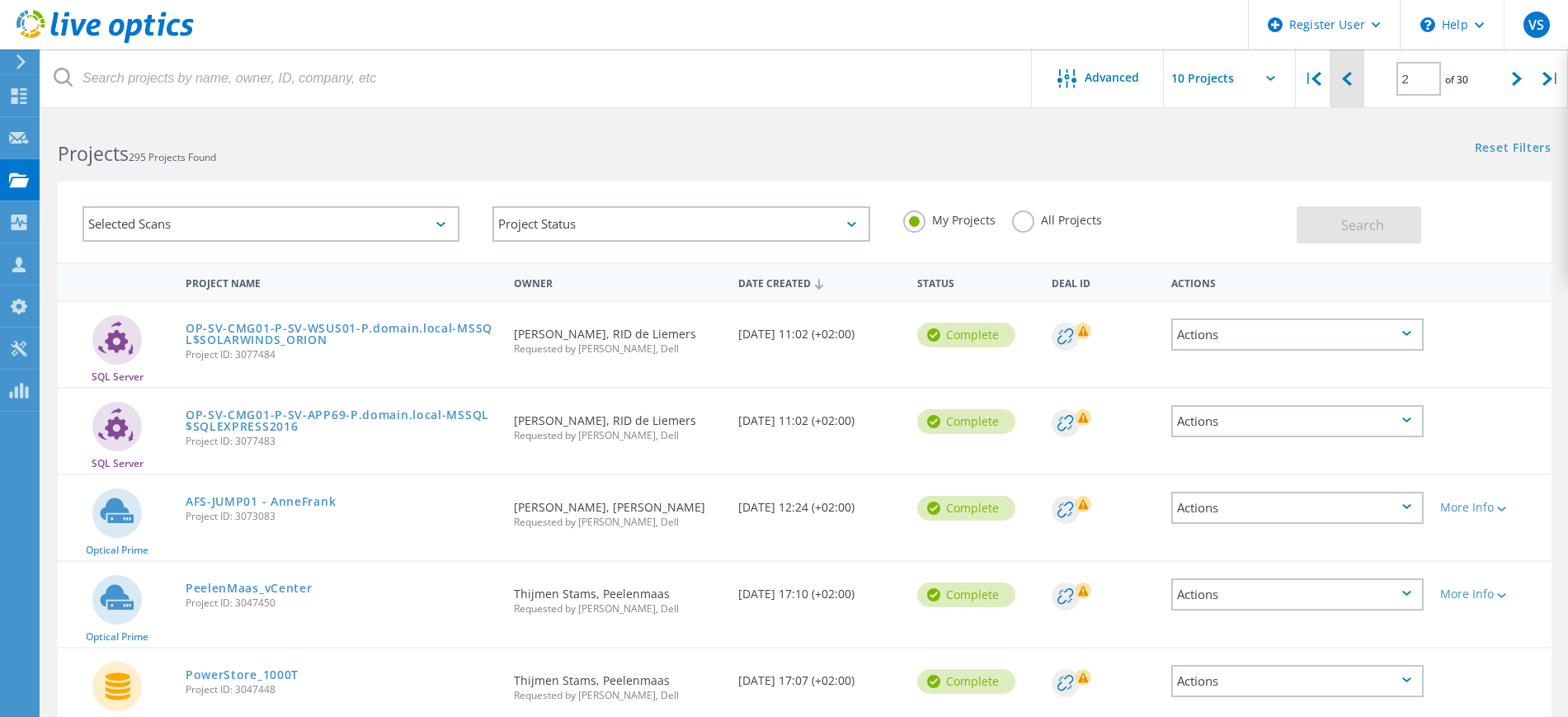
click at [1346, 89] on div at bounding box center [1347, 79] width 34 height 58
type input "1"
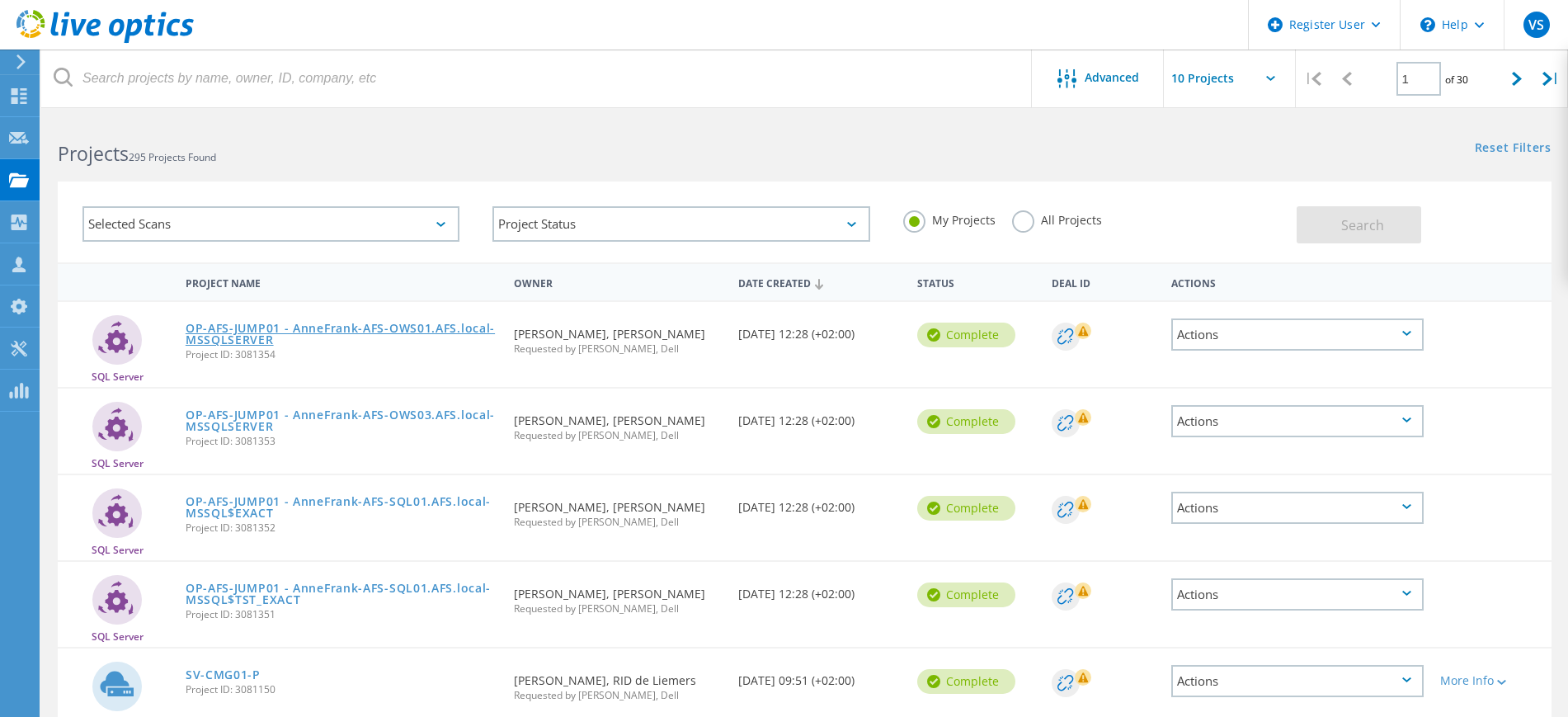
click at [282, 324] on link "OP-AFS-JUMP01 - AnneFrank-AFS-OWS01.AFS.local-MSSQLSERVER" at bounding box center [341, 334] width 312 height 23
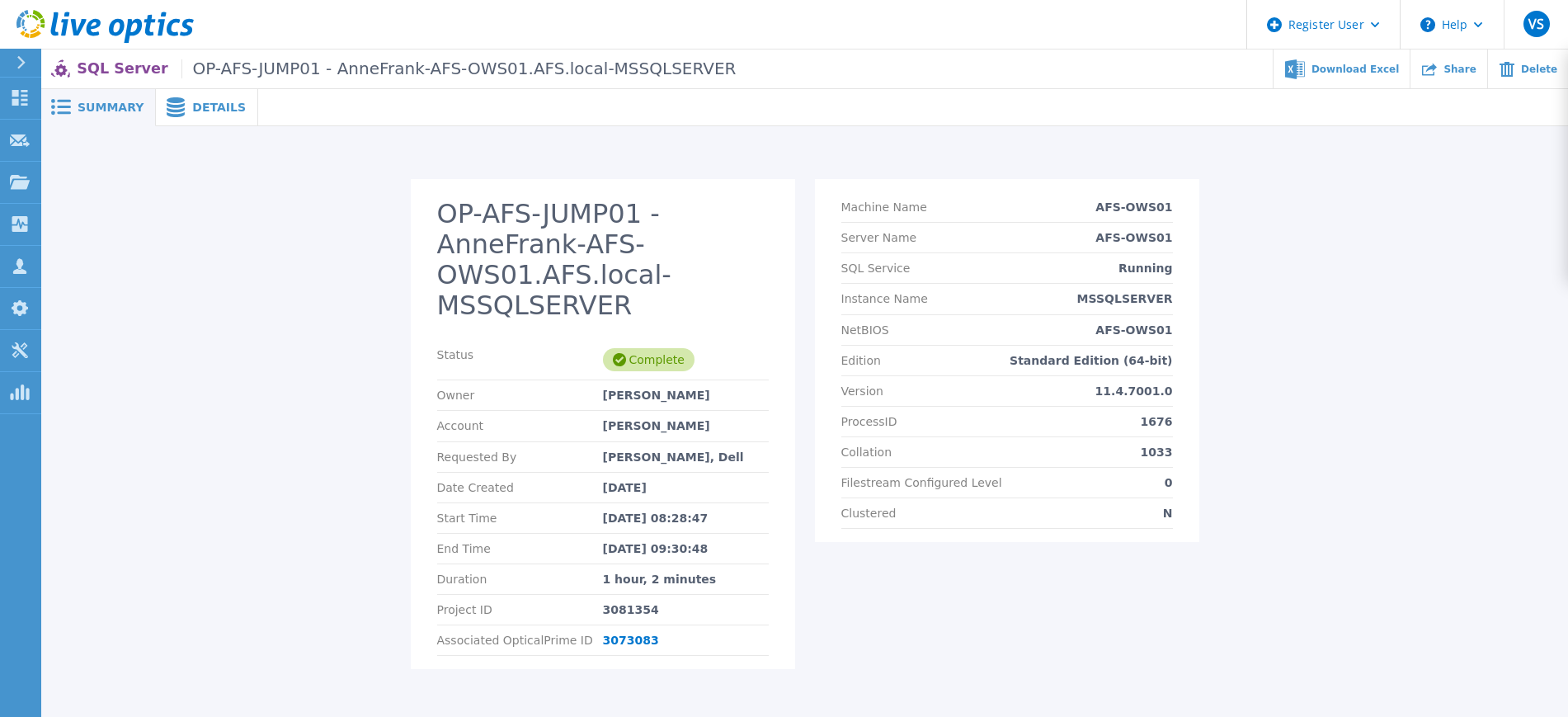
click at [192, 113] on span "Details" at bounding box center [218, 107] width 54 height 12
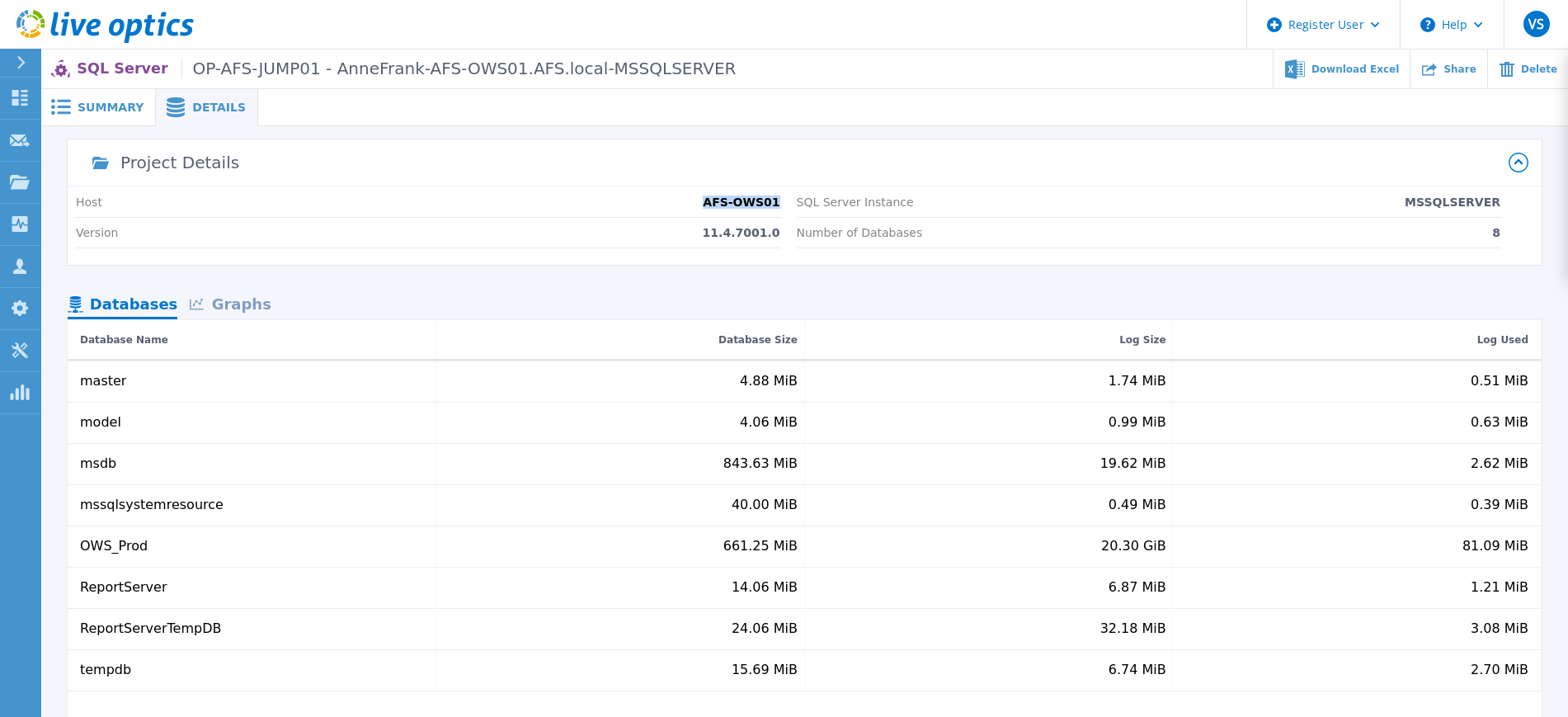
drag, startPoint x: 783, startPoint y: 198, endPoint x: 707, endPoint y: 204, distance: 76.2
click at [707, 204] on div "Host AFS-OWS01 Version 11.4.7001.0 SQL Server Instance MSSQLSERVER Number of Da…" at bounding box center [804, 226] width 1474 height 78
drag, startPoint x: 756, startPoint y: 191, endPoint x: 600, endPoint y: 212, distance: 157.4
click at [600, 212] on div "Host AFS-OWS01" at bounding box center [428, 202] width 705 height 30
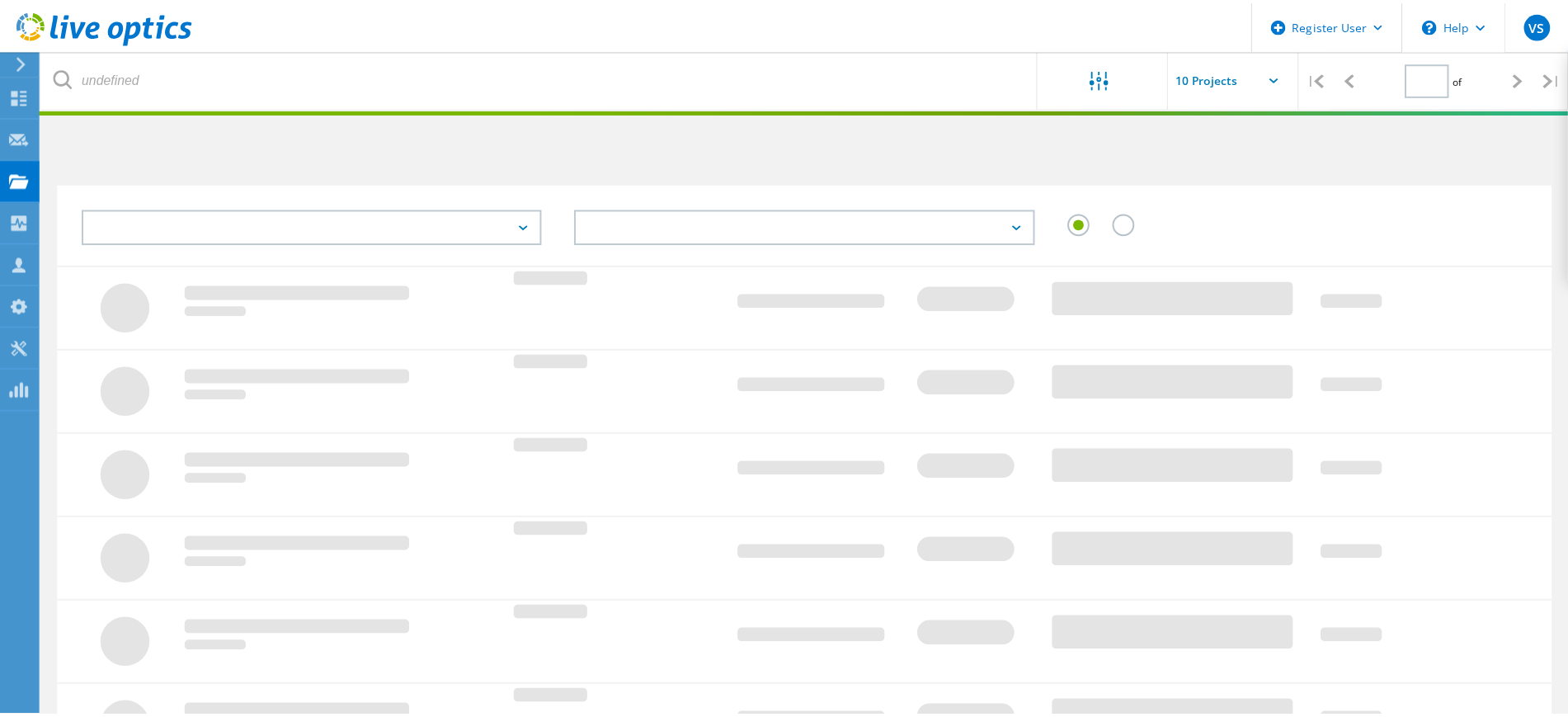
scroll to position [3, 0]
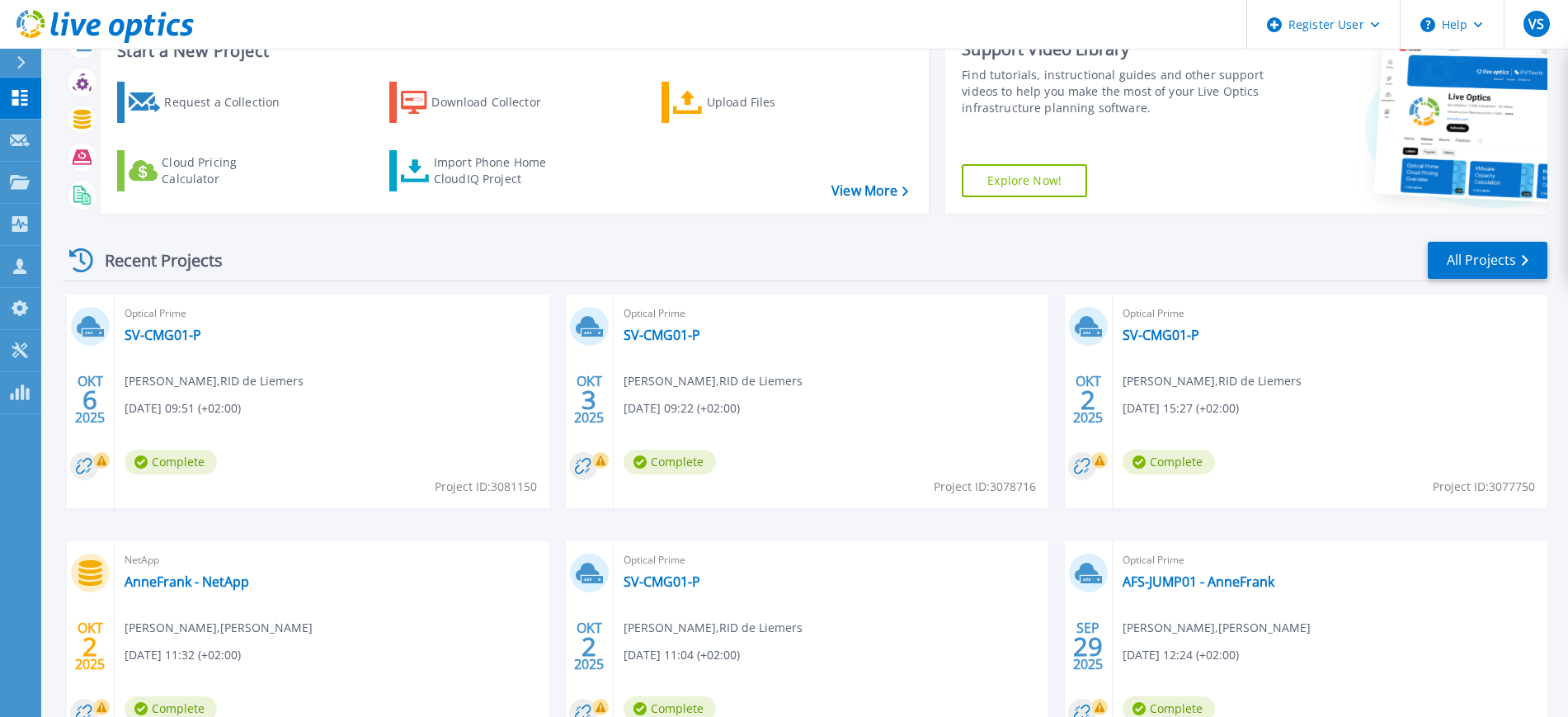
scroll to position [197, 0]
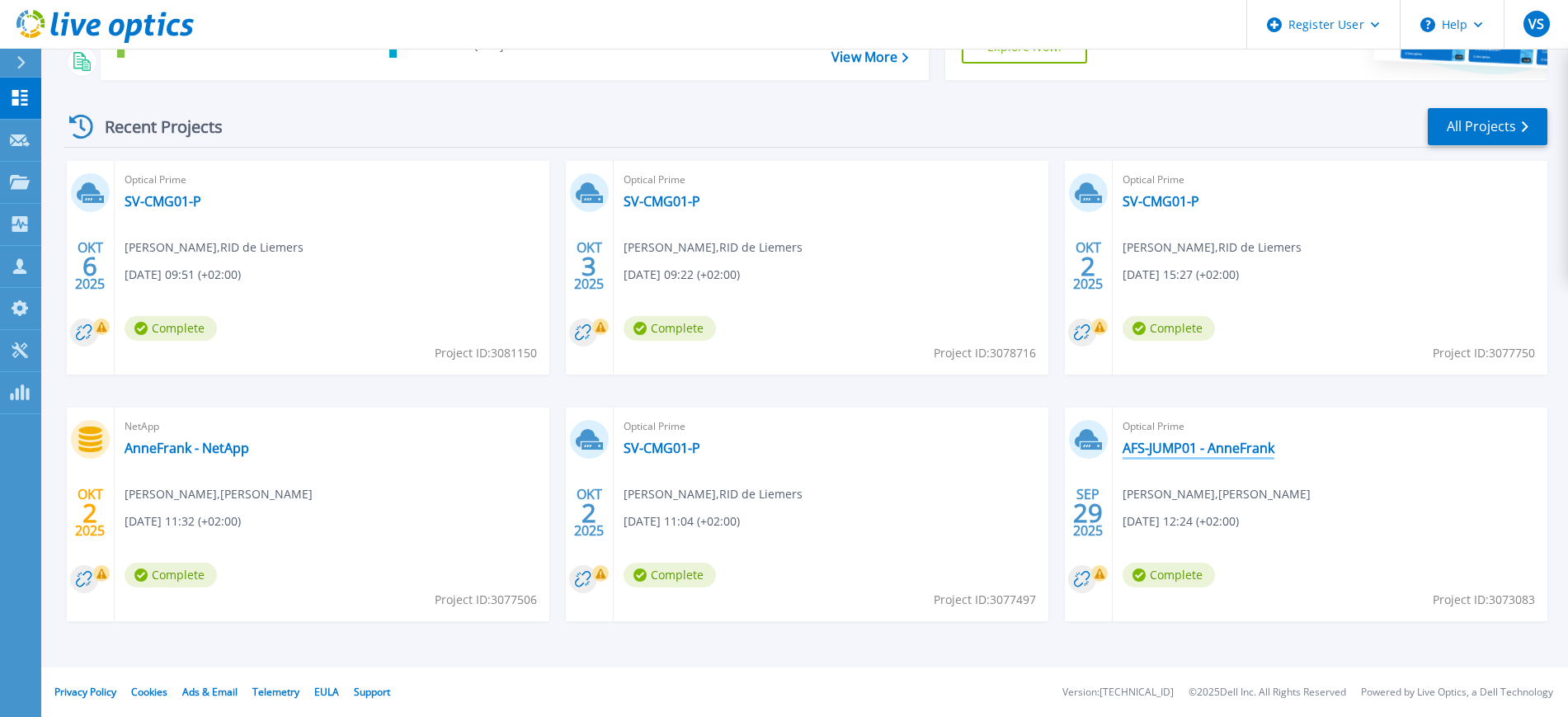
click at [1212, 439] on link "AFS-JUMP01 - AnneFrank" at bounding box center [1199, 447] width 152 height 17
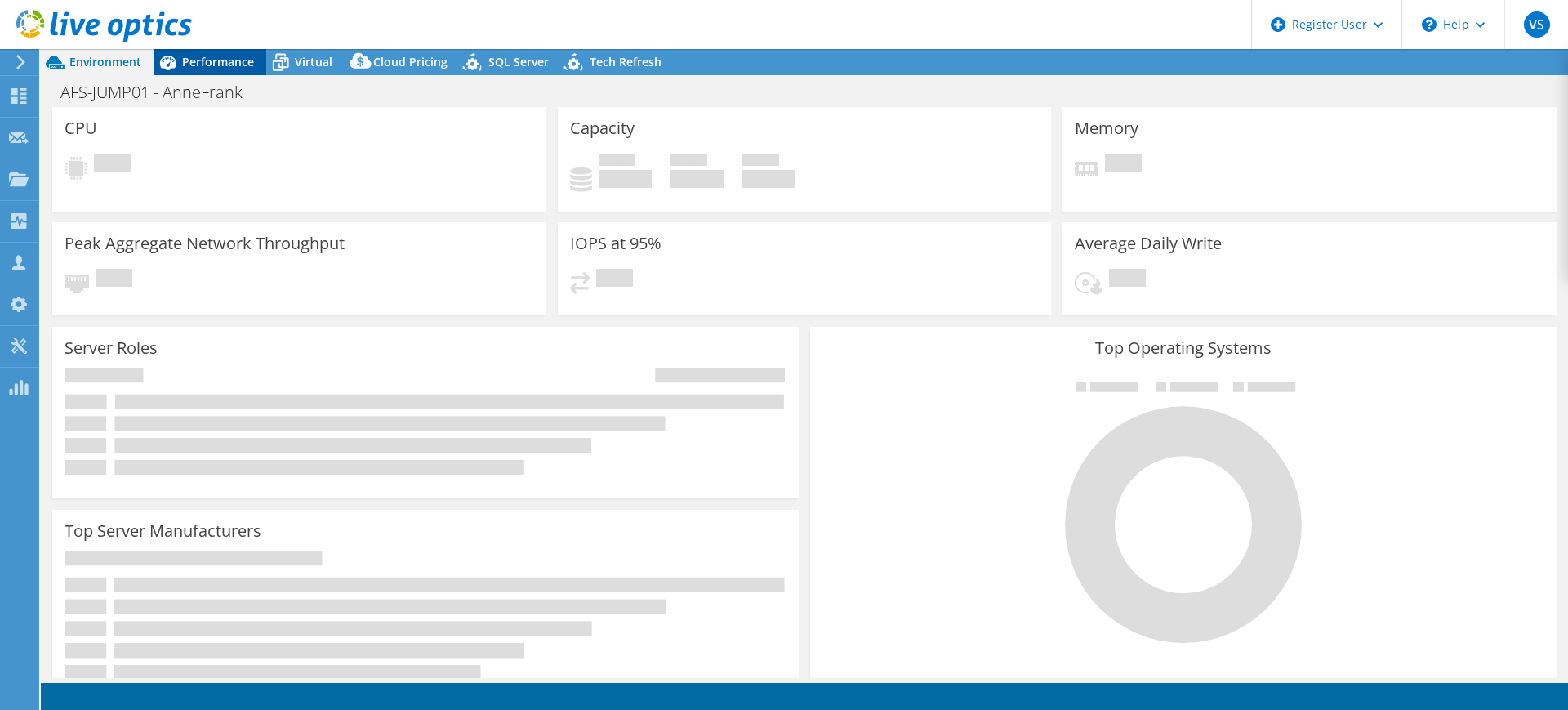
select select "EUFrankfurt"
click at [220, 59] on span "Performance" at bounding box center [218, 62] width 72 height 15
select select "EUFrankfurt"
select select "EUR"
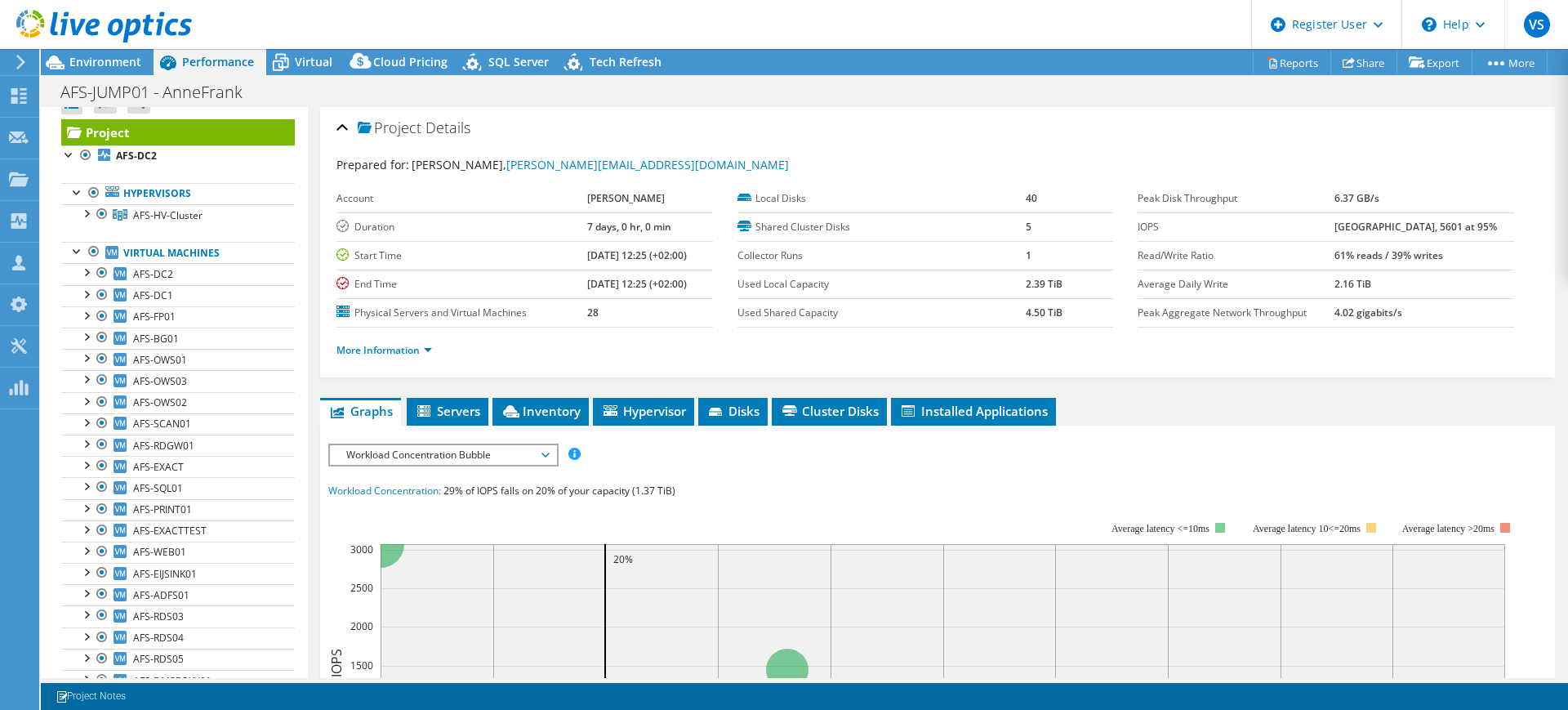
scroll to position [39, 0]
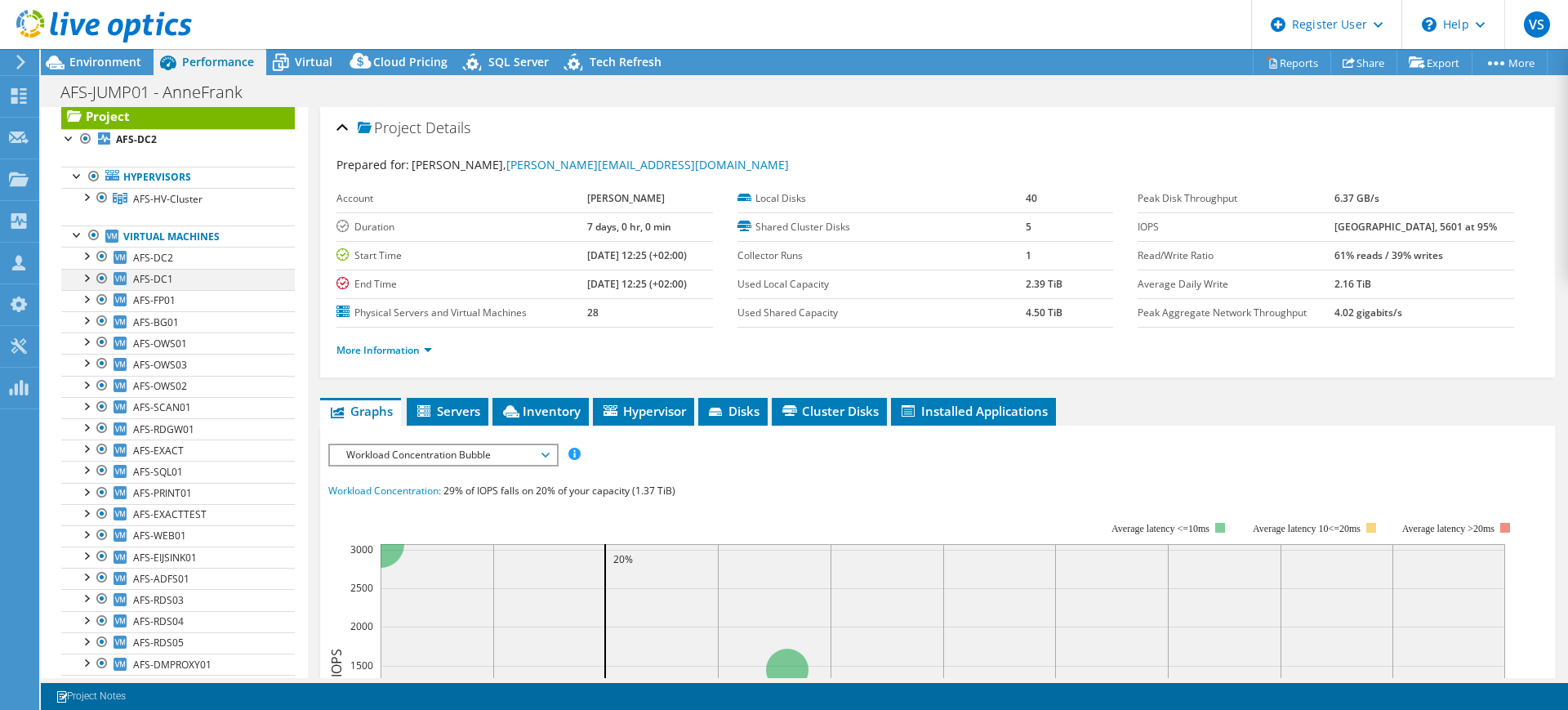
click at [91, 274] on div at bounding box center [85, 277] width 16 height 16
click at [88, 273] on div at bounding box center [85, 277] width 16 height 16
click at [85, 339] on div at bounding box center [85, 341] width 16 height 16
click at [166, 342] on span "AFS-OWS01" at bounding box center [160, 343] width 54 height 14
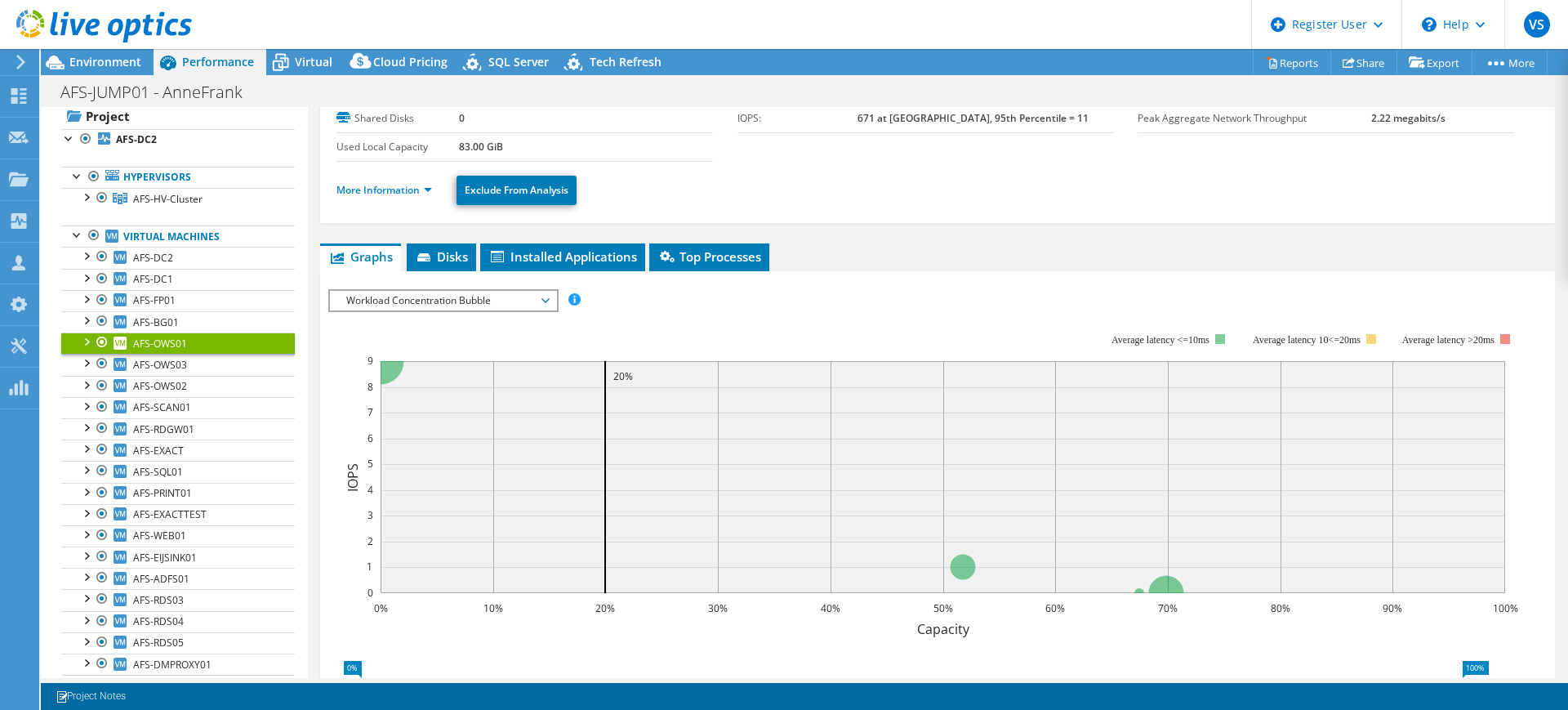
scroll to position [102, 0]
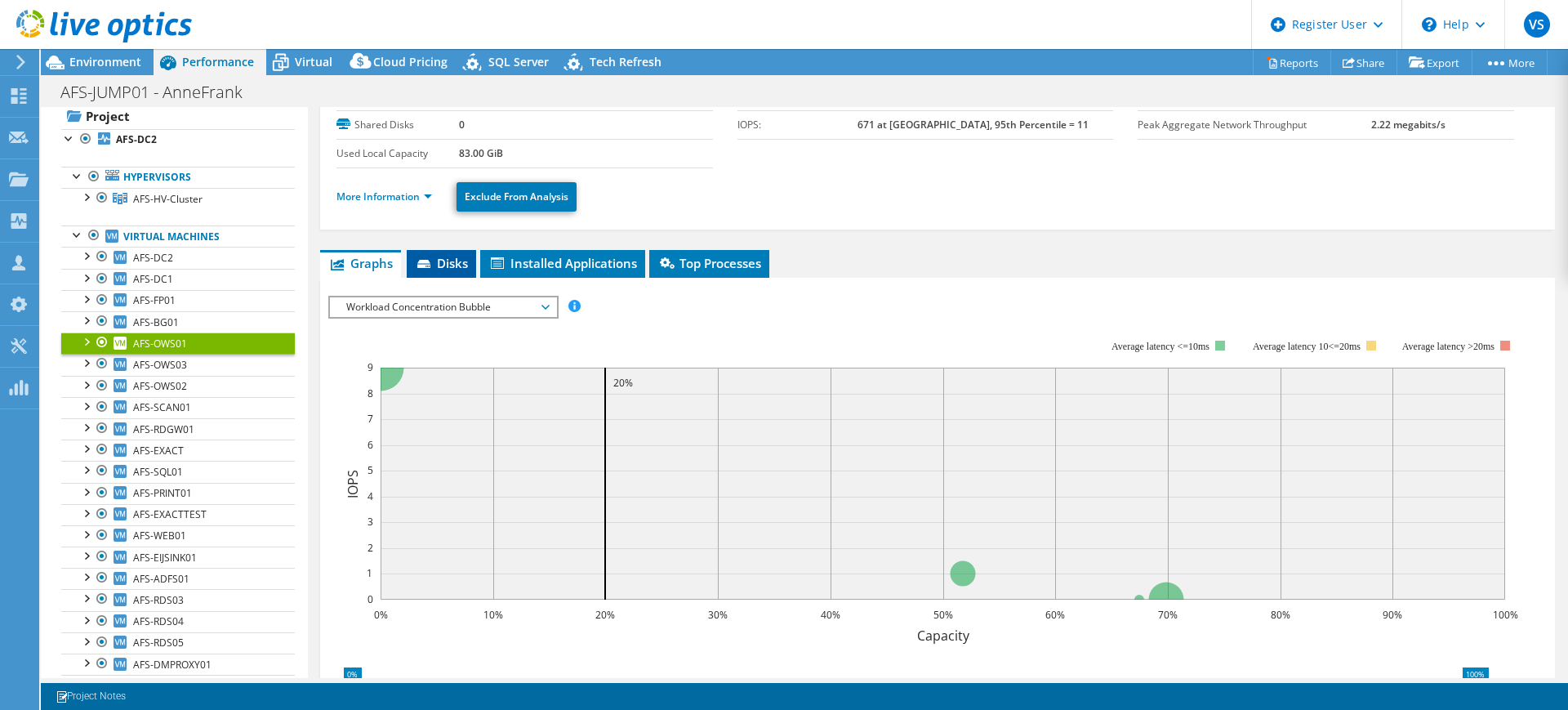
click at [459, 261] on span "Disks" at bounding box center [441, 262] width 53 height 16
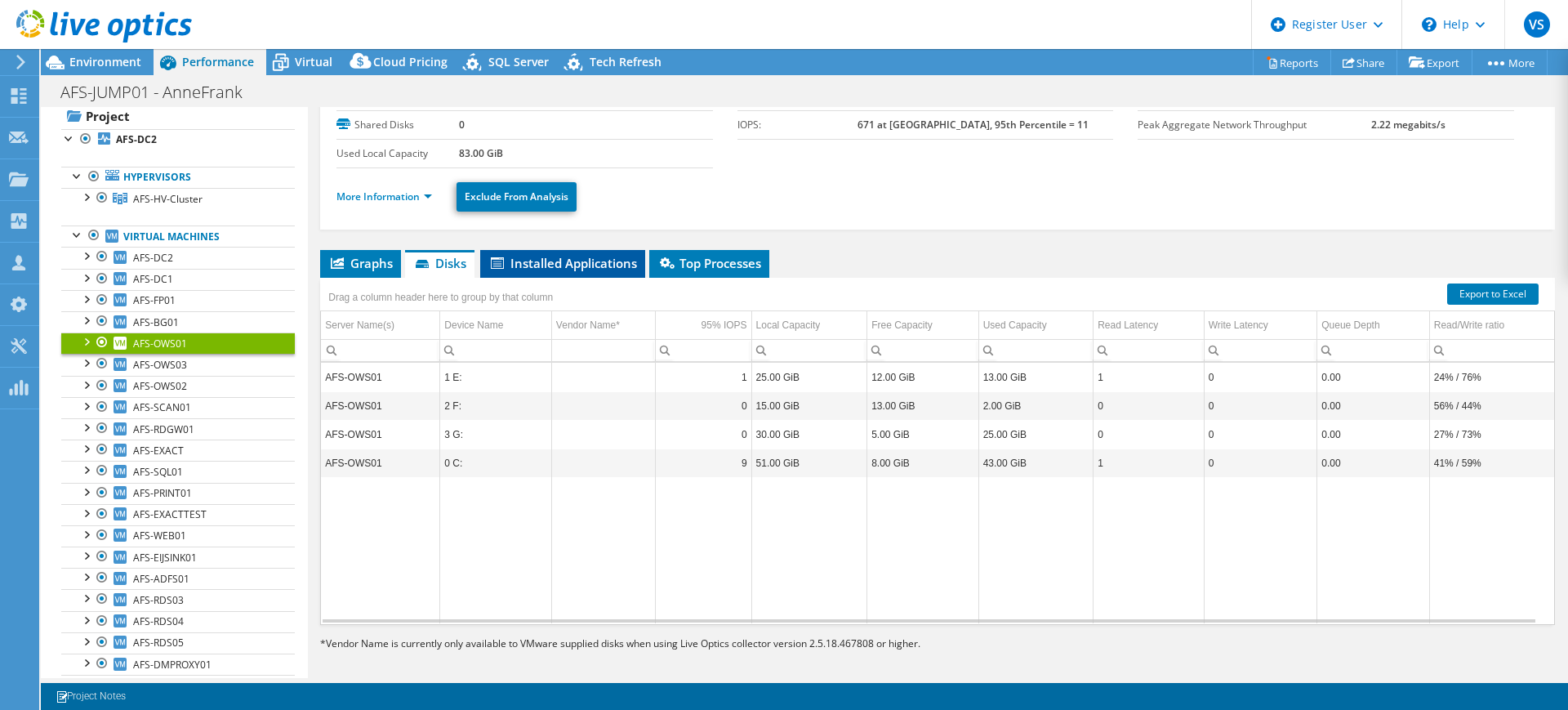
click at [558, 272] on li "Installed Applications" at bounding box center [562, 263] width 165 height 28
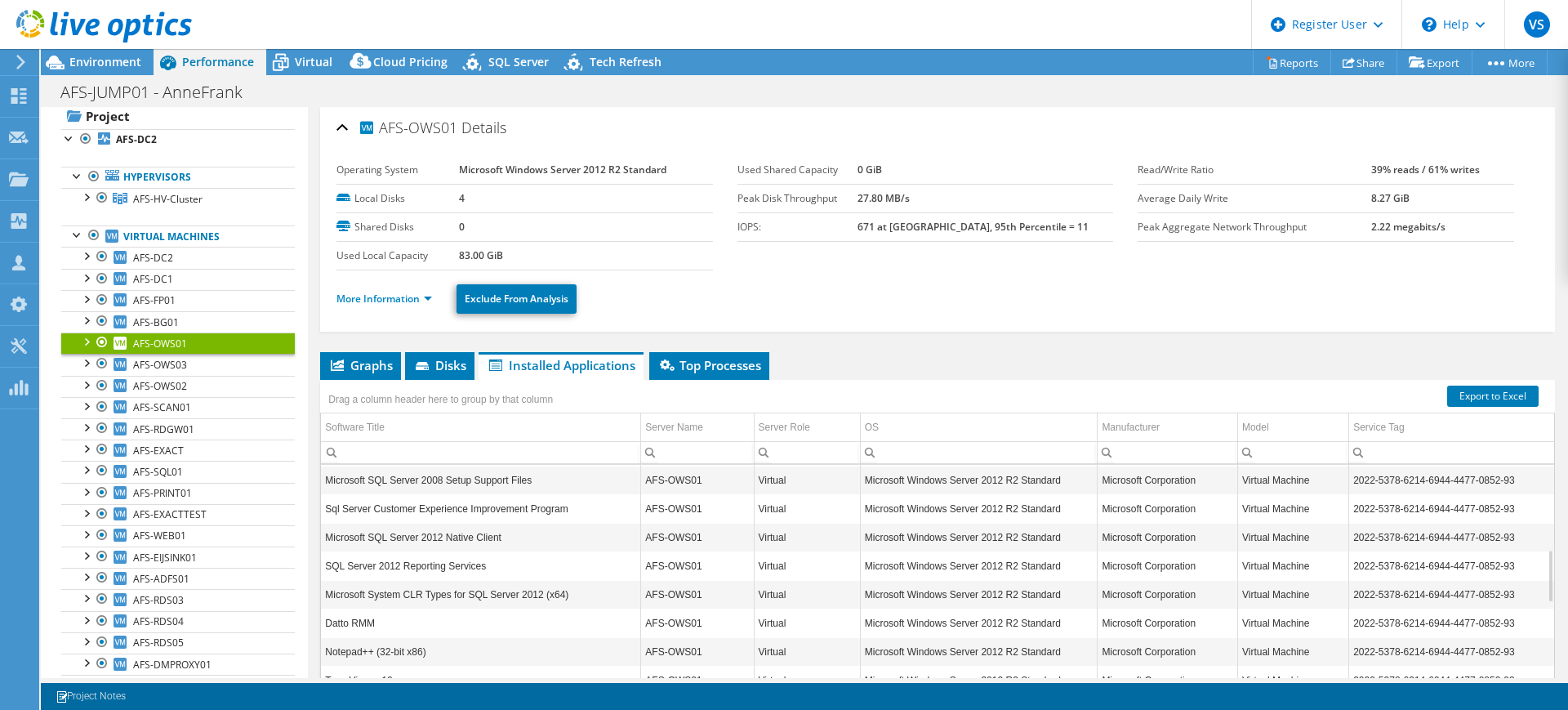
scroll to position [175, 0]
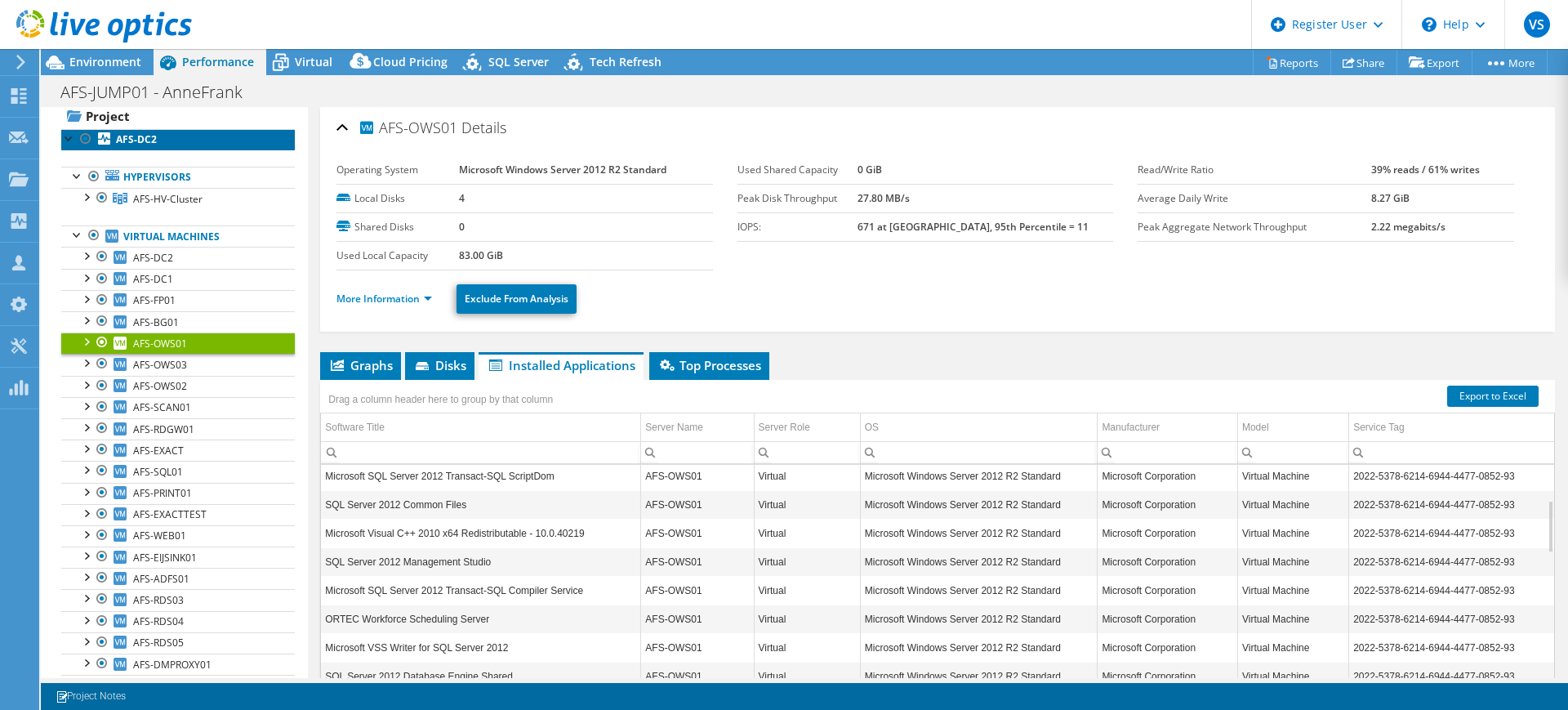
click at [143, 135] on b "AFS-DC2" at bounding box center [136, 139] width 41 height 14
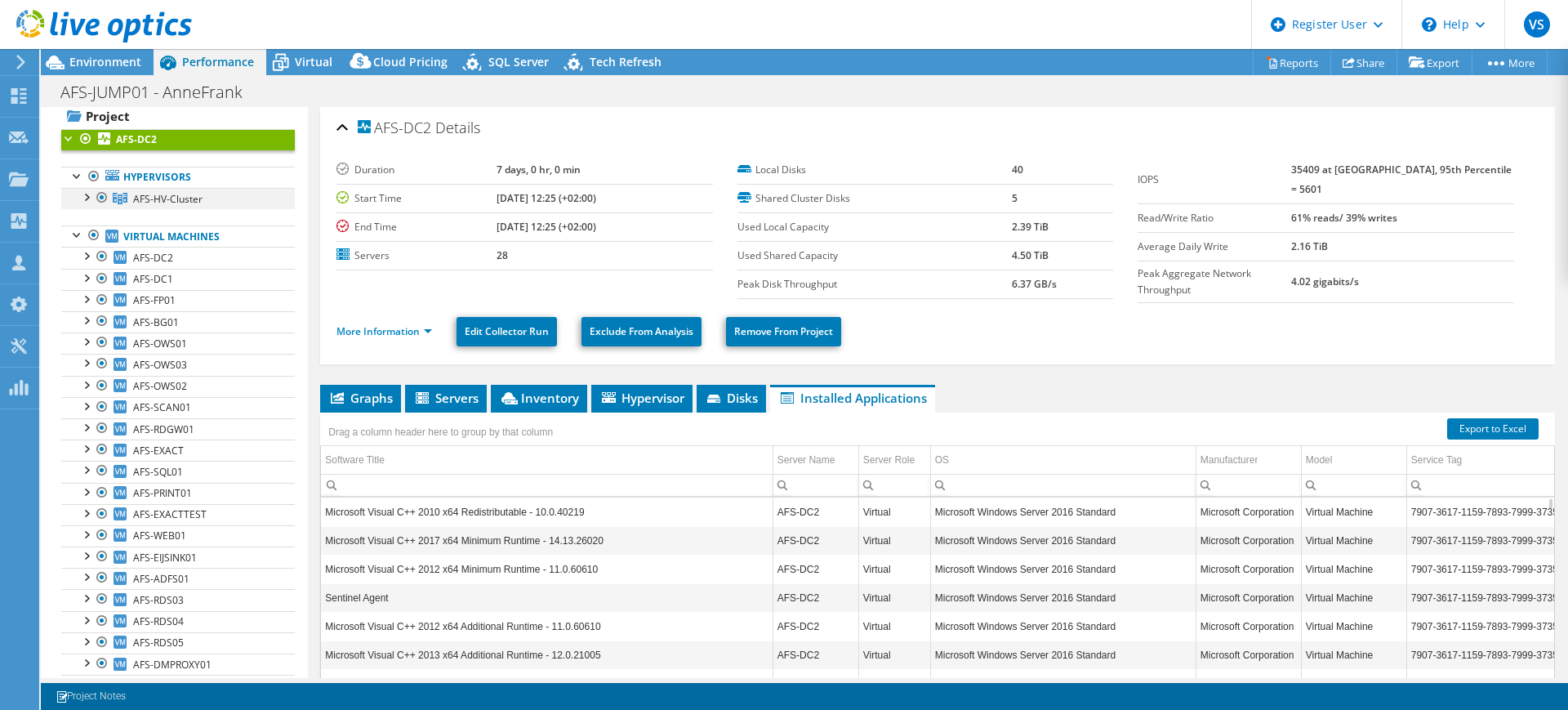
click at [84, 199] on div at bounding box center [85, 196] width 16 height 16
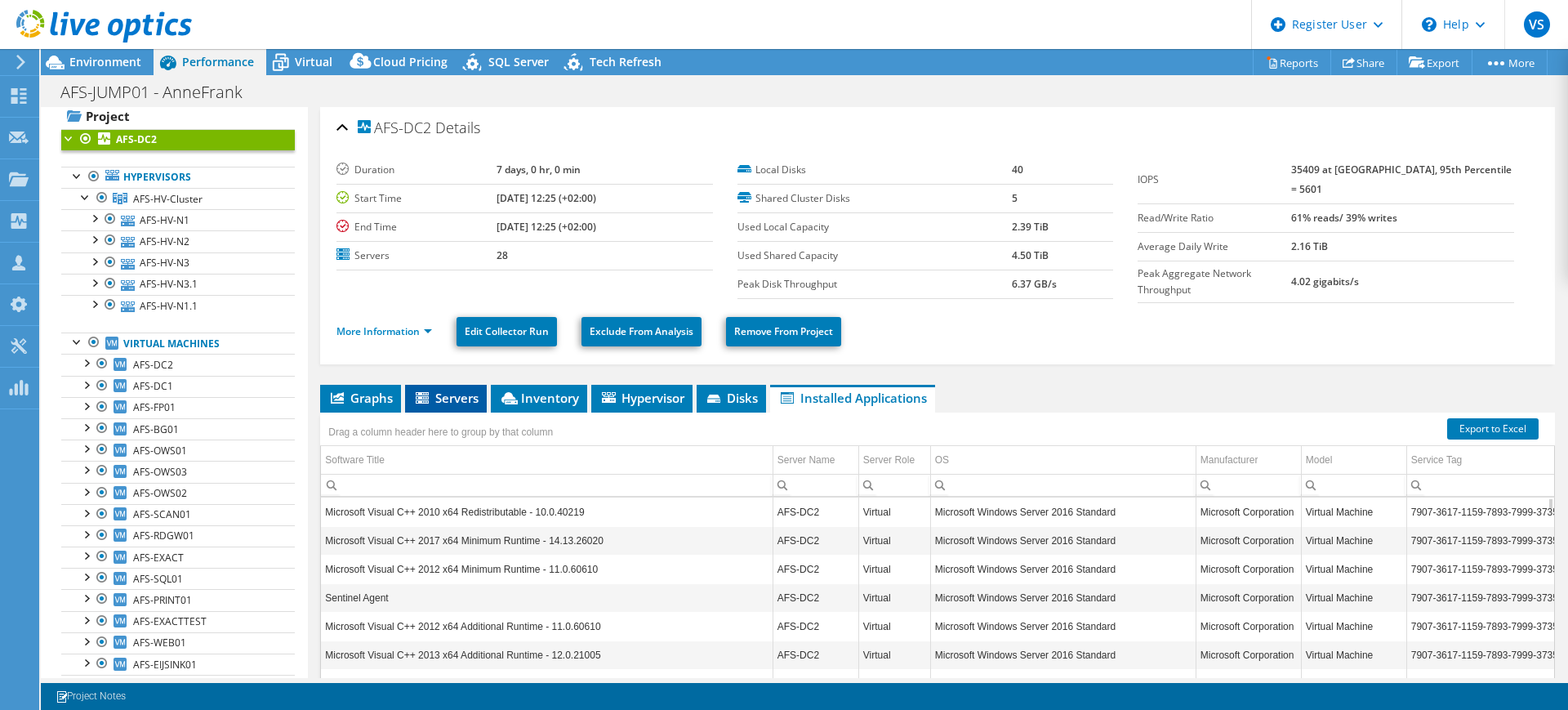
click at [449, 393] on span "Servers" at bounding box center [446, 397] width 66 height 16
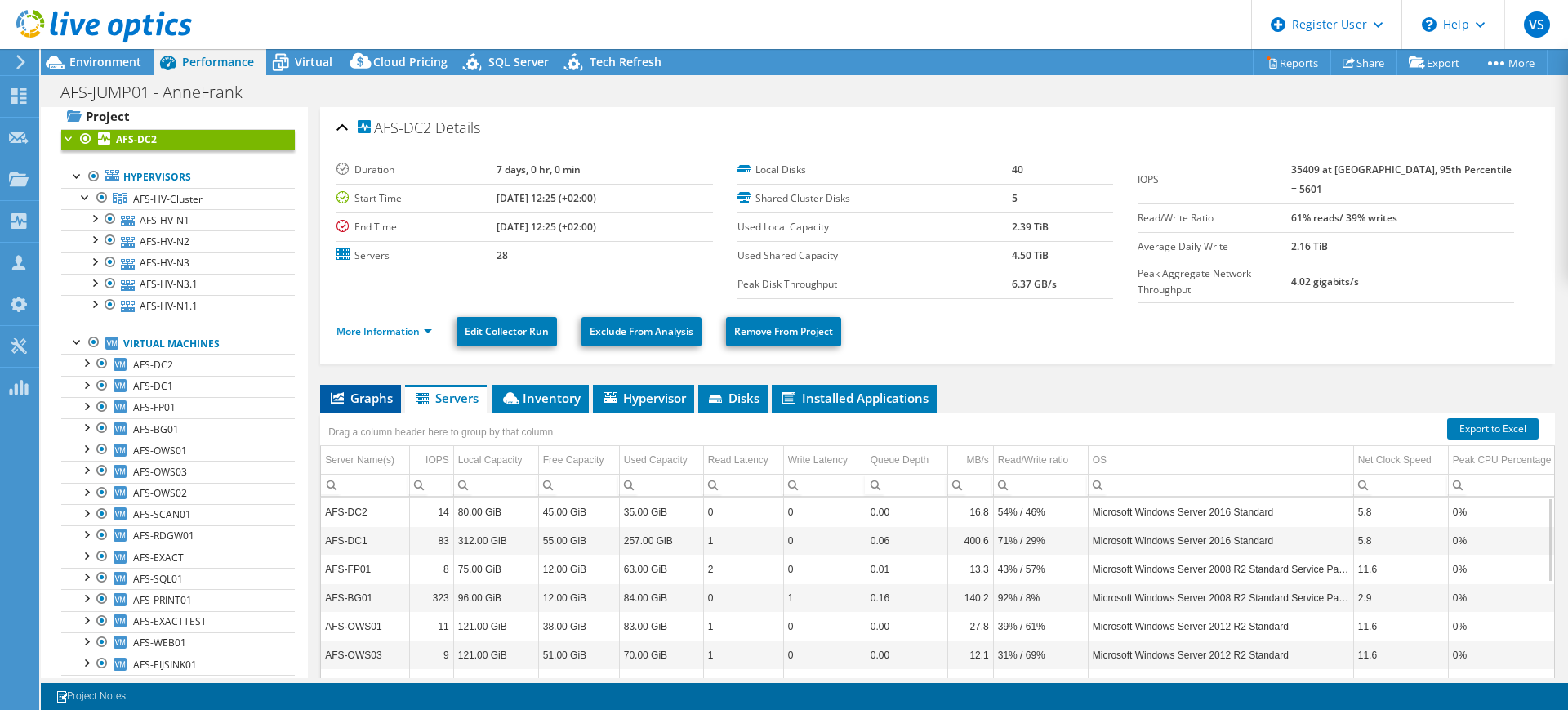
click at [364, 402] on li "Graphs" at bounding box center [361, 398] width 81 height 28
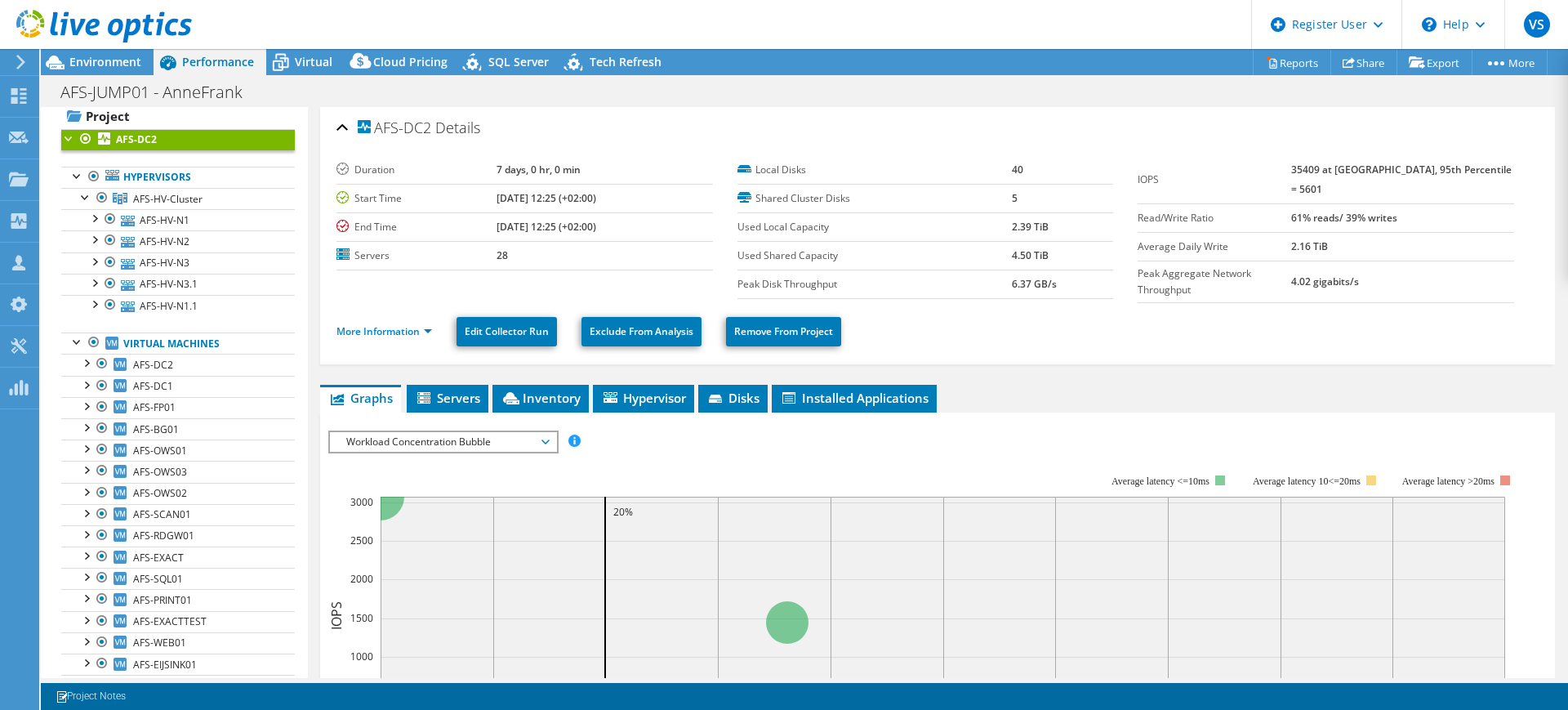
click at [400, 446] on span "Workload Concentration Bubble" at bounding box center [444, 442] width 210 height 19
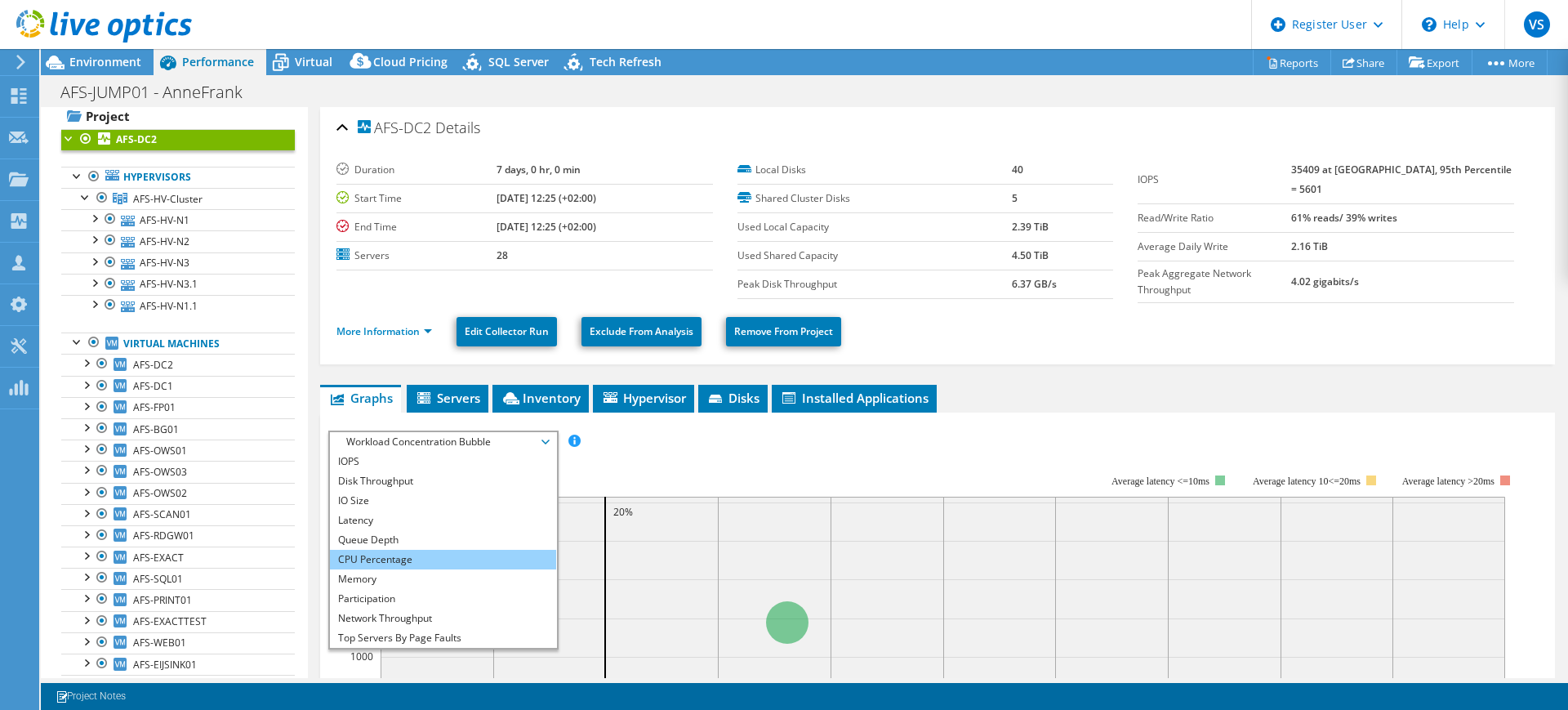
click at [394, 552] on li "CPU Percentage" at bounding box center [443, 560] width 227 height 19
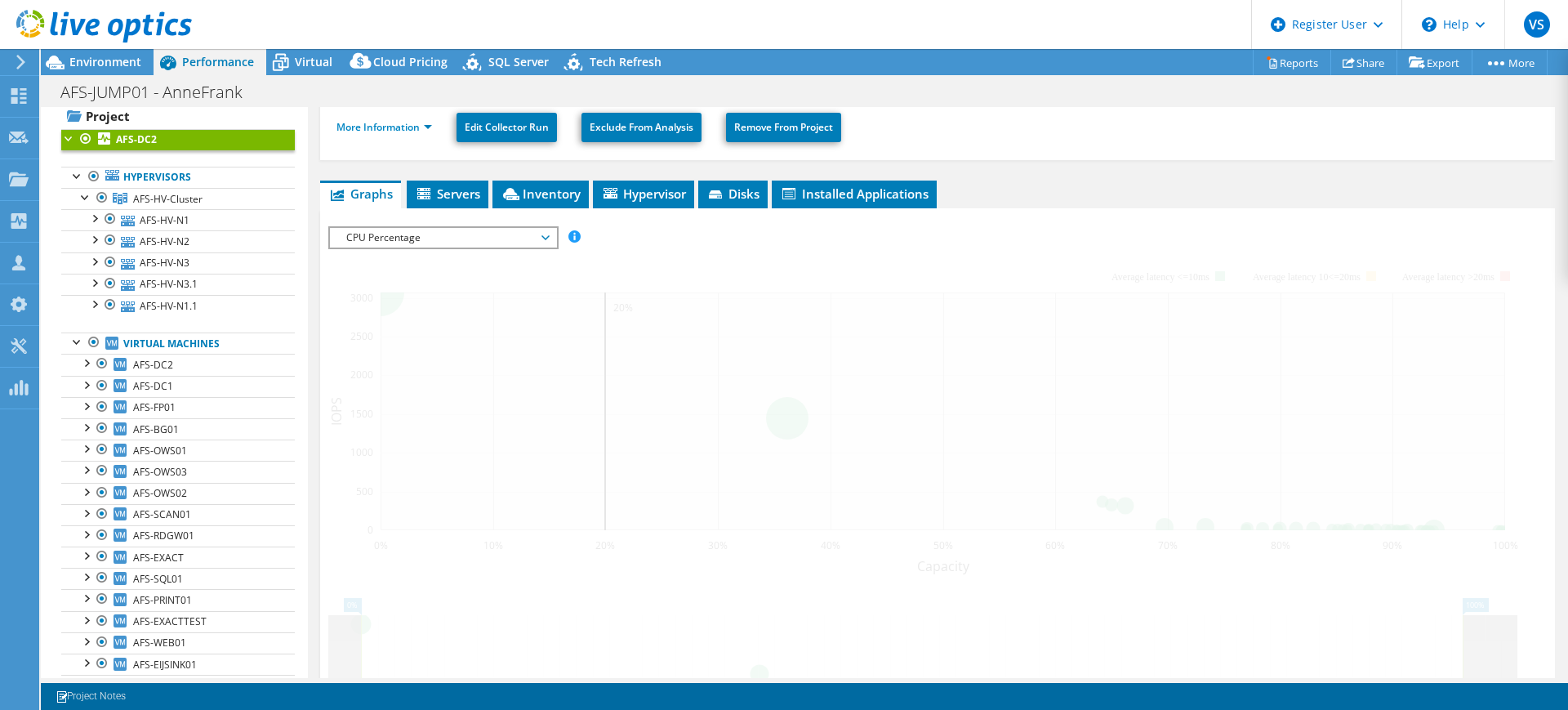
scroll to position [306, 0]
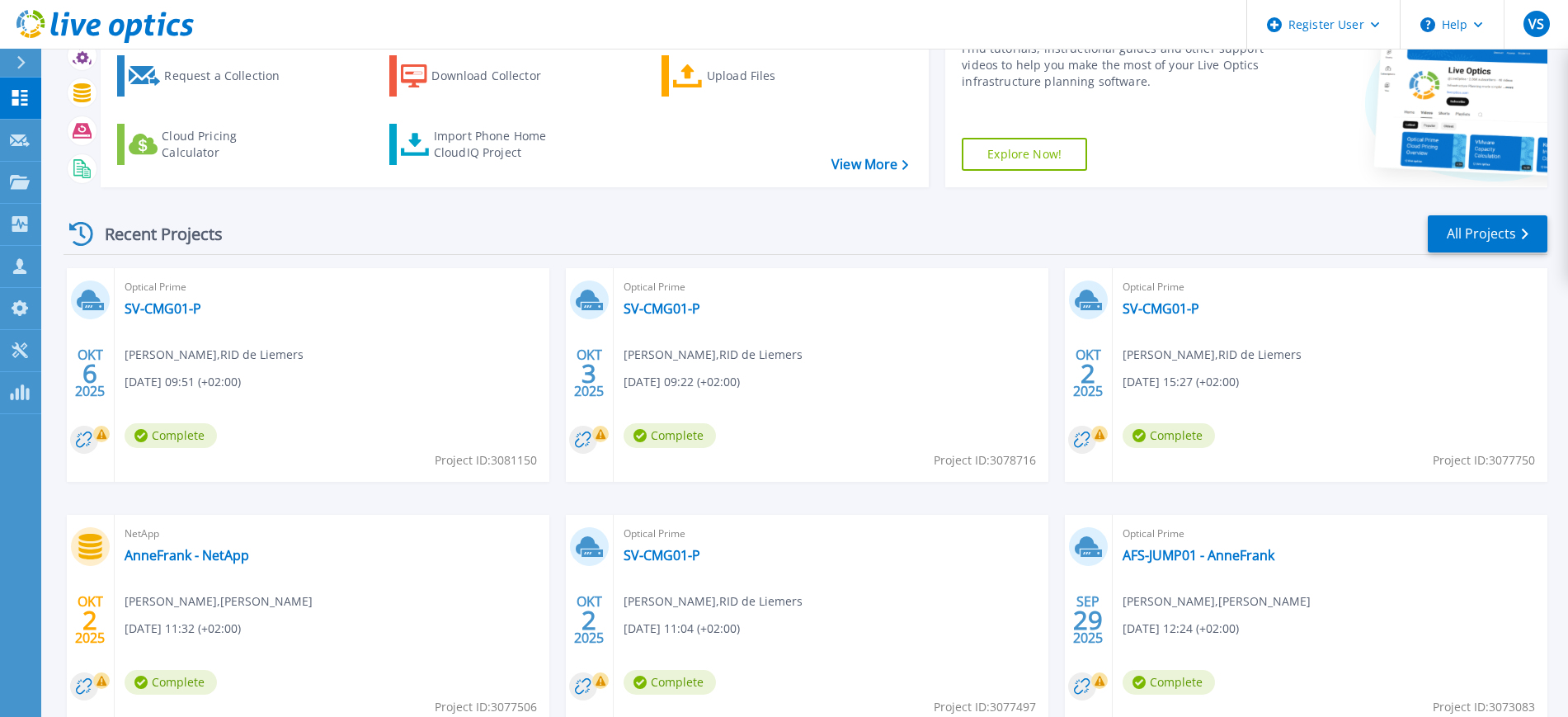
scroll to position [197, 0]
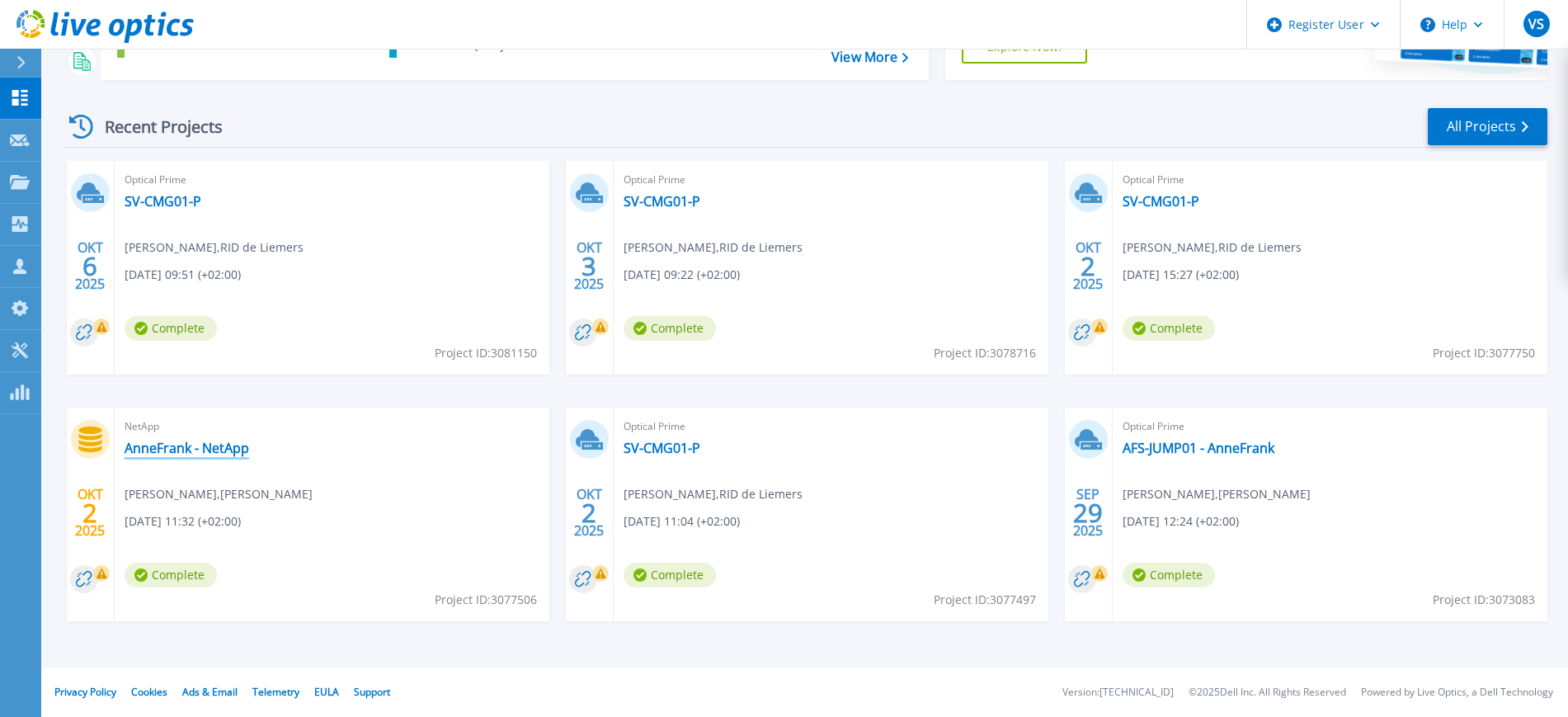
click at [170, 455] on link "AnneFrank - NetApp" at bounding box center [187, 447] width 125 height 17
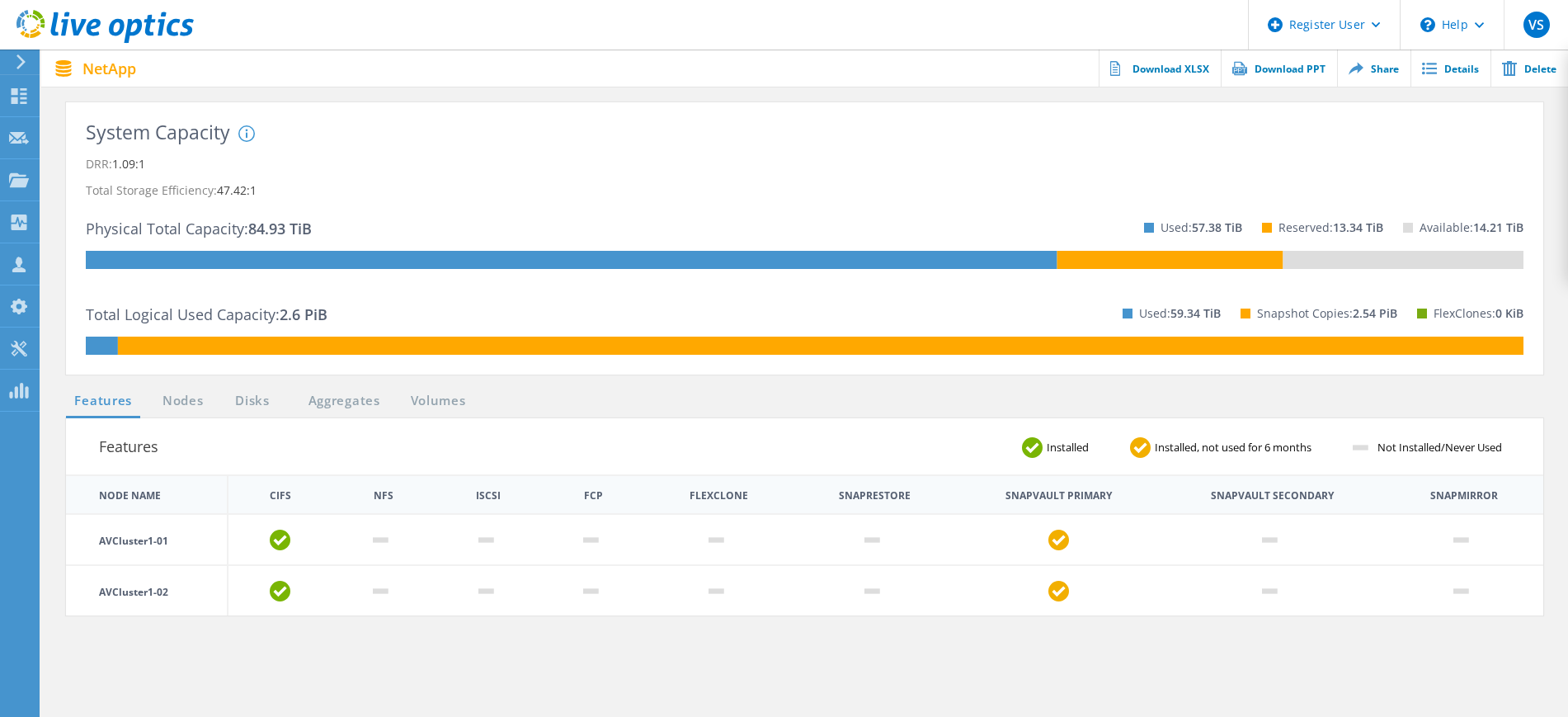
scroll to position [309, 0]
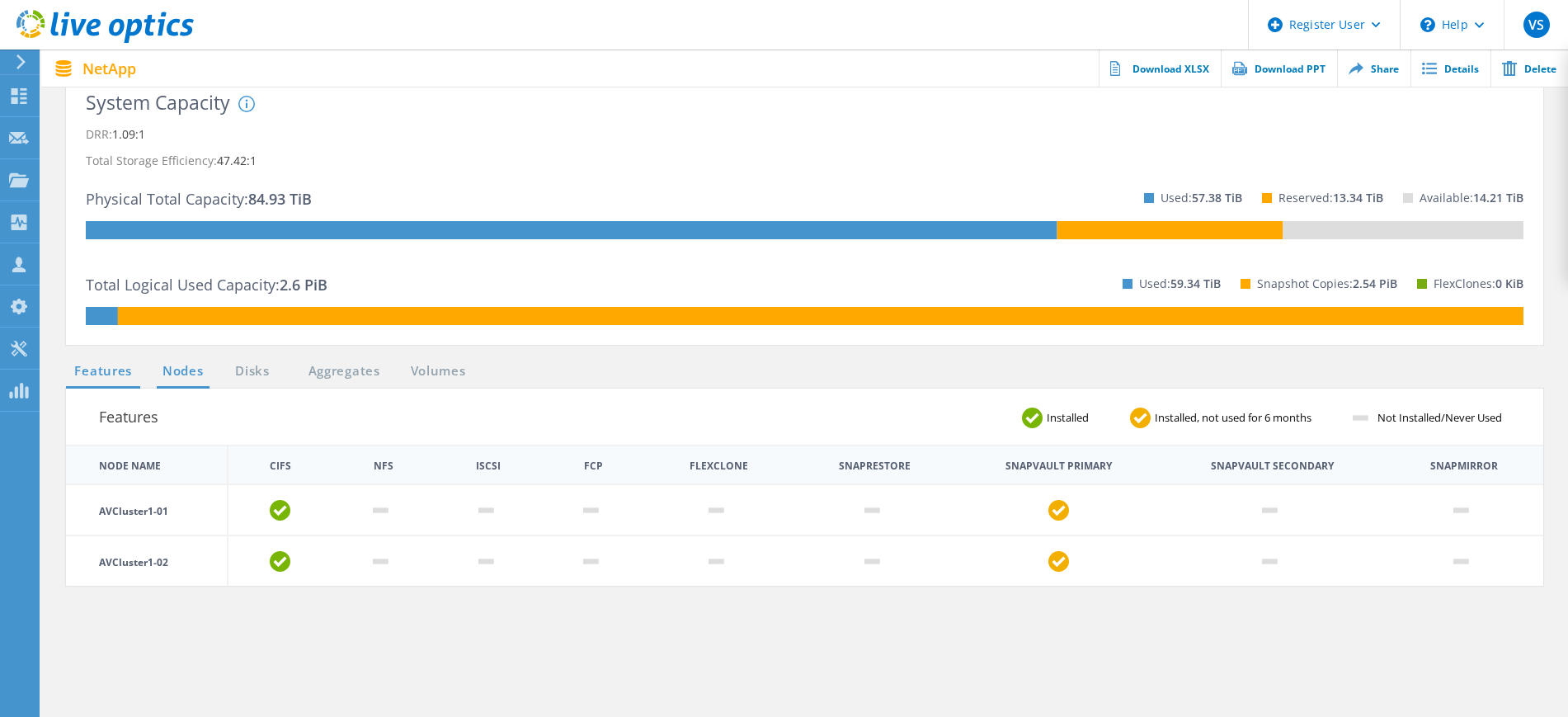
click at [186, 370] on link "Nodes" at bounding box center [183, 371] width 53 height 20
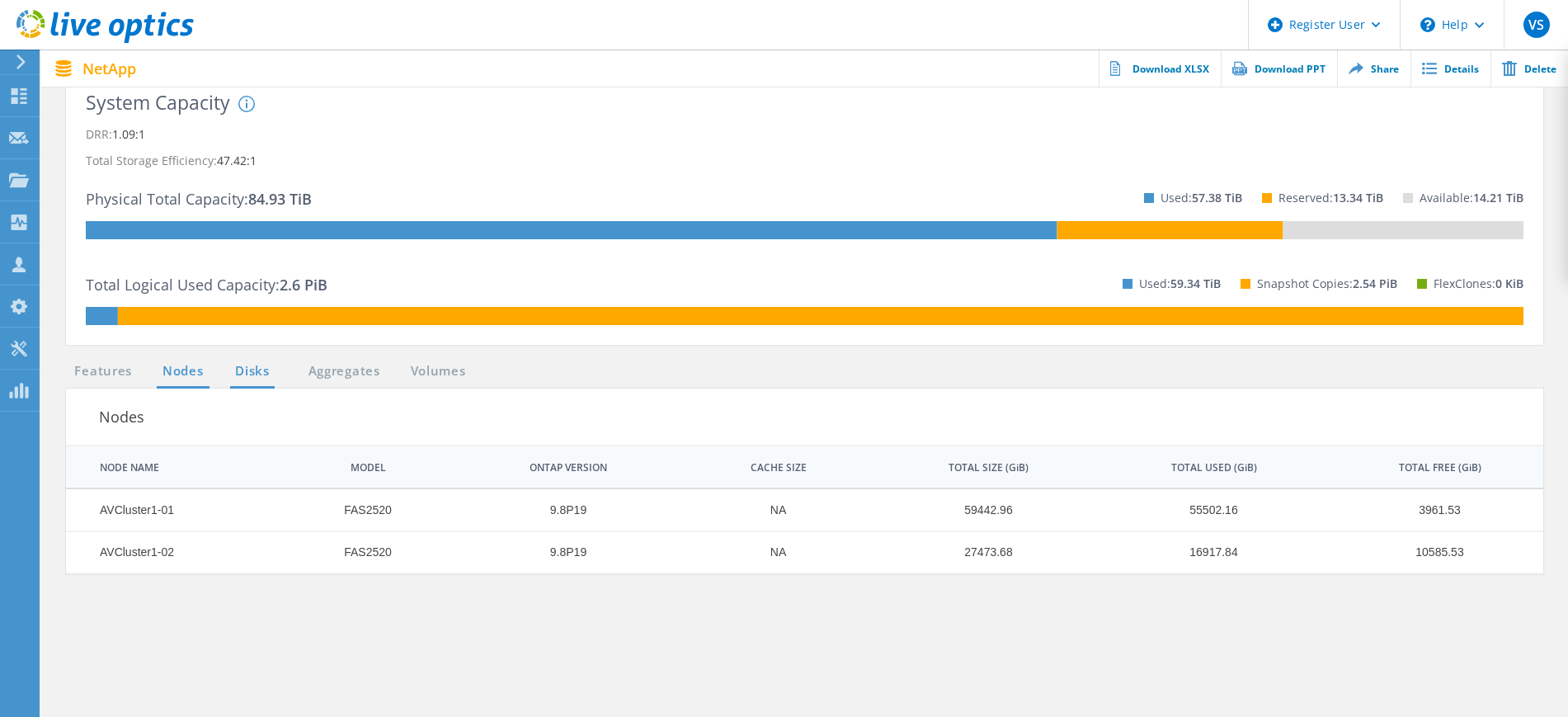
click at [253, 372] on link "Disks" at bounding box center [252, 371] width 45 height 20
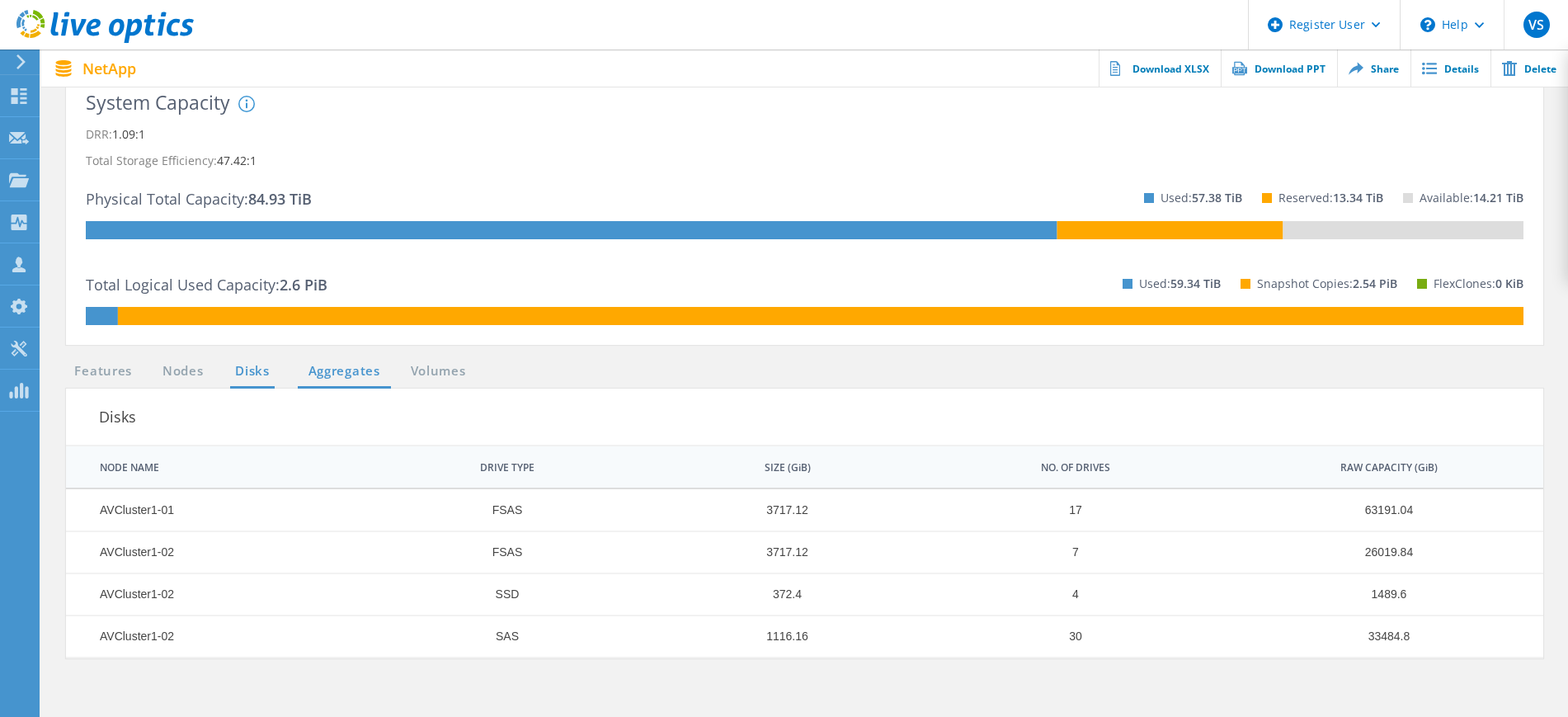
click at [332, 374] on link "Aggregates" at bounding box center [345, 371] width 94 height 20
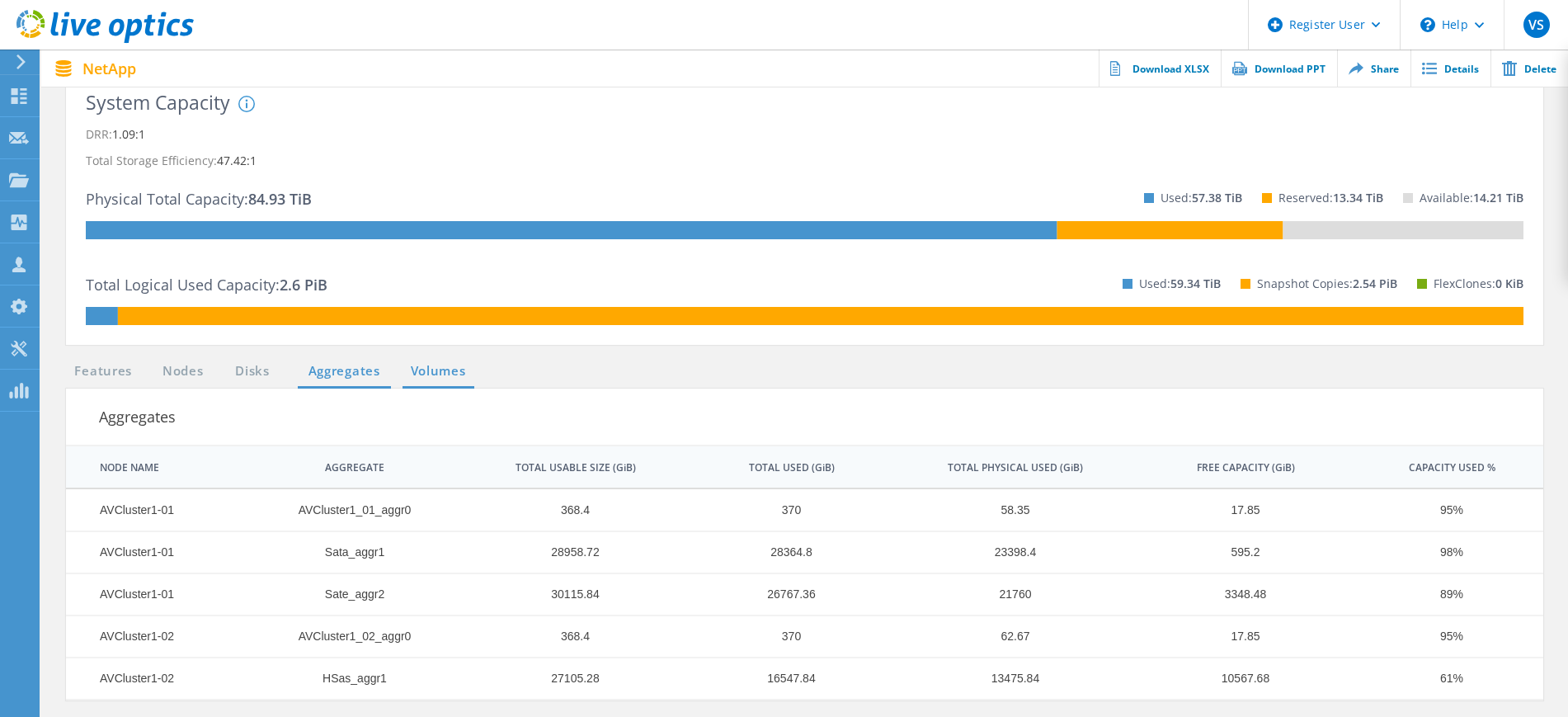
click at [442, 378] on link "Volumes" at bounding box center [439, 371] width 72 height 20
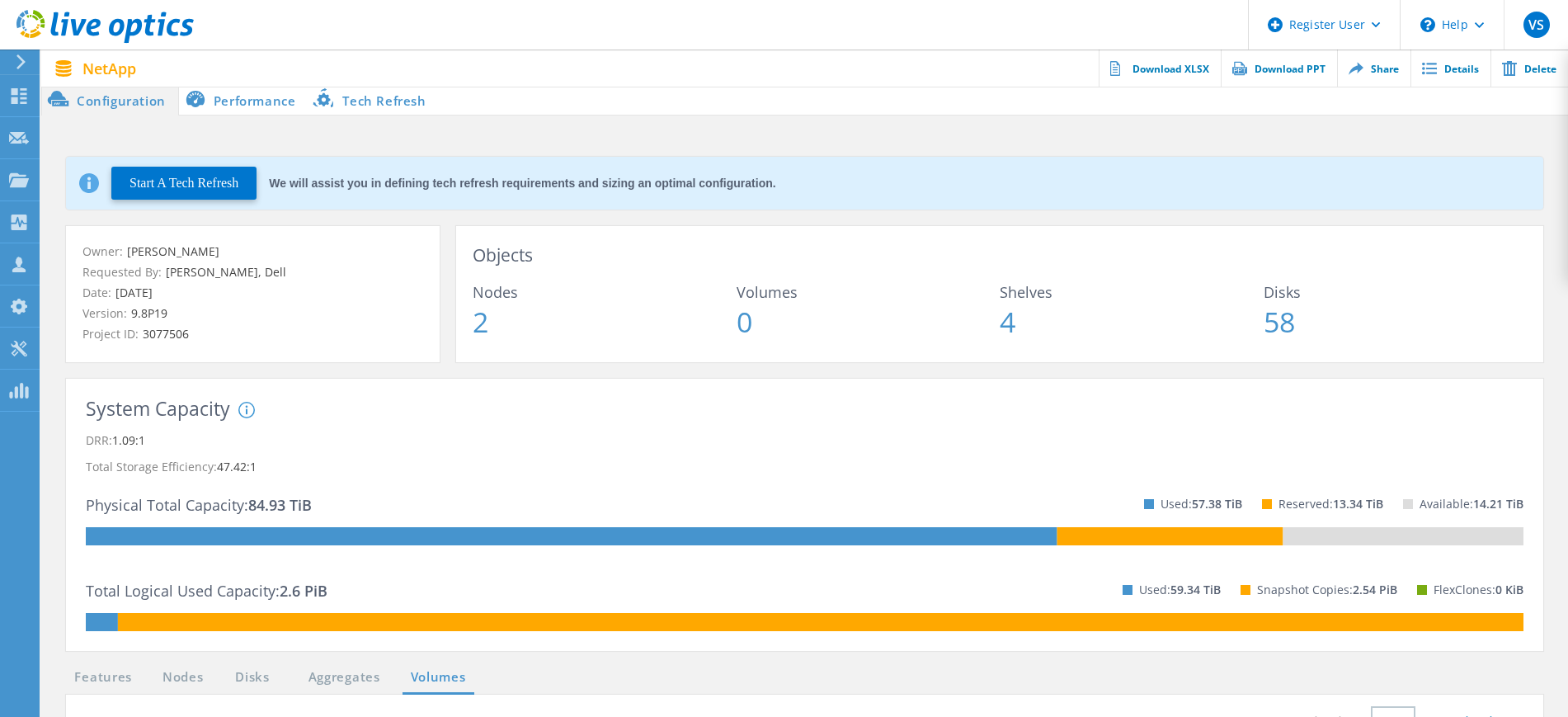
scroll to position [0, 0]
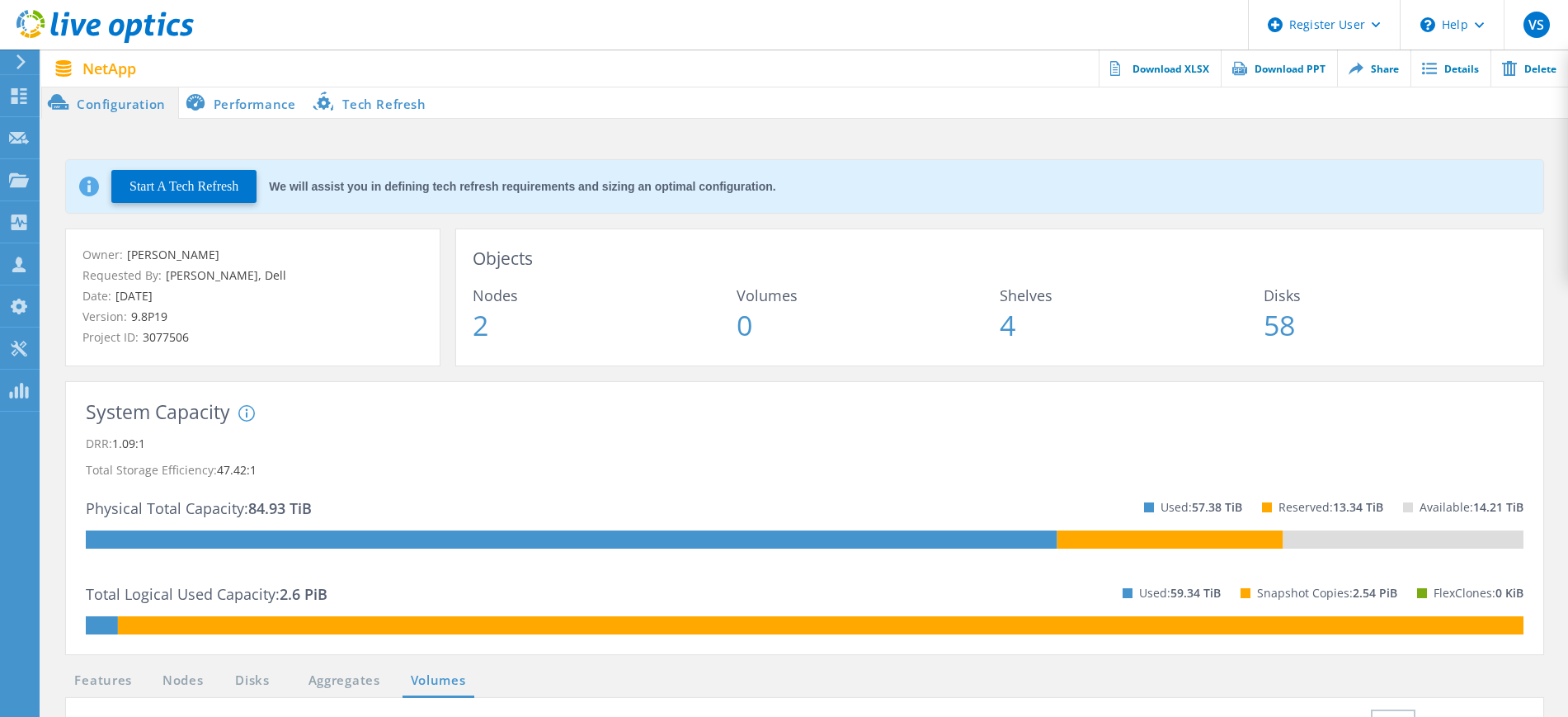
click at [391, 99] on li "Tech Refresh" at bounding box center [373, 102] width 131 height 33
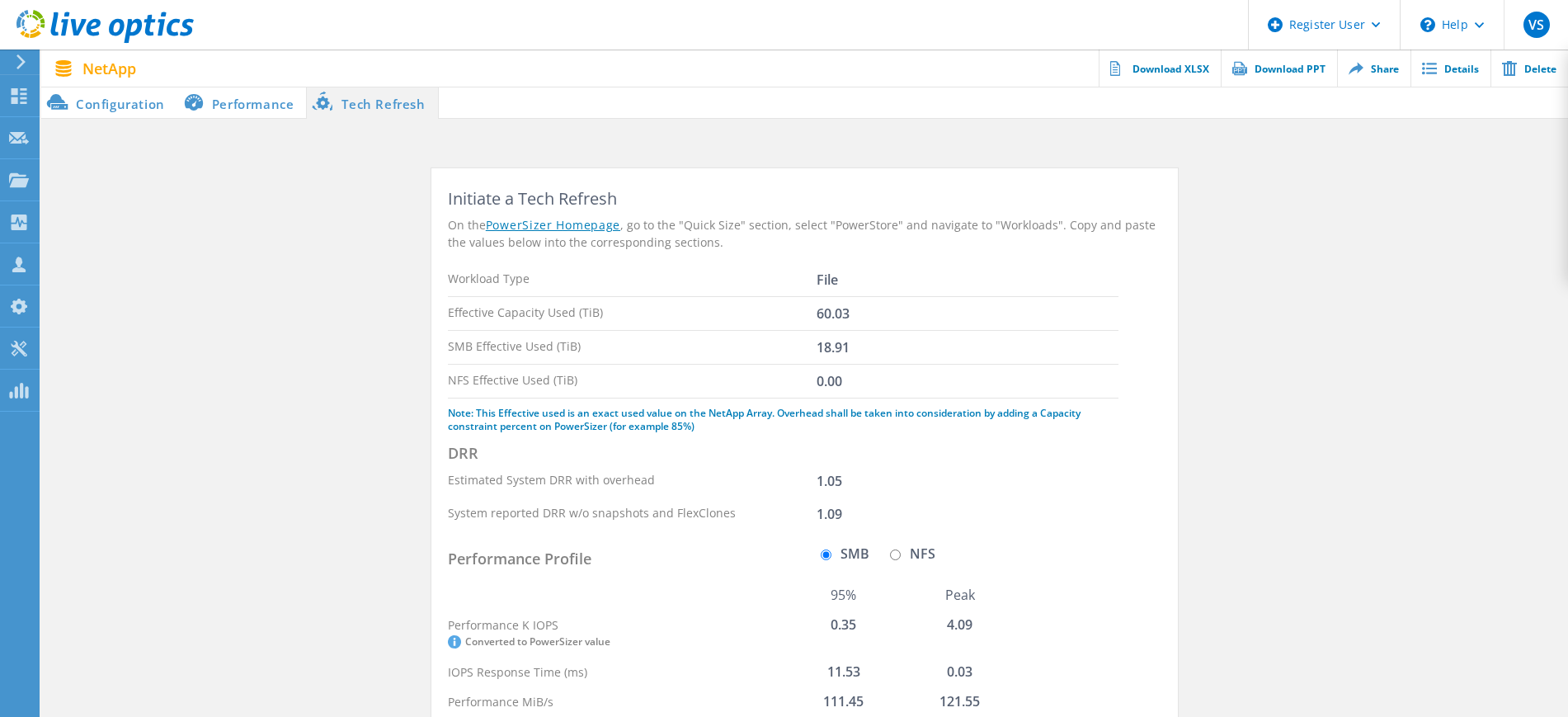
click at [251, 104] on li "Performance" at bounding box center [242, 102] width 130 height 33
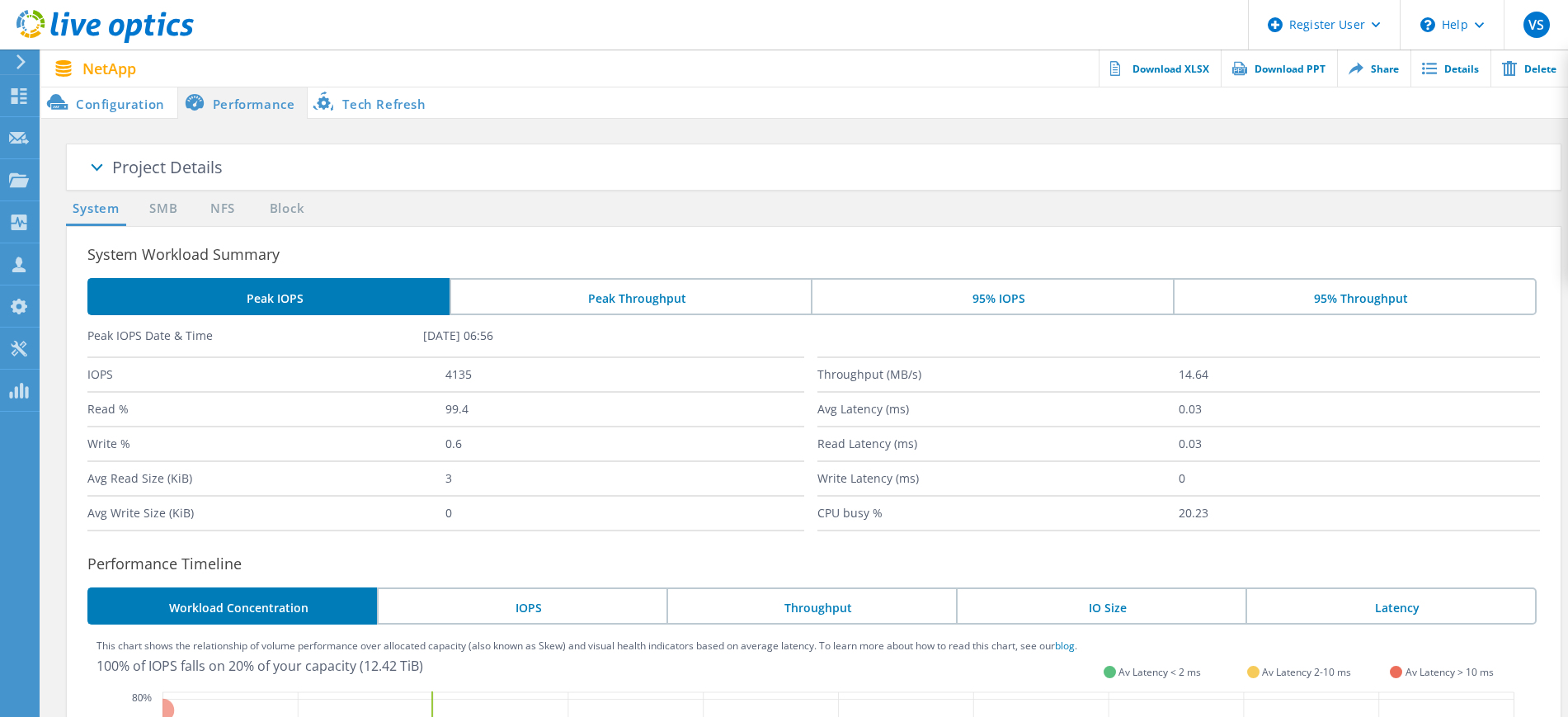
click at [105, 110] on li "Configuration" at bounding box center [109, 102] width 136 height 33
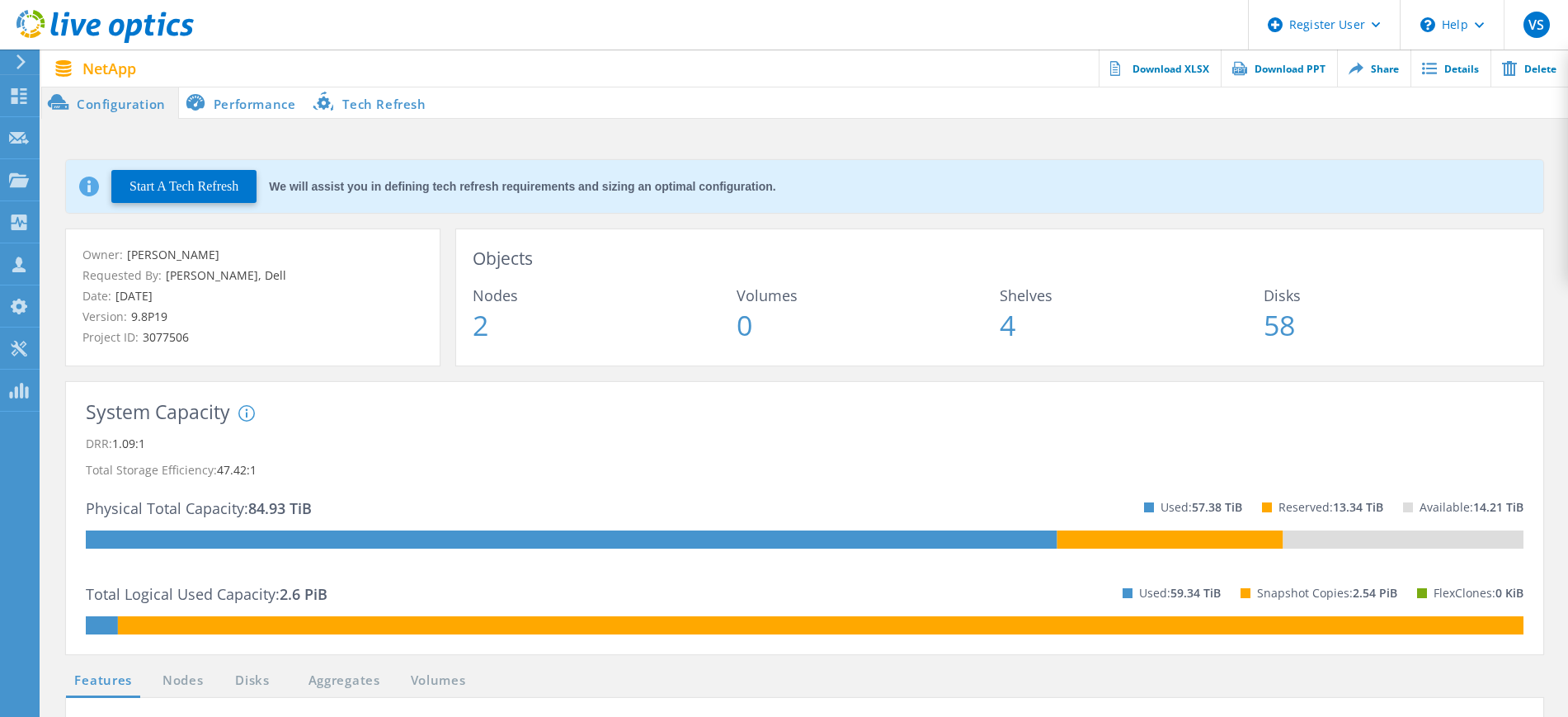
click at [242, 111] on li "Performance" at bounding box center [244, 102] width 130 height 33
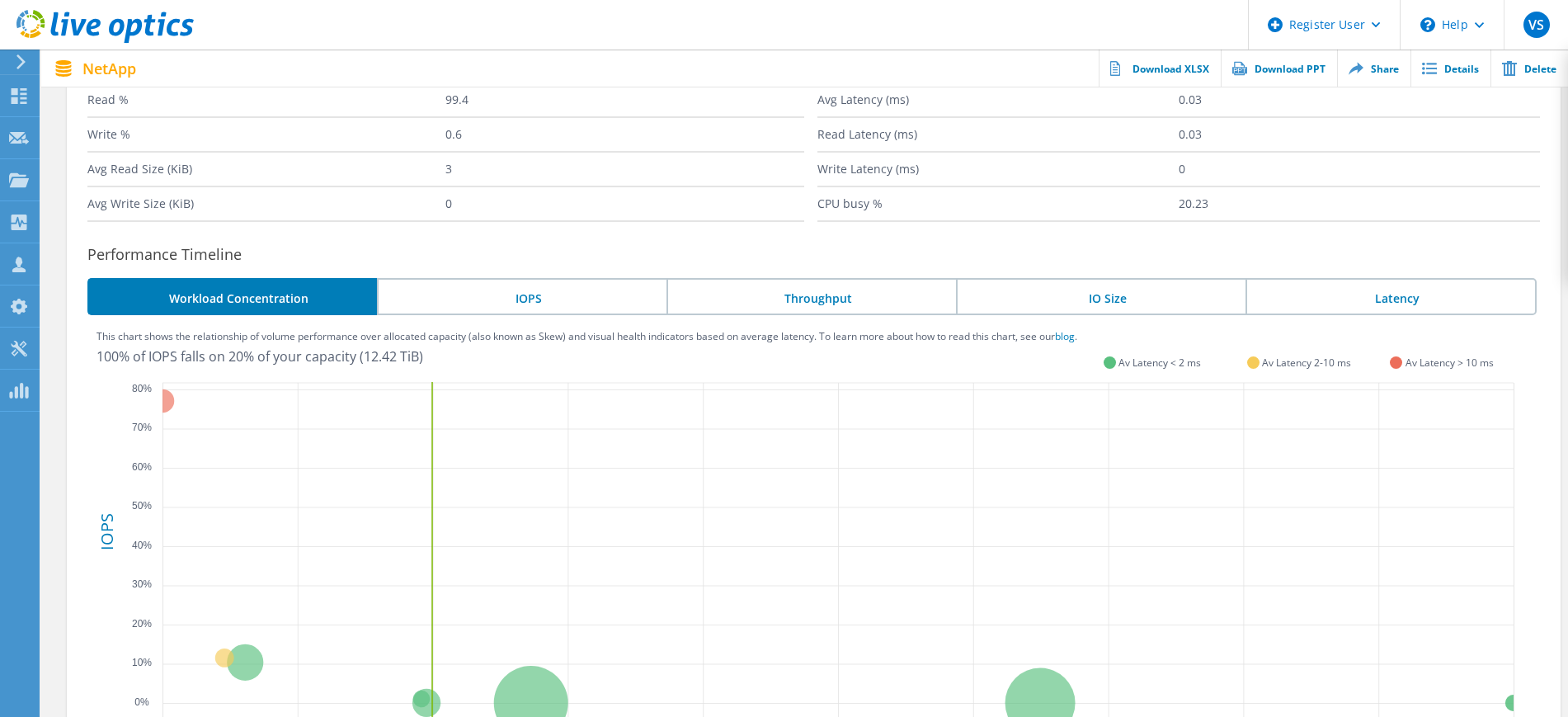
scroll to position [512, 0]
